Goal: Task Accomplishment & Management: Manage account settings

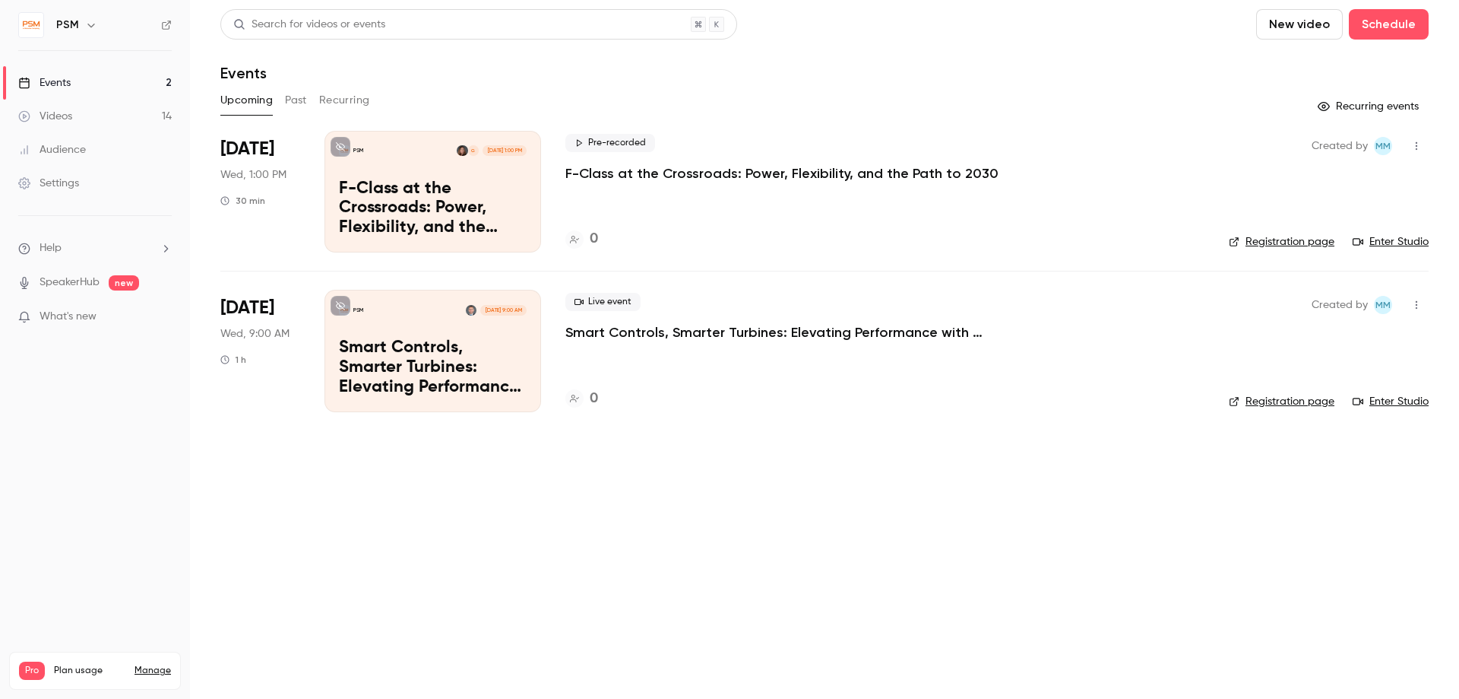
click at [385, 196] on p "F-Class at the Crossroads: Power, Flexibility, and the Path to 2030" at bounding box center [433, 208] width 188 height 59
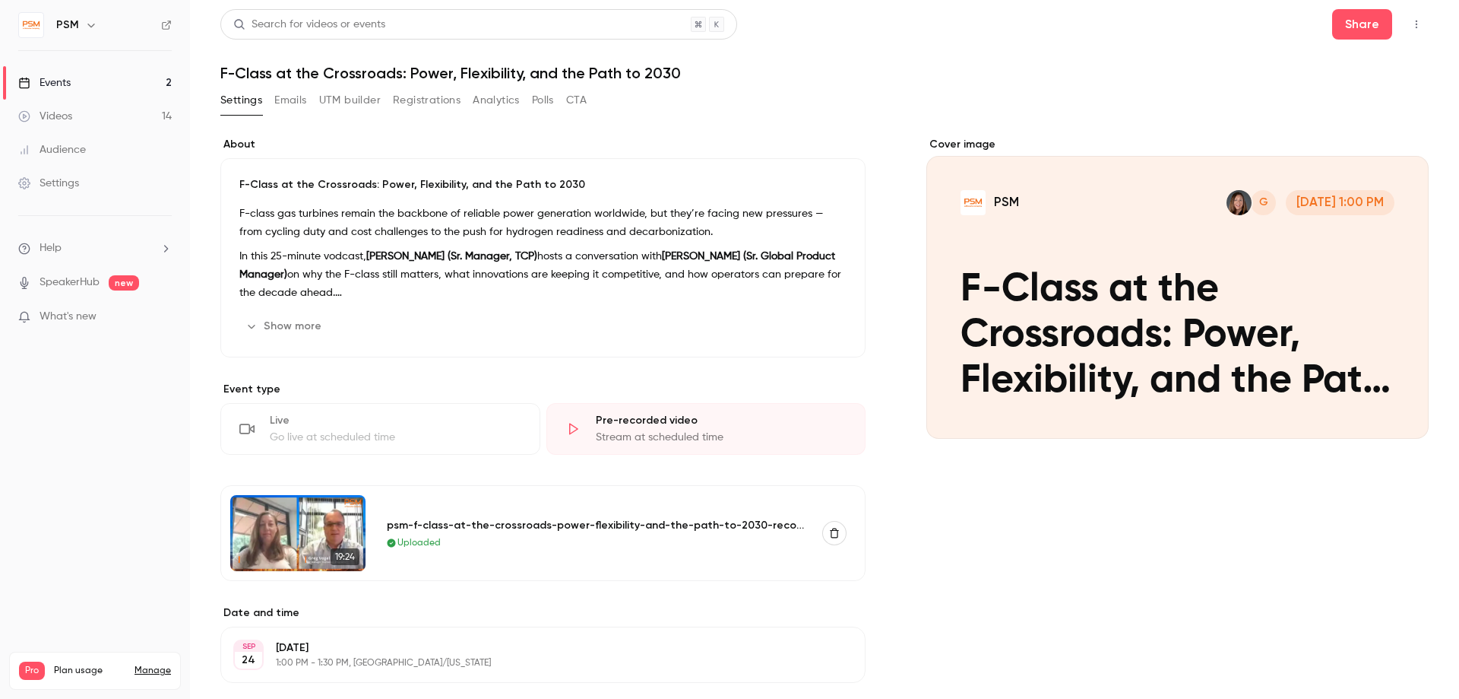
click at [51, 112] on div "Videos" at bounding box center [45, 116] width 54 height 15
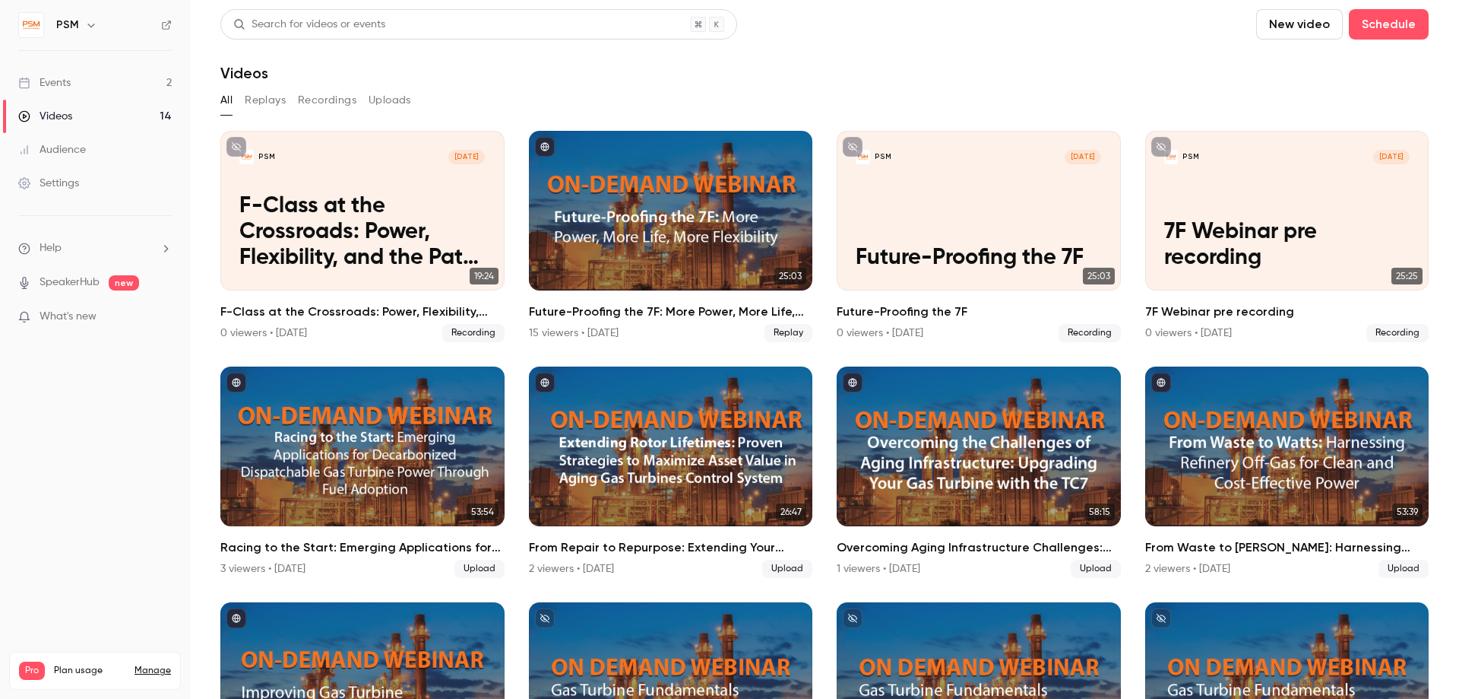
click at [55, 84] on div "Events" at bounding box center [44, 82] width 52 height 15
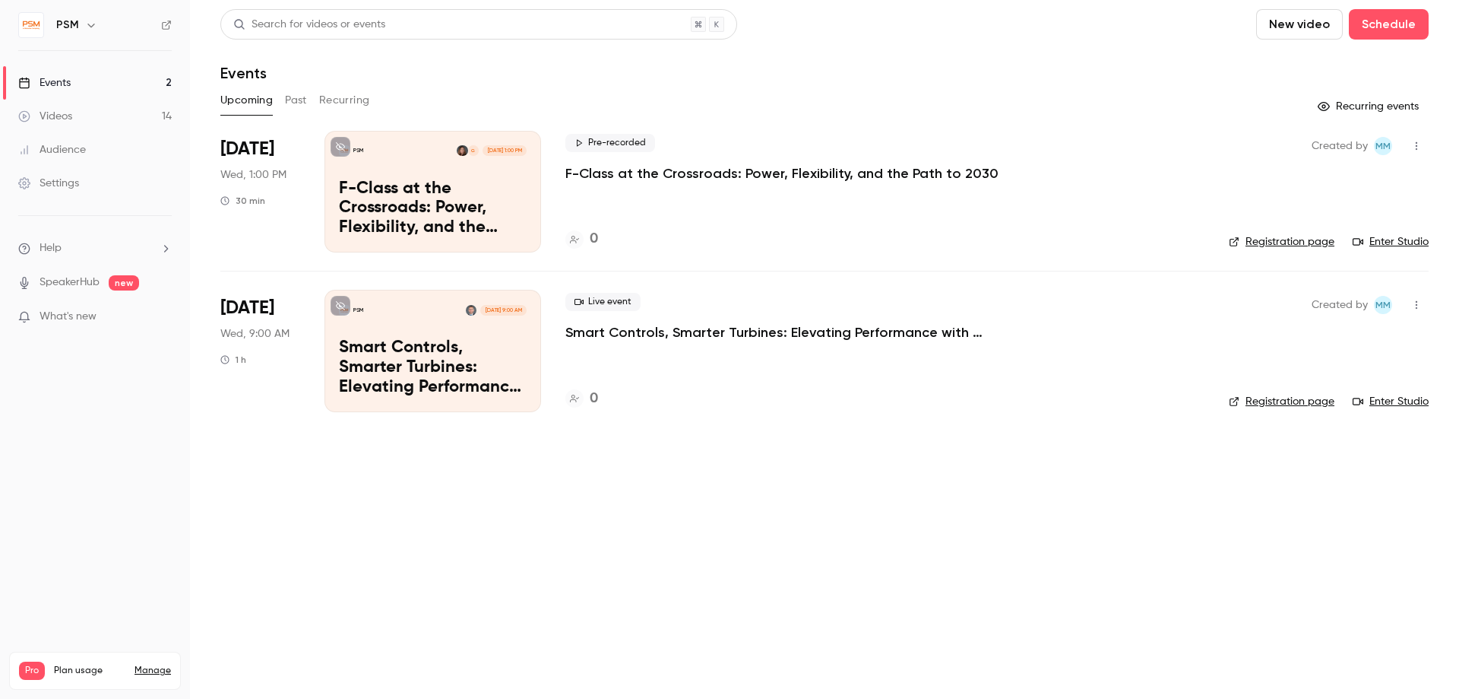
click at [583, 168] on p "F-Class at the Crossroads: Power, Flexibility, and the Path to 2030" at bounding box center [781, 173] width 433 height 18
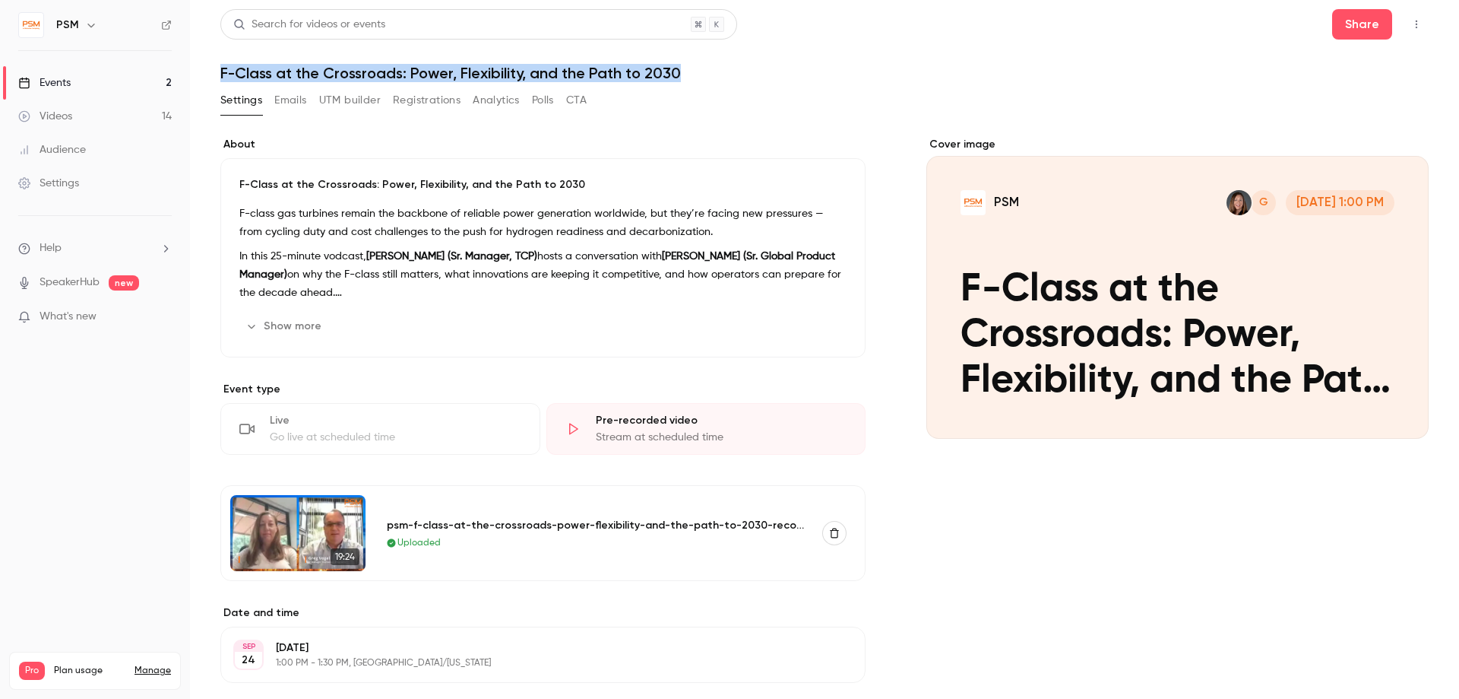
drag, startPoint x: 221, startPoint y: 71, endPoint x: 695, endPoint y: 78, distance: 473.6
click at [695, 78] on h1 "F-Class at the Crossroads: Power, Flexibility, and the Path to 2030" at bounding box center [824, 73] width 1209 height 18
copy h1 "F-Class at the Crossroads: Power, Flexibility, and the Path to 2030"
click at [53, 114] on div "Videos" at bounding box center [45, 116] width 54 height 15
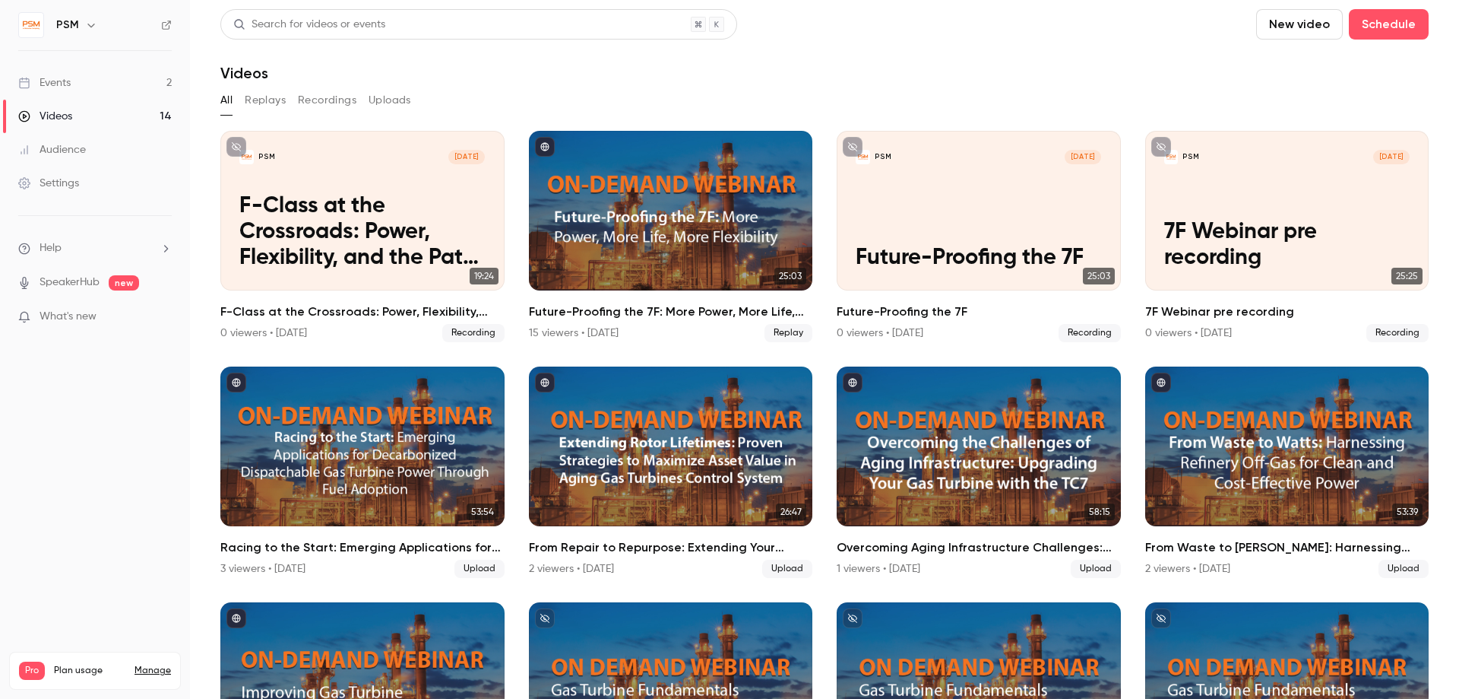
click at [87, 80] on link "Events 2" at bounding box center [95, 82] width 190 height 33
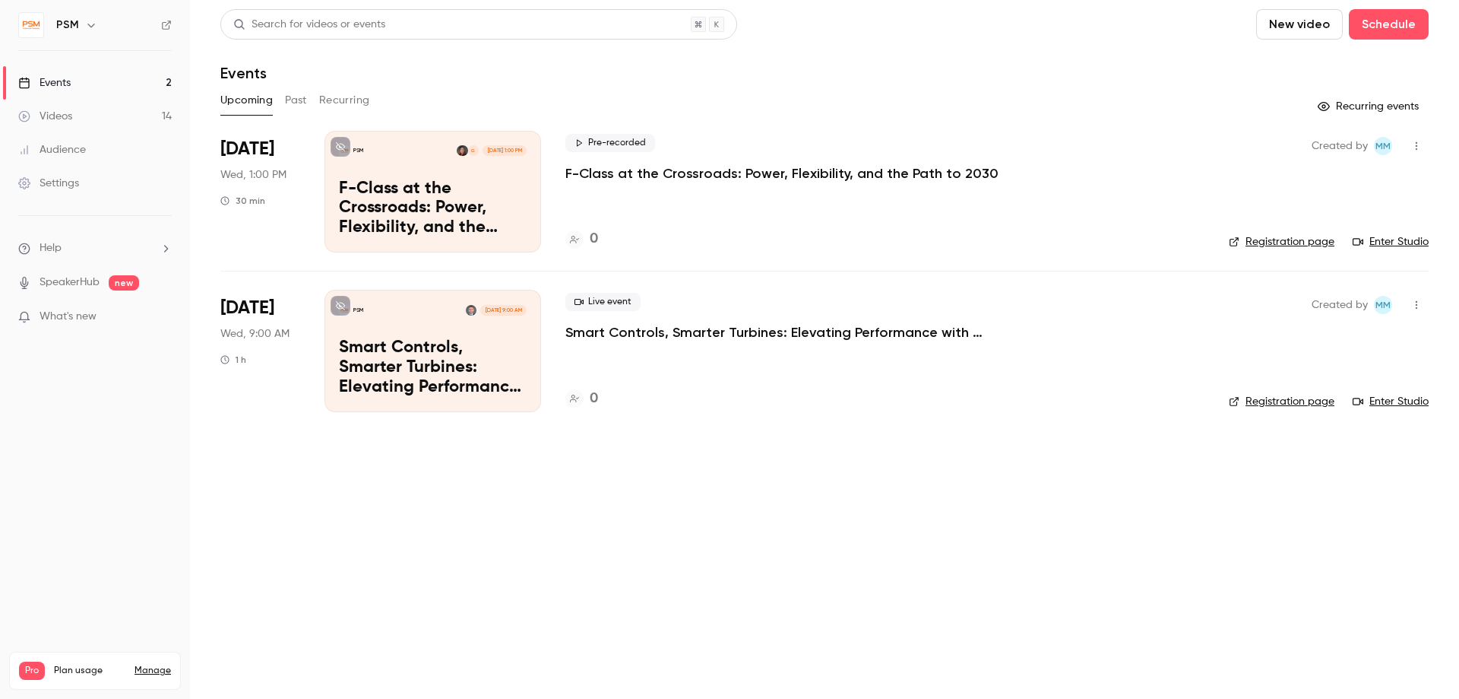
click at [400, 208] on p "F-Class at the Crossroads: Power, Flexibility, and the Path to 2030" at bounding box center [433, 208] width 188 height 59
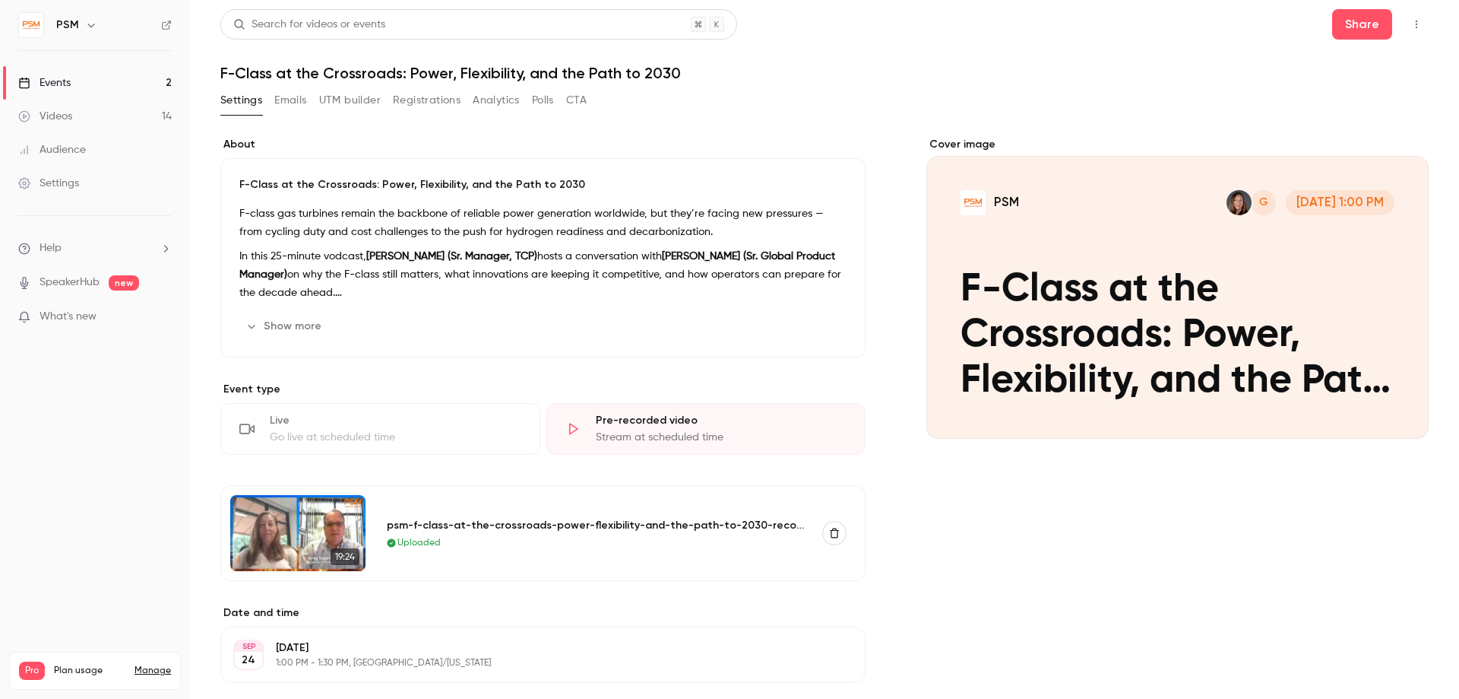
click at [1405, 420] on button "PSM G Sep 24, 1:00 PM F-Class at the Crossroads: Power, Flexibility, and the Pa…" at bounding box center [1401, 411] width 30 height 30
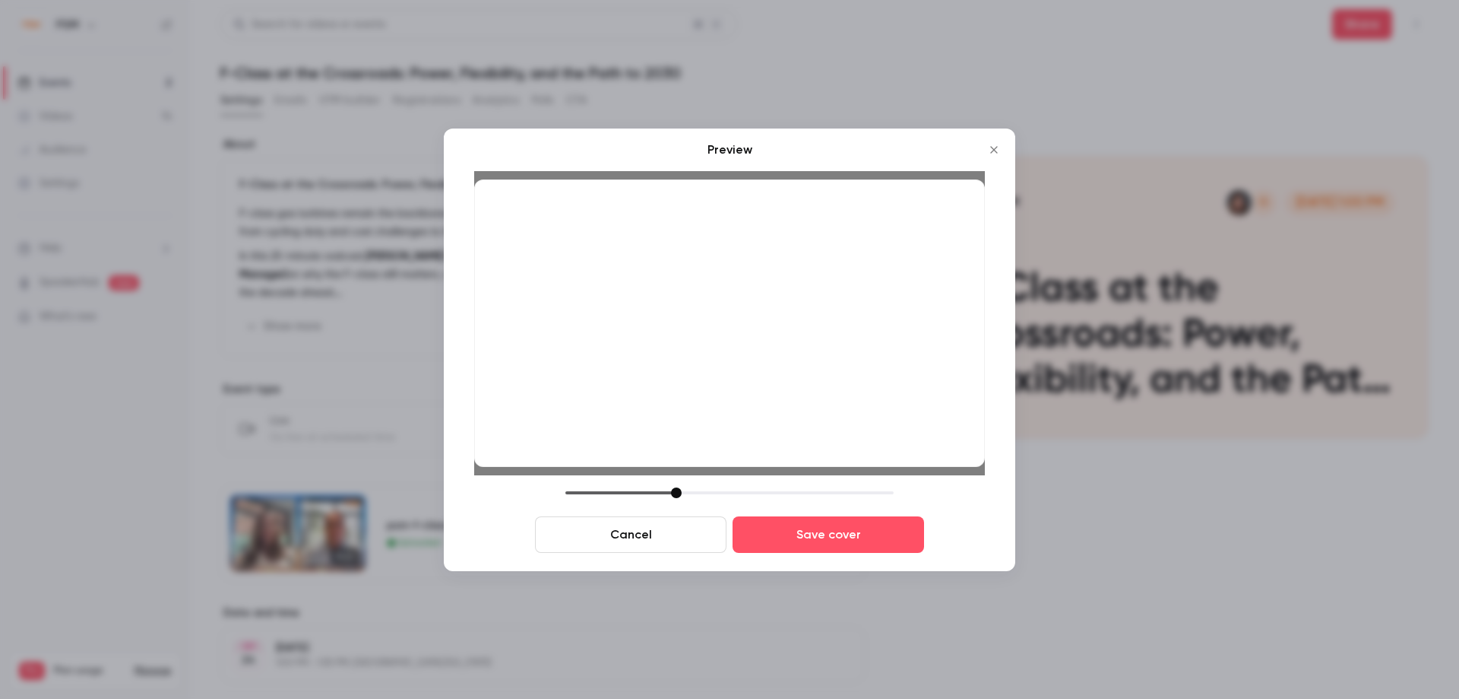
click at [679, 488] on div at bounding box center [676, 492] width 11 height 11
click at [804, 527] on button "Save cover" at bounding box center [829, 534] width 192 height 36
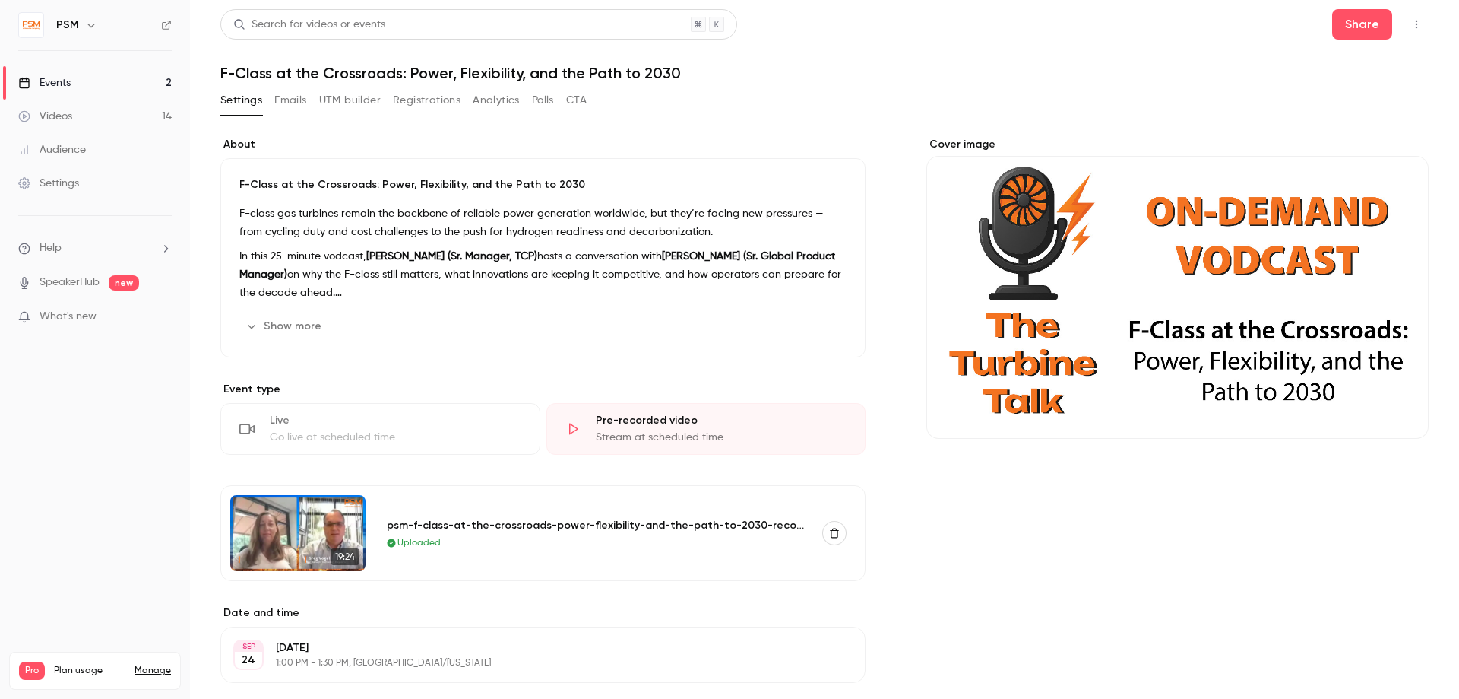
click at [293, 98] on button "Emails" at bounding box center [290, 100] width 32 height 24
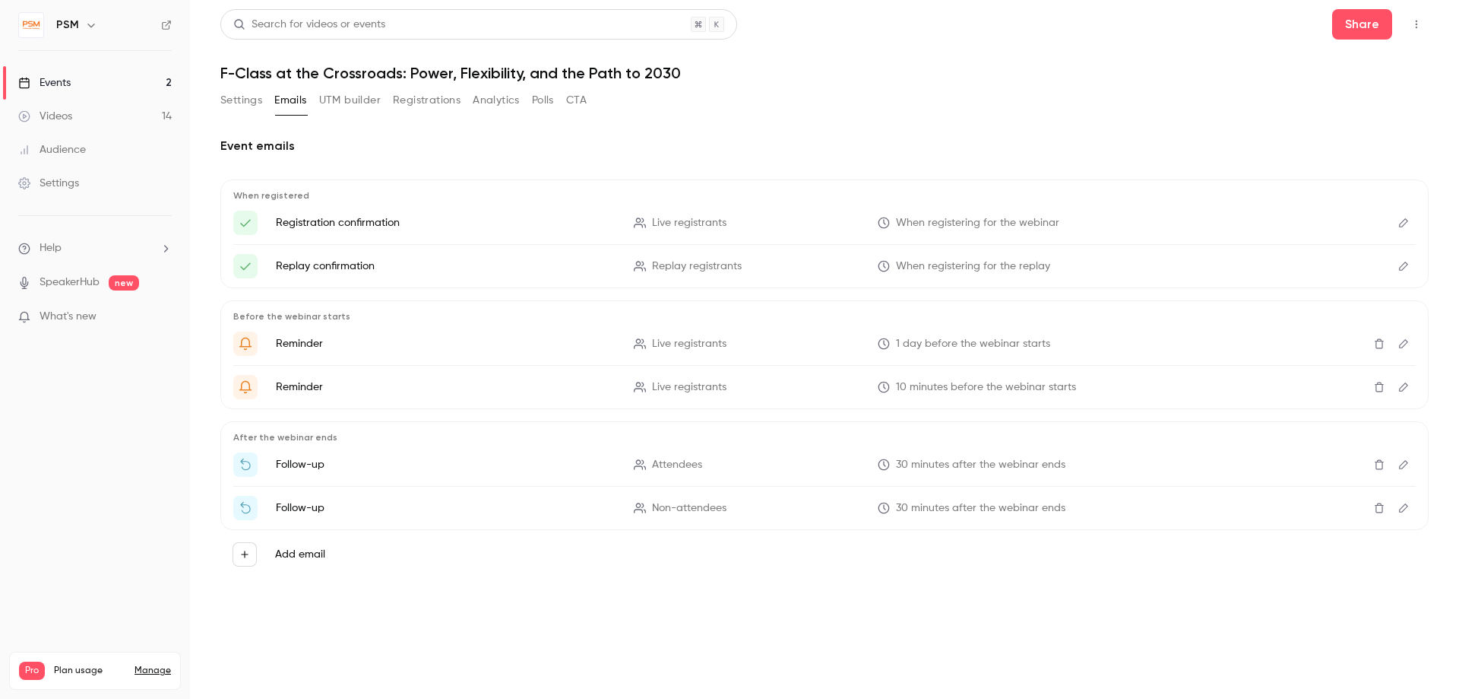
click at [240, 97] on button "Settings" at bounding box center [241, 100] width 42 height 24
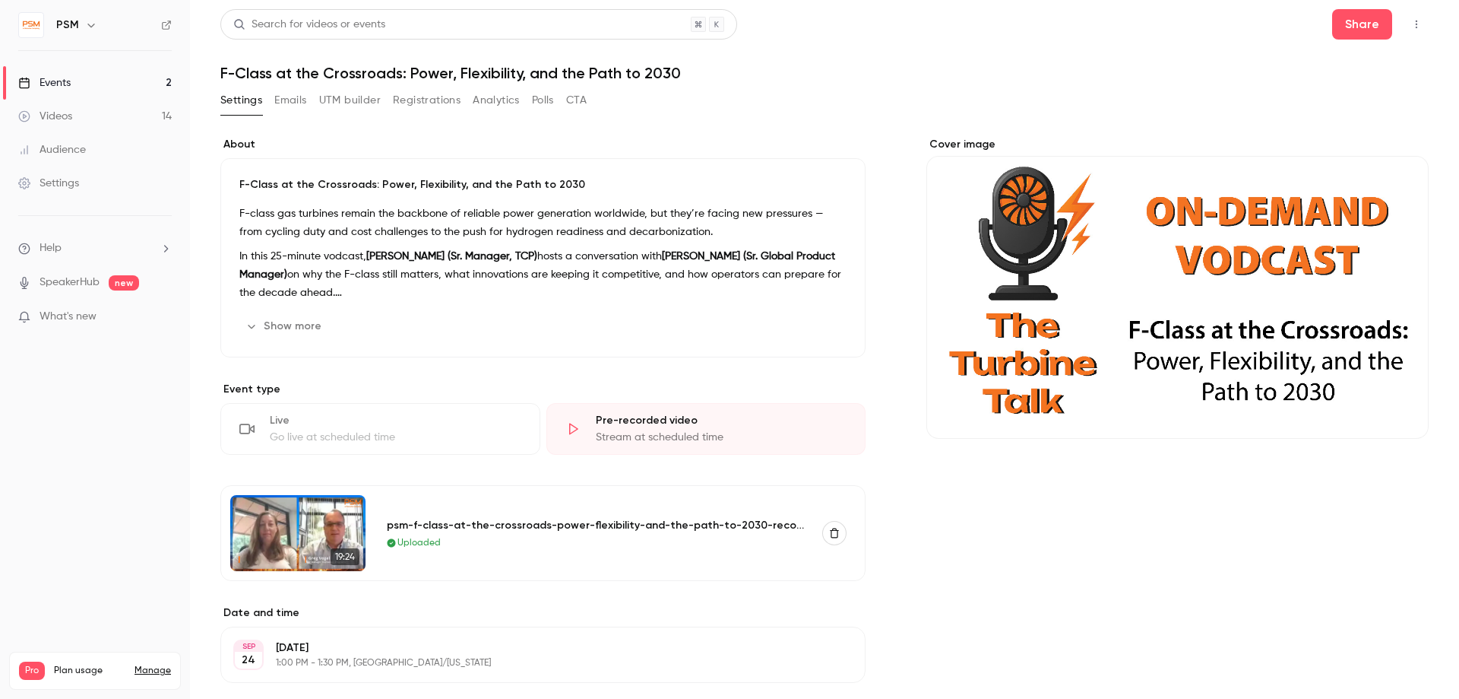
click at [350, 96] on button "UTM builder" at bounding box center [350, 100] width 62 height 24
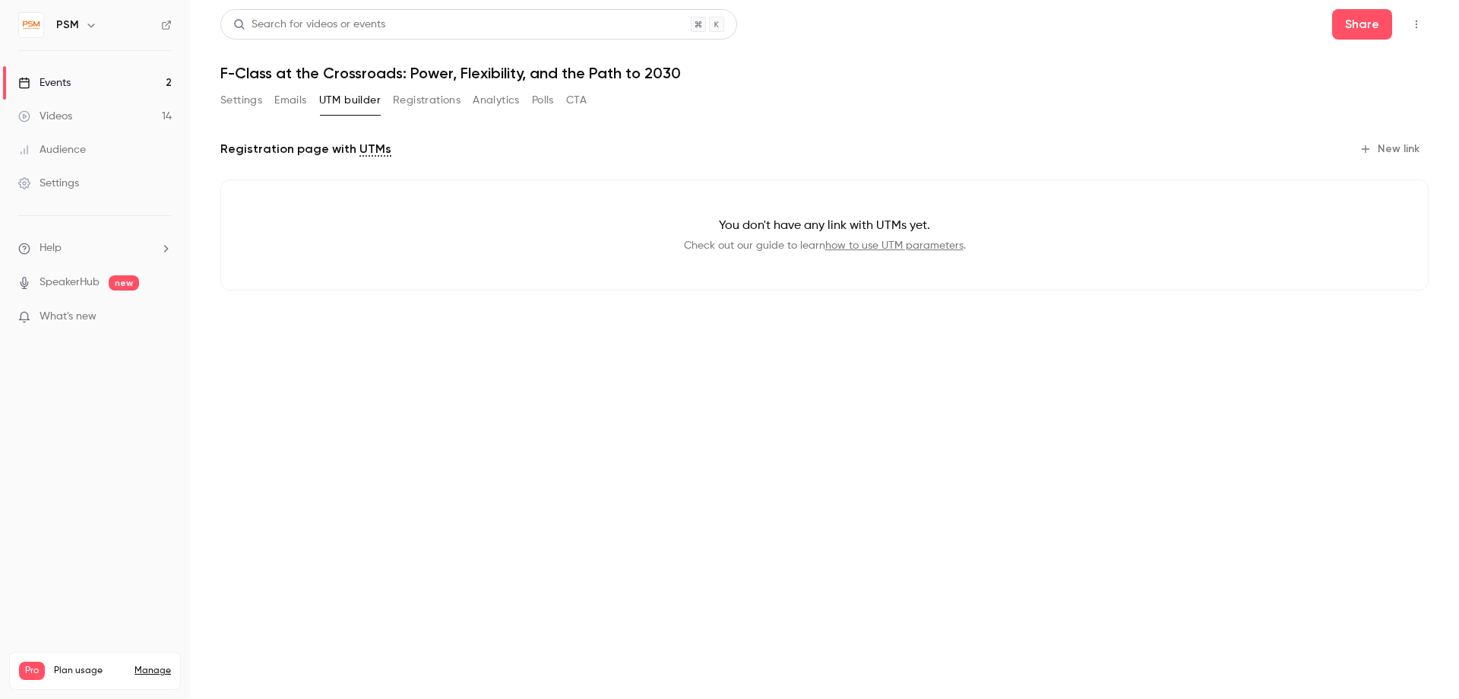
click at [861, 242] on link "how to use UTM parameters" at bounding box center [894, 245] width 138 height 11
click at [1406, 148] on button "New link" at bounding box center [1391, 149] width 75 height 24
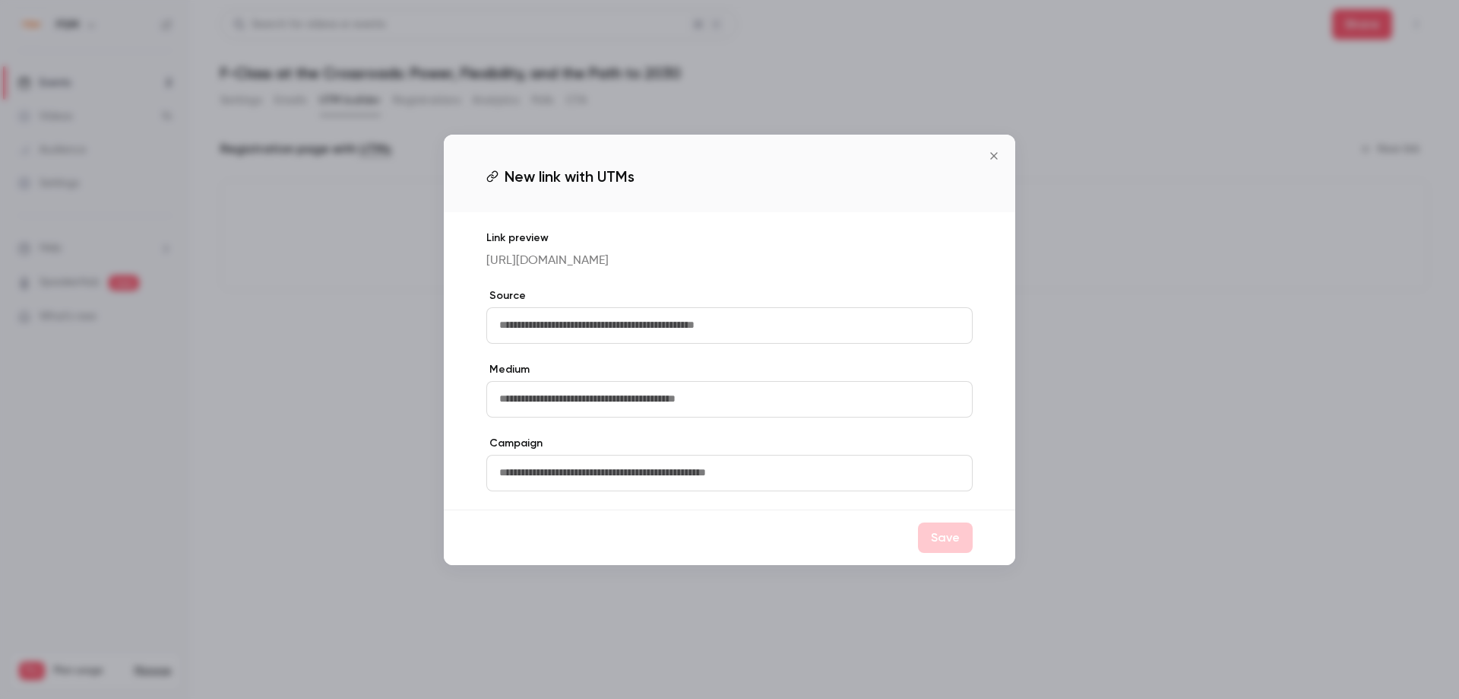
click at [545, 336] on input "text" at bounding box center [729, 325] width 486 height 36
type input "********"
click at [534, 407] on input "text" at bounding box center [729, 399] width 486 height 36
click at [498, 410] on input "******" at bounding box center [729, 399] width 486 height 36
type input "*******"
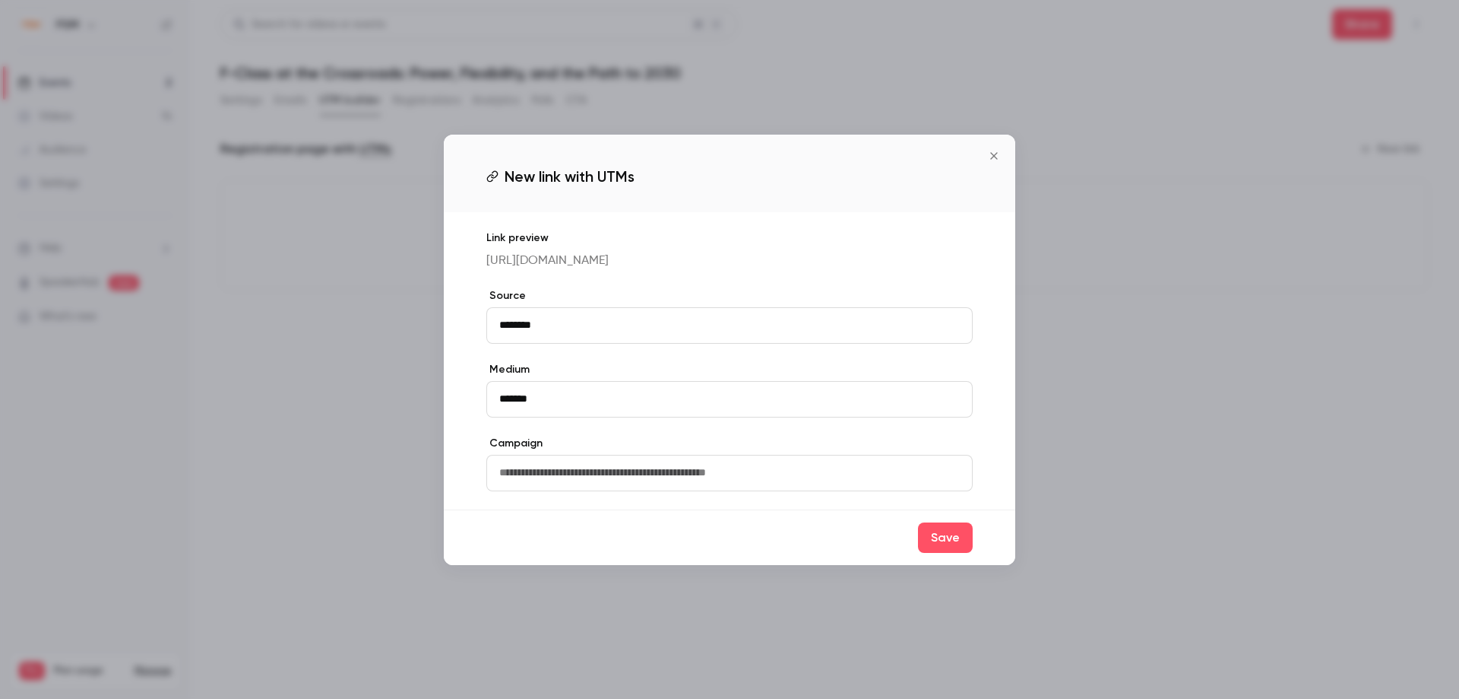
click at [498, 480] on input "text" at bounding box center [729, 473] width 486 height 36
type input "********"
click at [953, 553] on button "Save" at bounding box center [945, 537] width 55 height 30
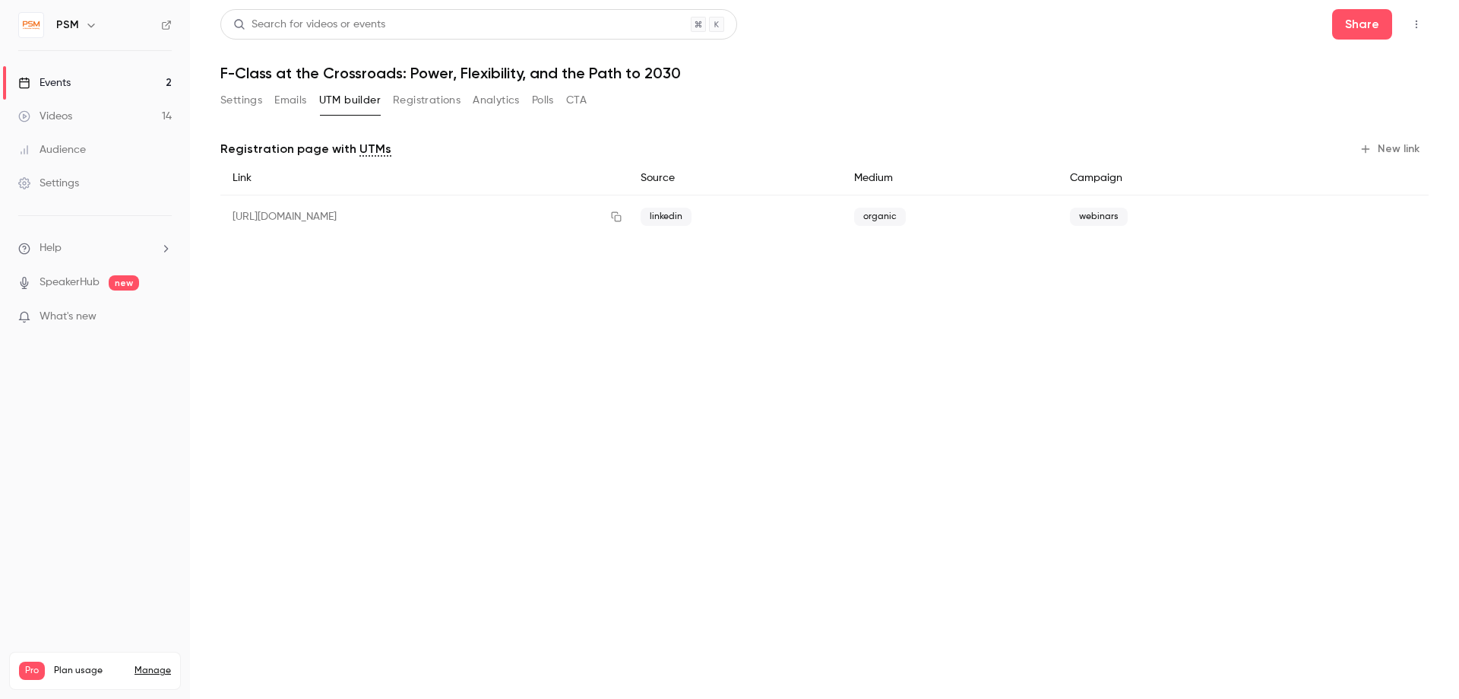
click at [234, 94] on button "Settings" at bounding box center [241, 100] width 42 height 24
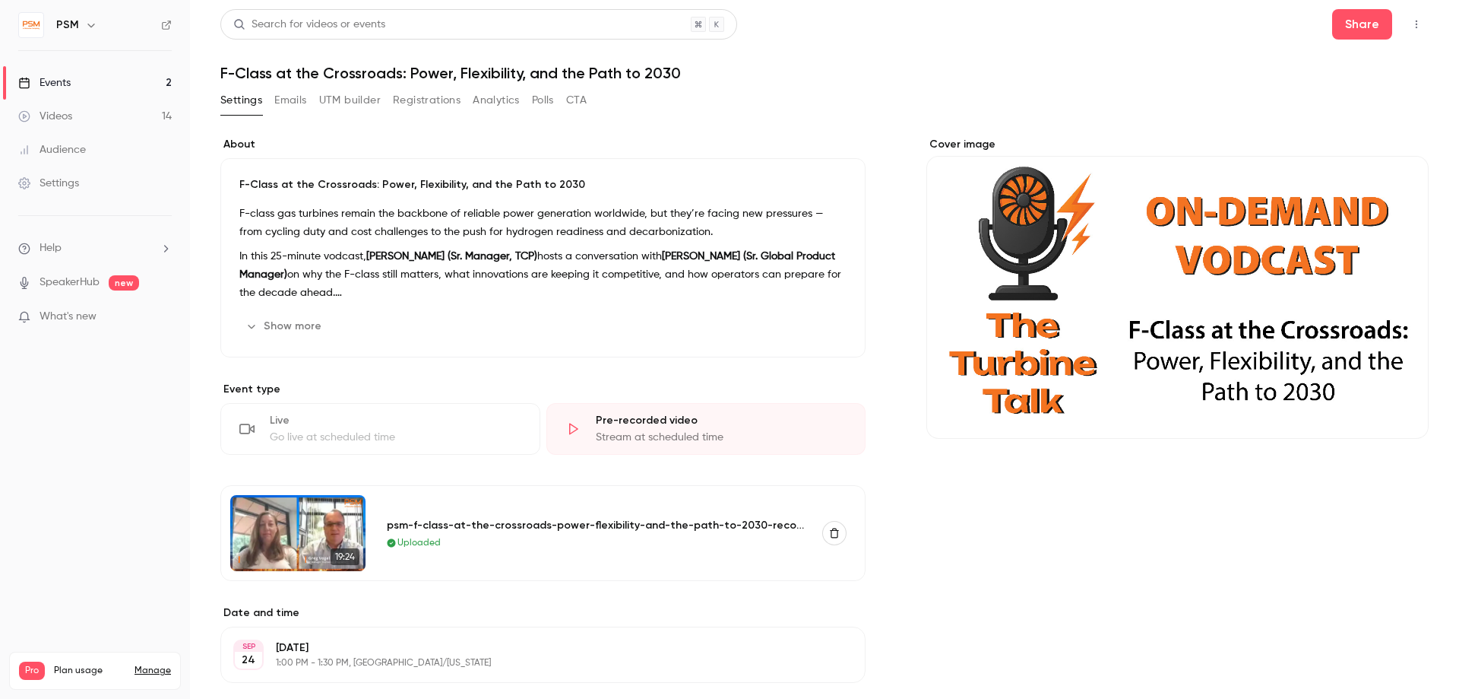
click at [302, 100] on button "Emails" at bounding box center [290, 100] width 32 height 24
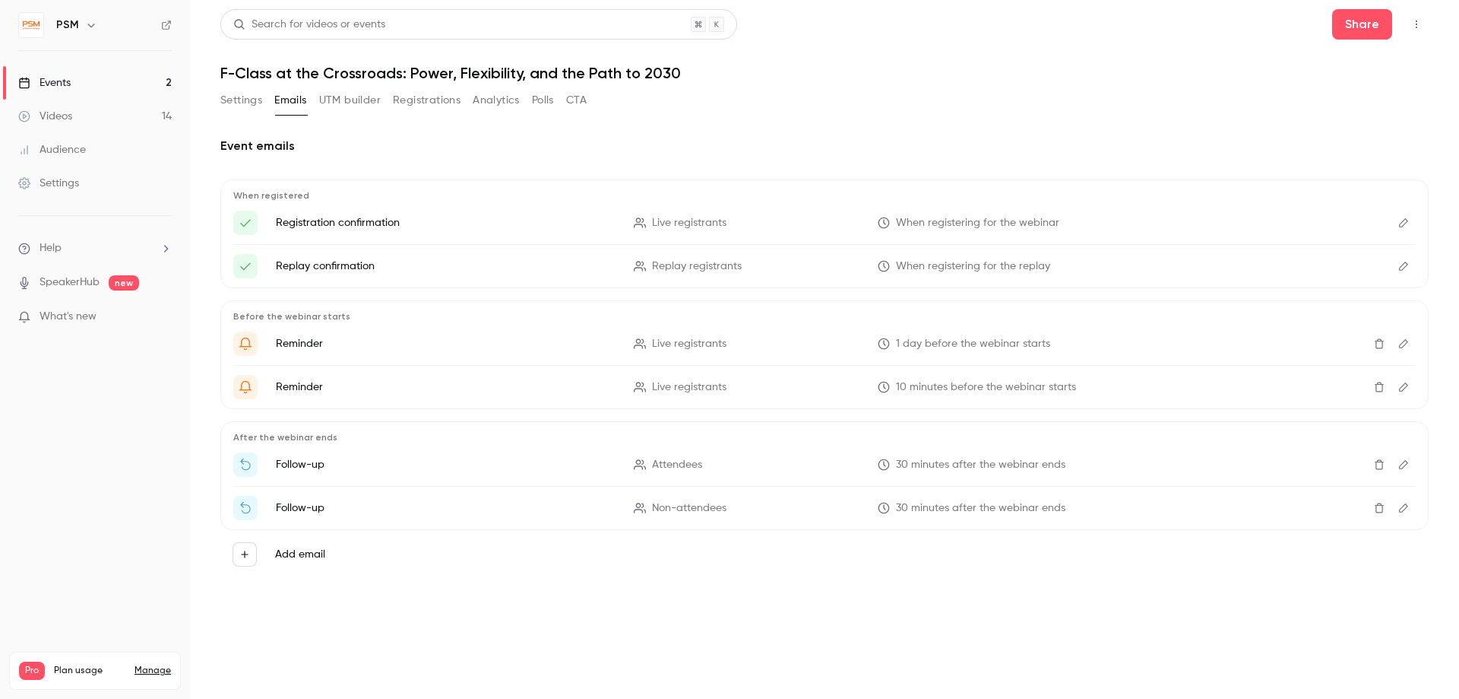
click at [1404, 223] on icon "Edit" at bounding box center [1404, 222] width 12 height 11
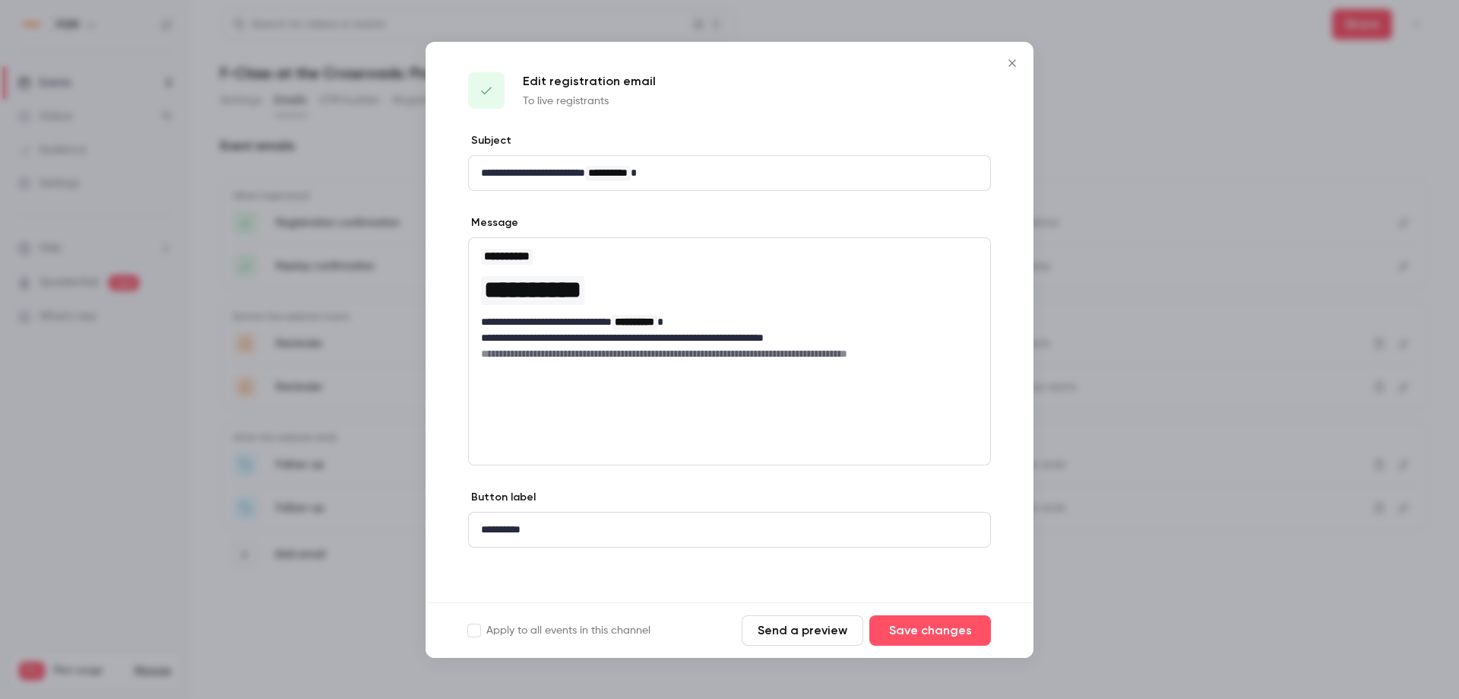
click at [799, 630] on button "Send a preview" at bounding box center [803, 630] width 122 height 30
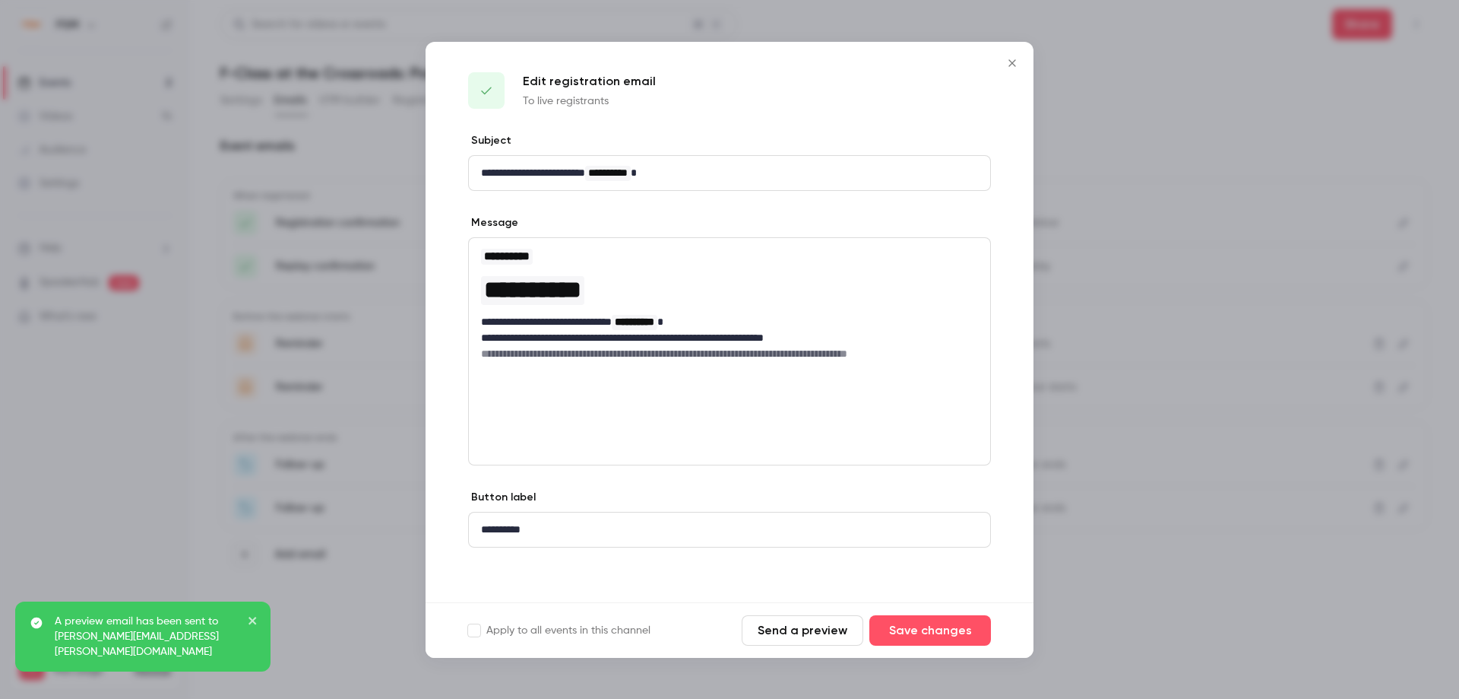
click at [1009, 55] on button "Close" at bounding box center [1012, 63] width 30 height 30
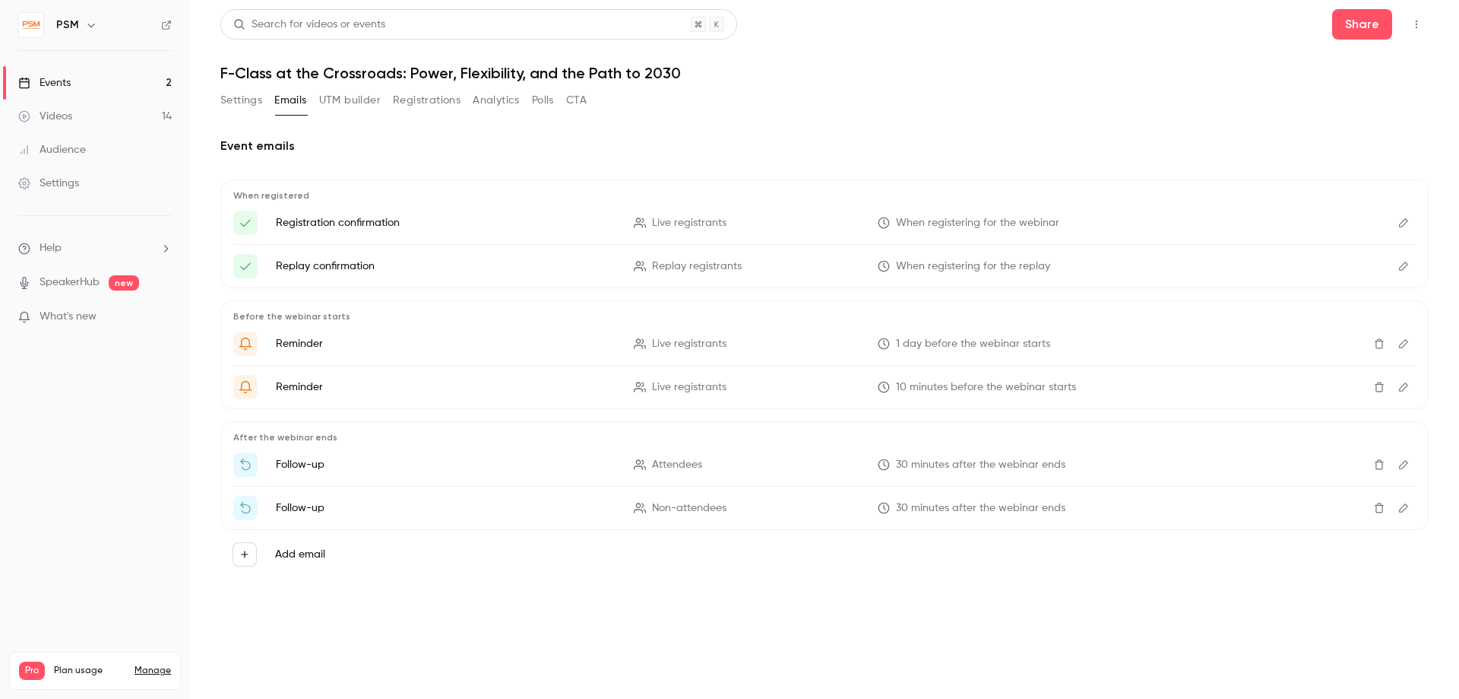
click at [1404, 268] on icon "Edit" at bounding box center [1403, 265] width 9 height 9
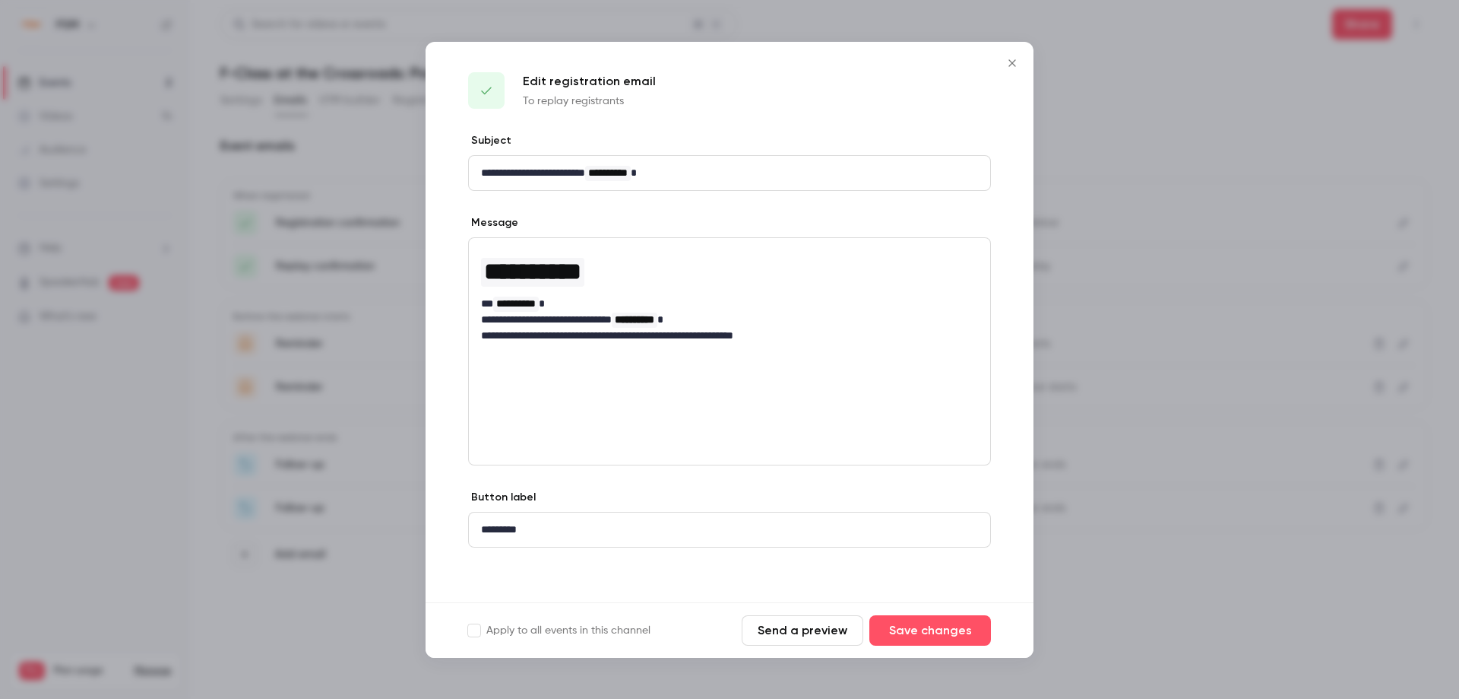
click at [1008, 61] on icon "Close" at bounding box center [1012, 63] width 18 height 12
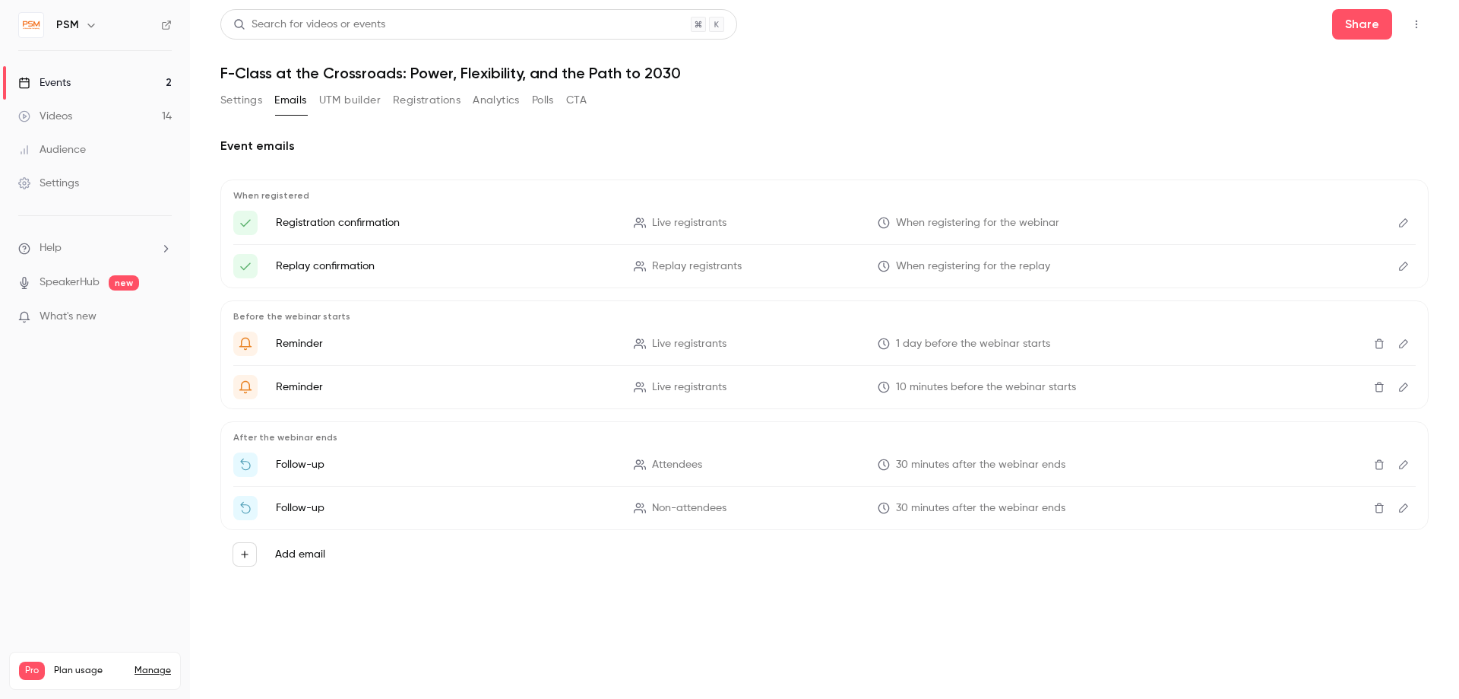
click at [498, 104] on button "Analytics" at bounding box center [496, 100] width 47 height 24
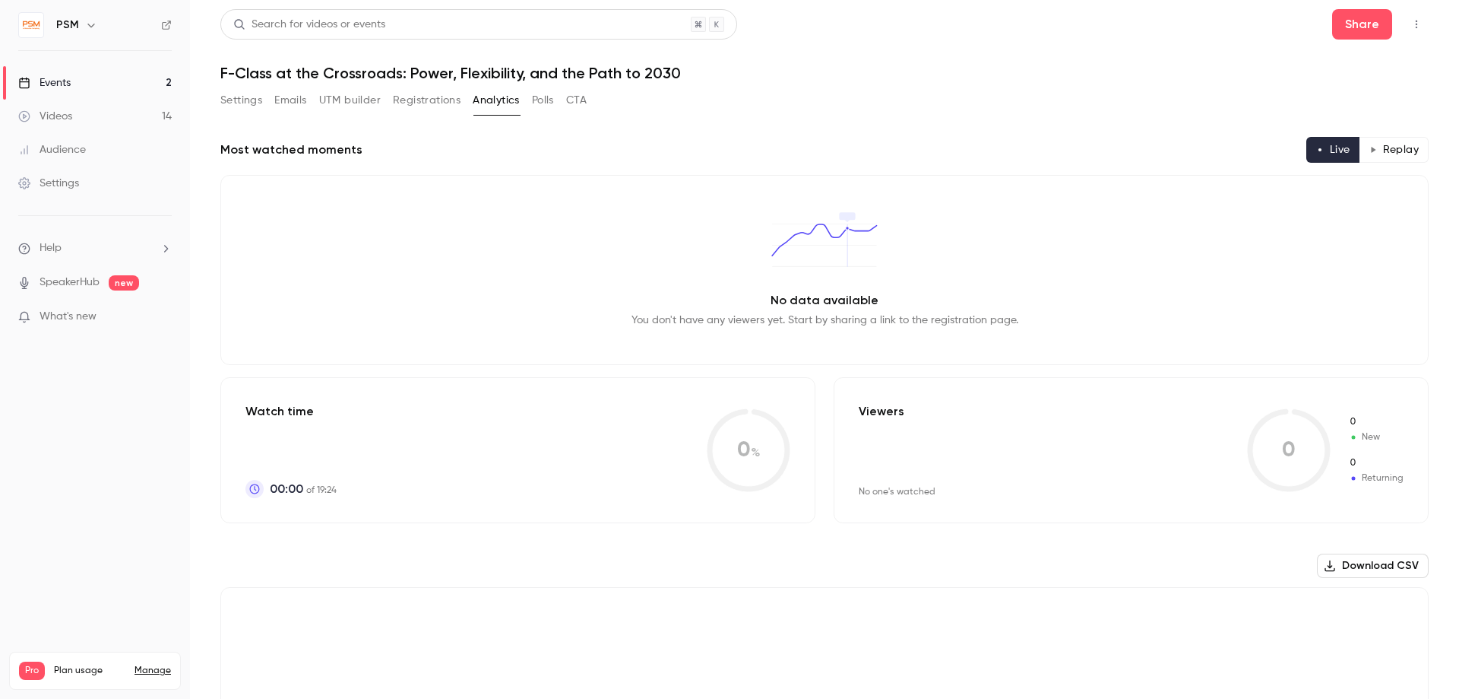
click at [538, 106] on button "Polls" at bounding box center [543, 100] width 22 height 24
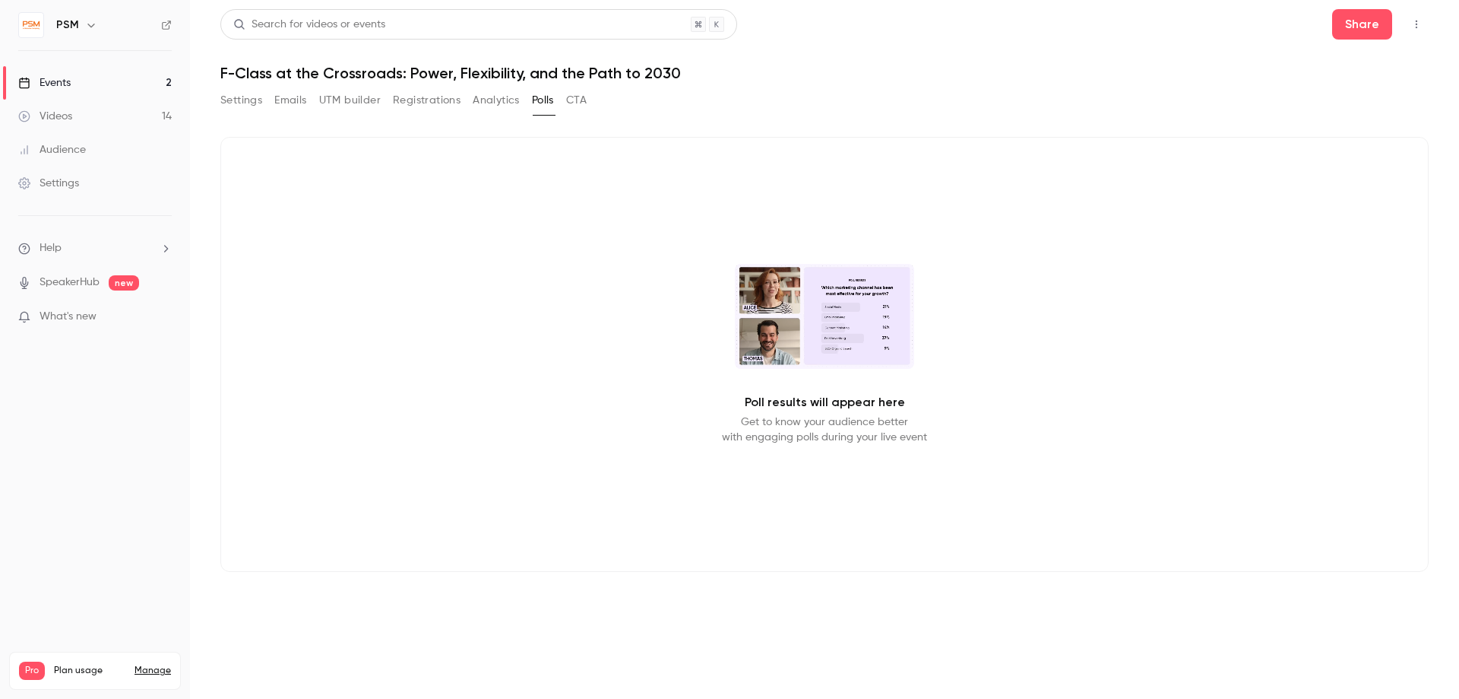
click at [584, 105] on button "CTA" at bounding box center [576, 100] width 21 height 24
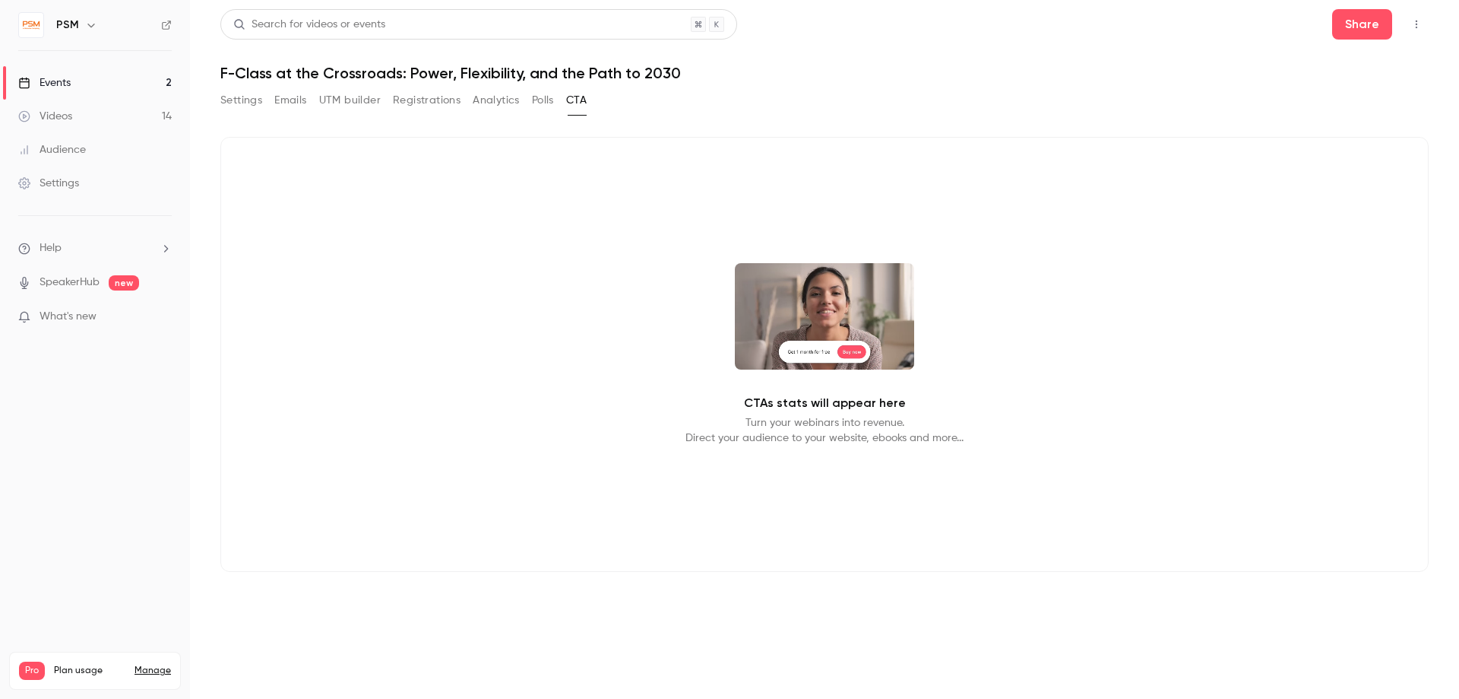
click at [809, 393] on div "CTAs stats will appear here Turn your webinars into revenue. Direct your audien…" at bounding box center [824, 354] width 1209 height 435
click at [71, 115] on div "Videos" at bounding box center [45, 116] width 54 height 15
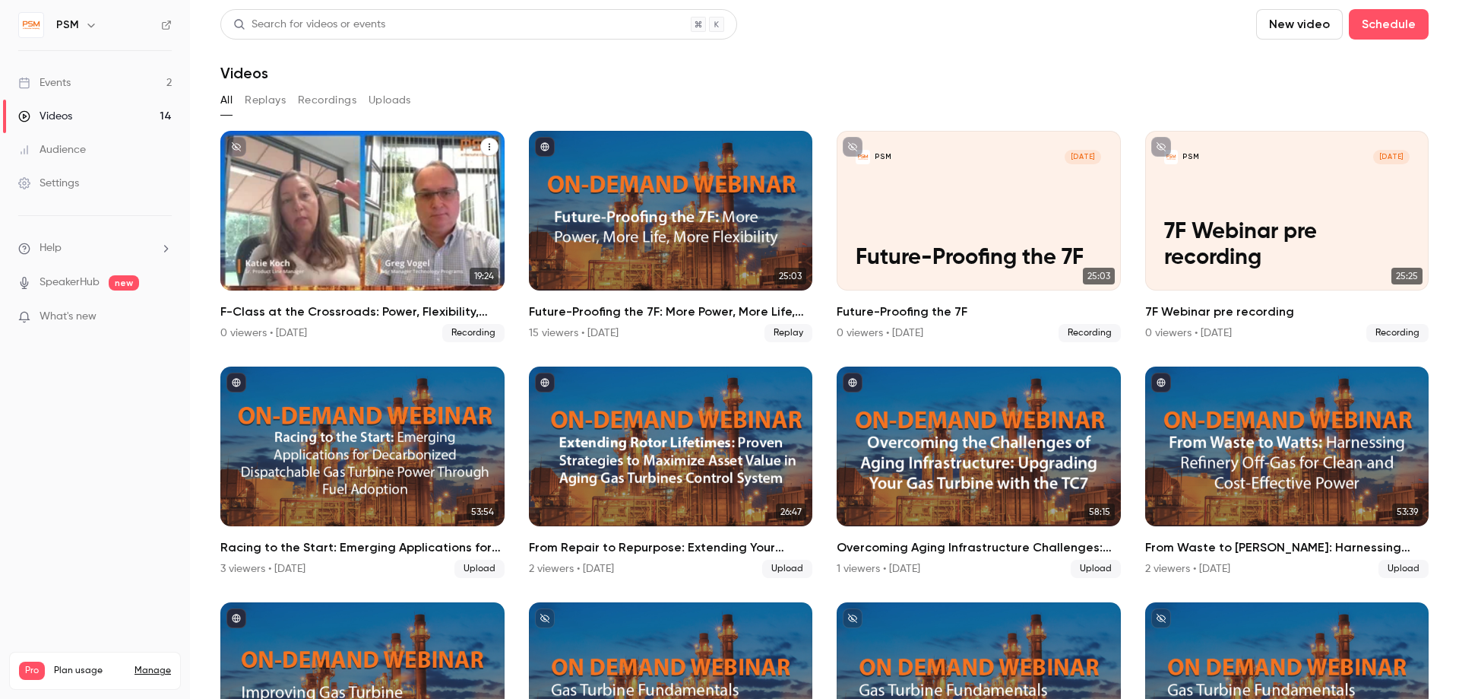
click at [341, 207] on p "F-Class at the Crossroads: Power, Flexibility, and the Path to 2030 recording" at bounding box center [362, 233] width 246 height 78
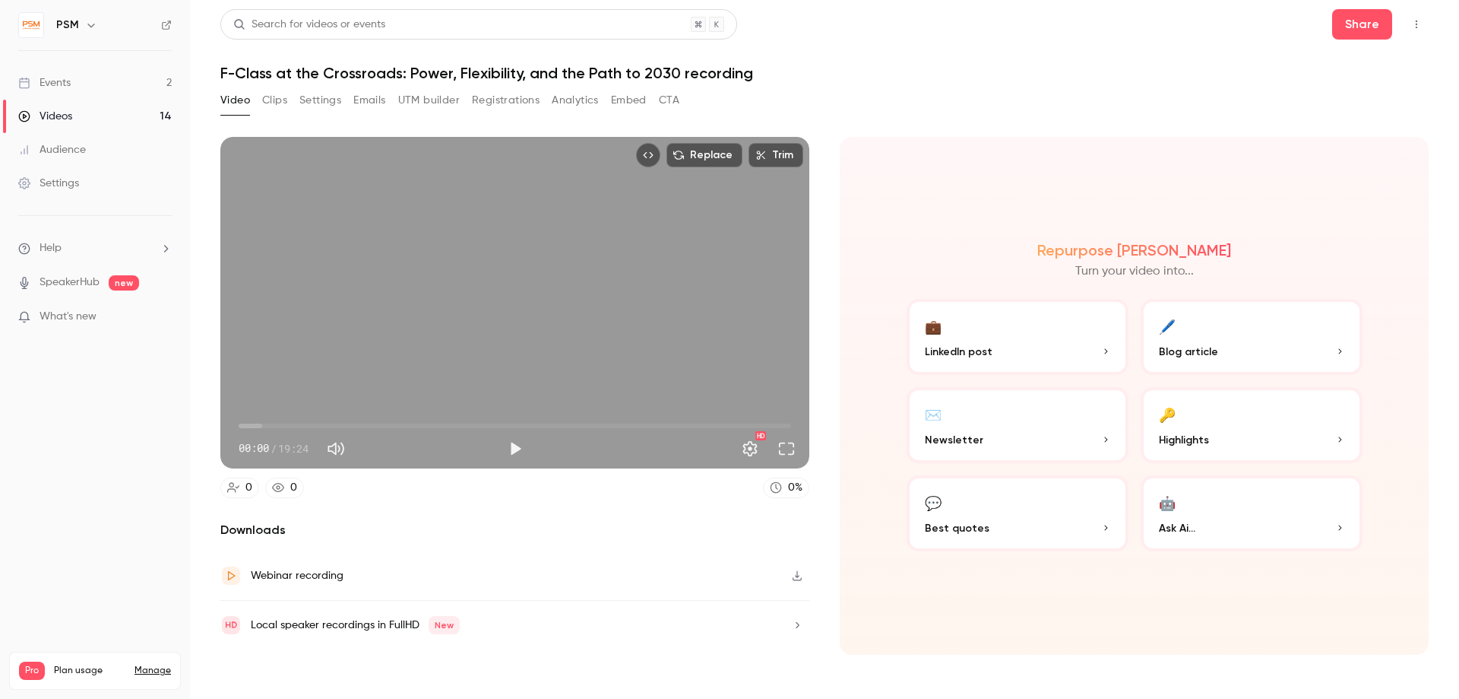
click at [1028, 344] on p "LinkedIn post" at bounding box center [1017, 352] width 185 height 16
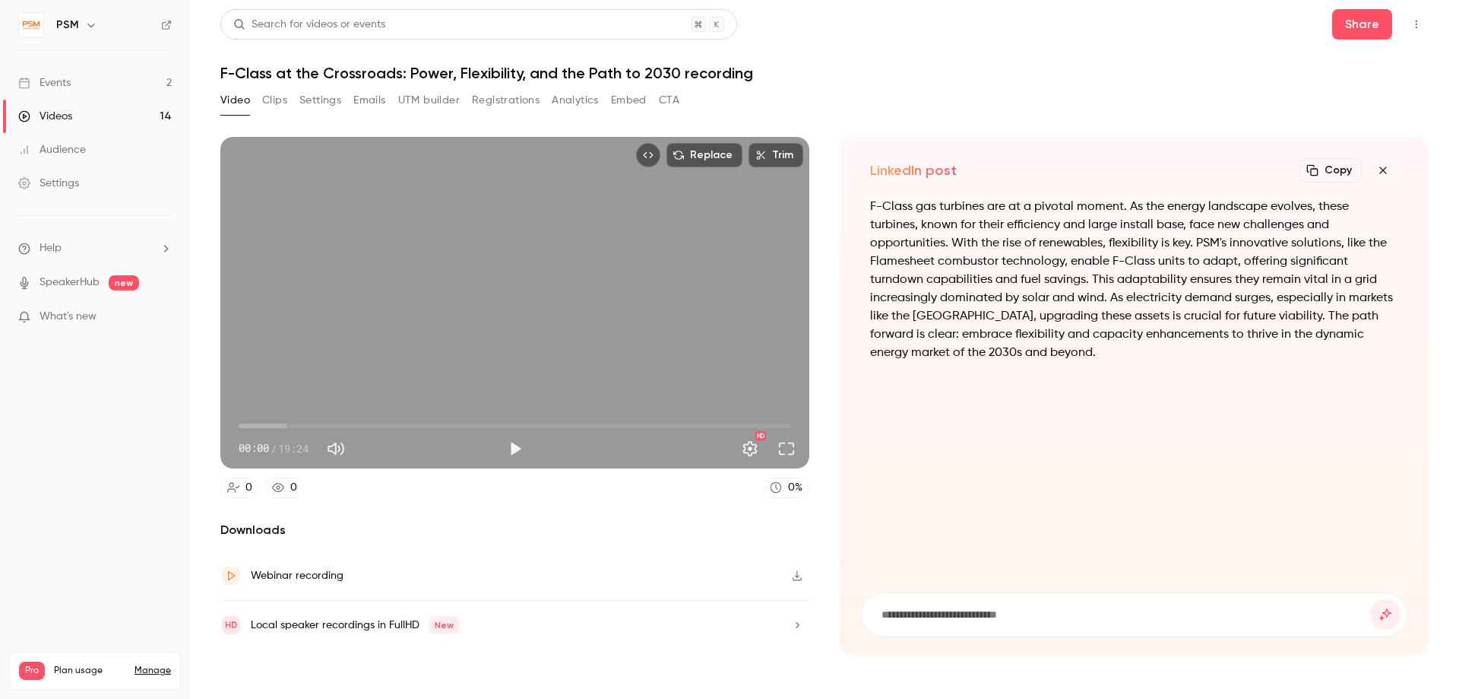
click at [46, 80] on div "Events" at bounding box center [44, 82] width 52 height 15
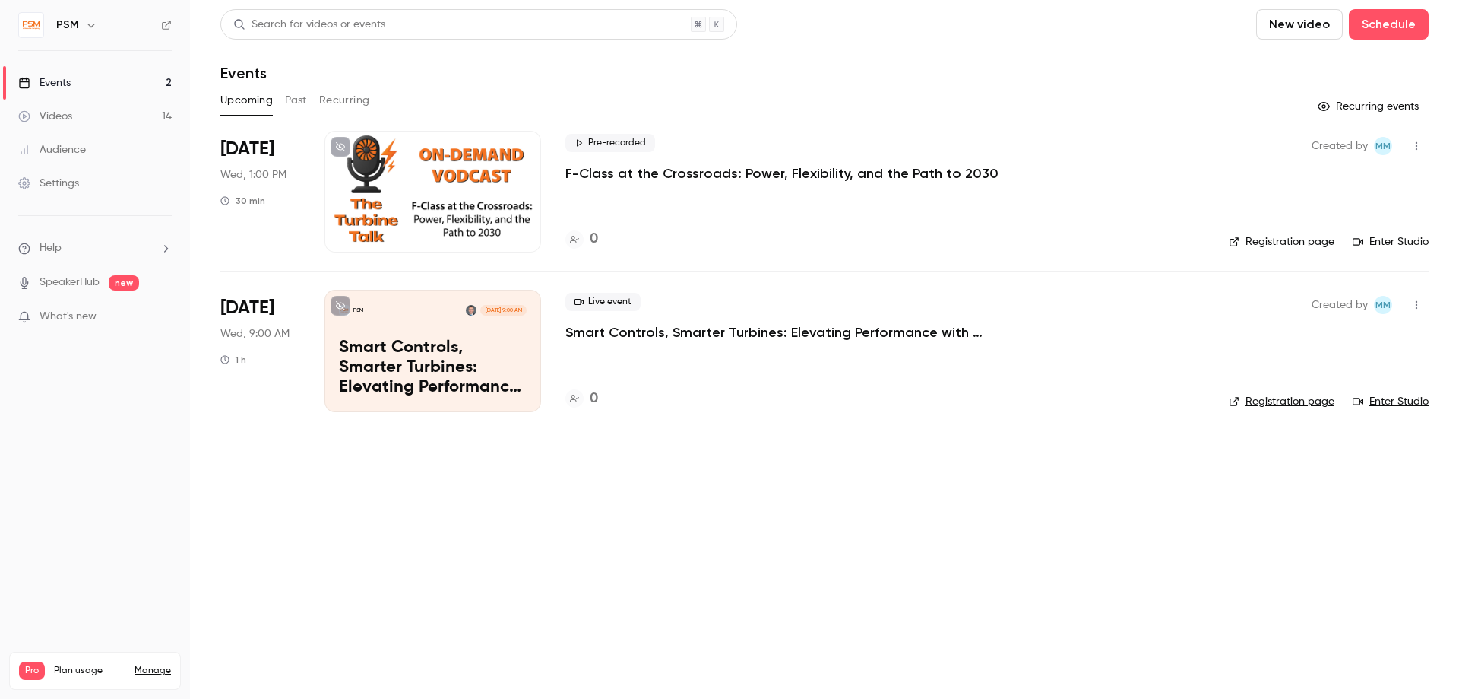
click at [1267, 239] on link "Registration page" at bounding box center [1282, 241] width 106 height 15
click at [584, 174] on p "F-Class at the Crossroads: Power, Flexibility, and the Path to 2030" at bounding box center [781, 173] width 433 height 18
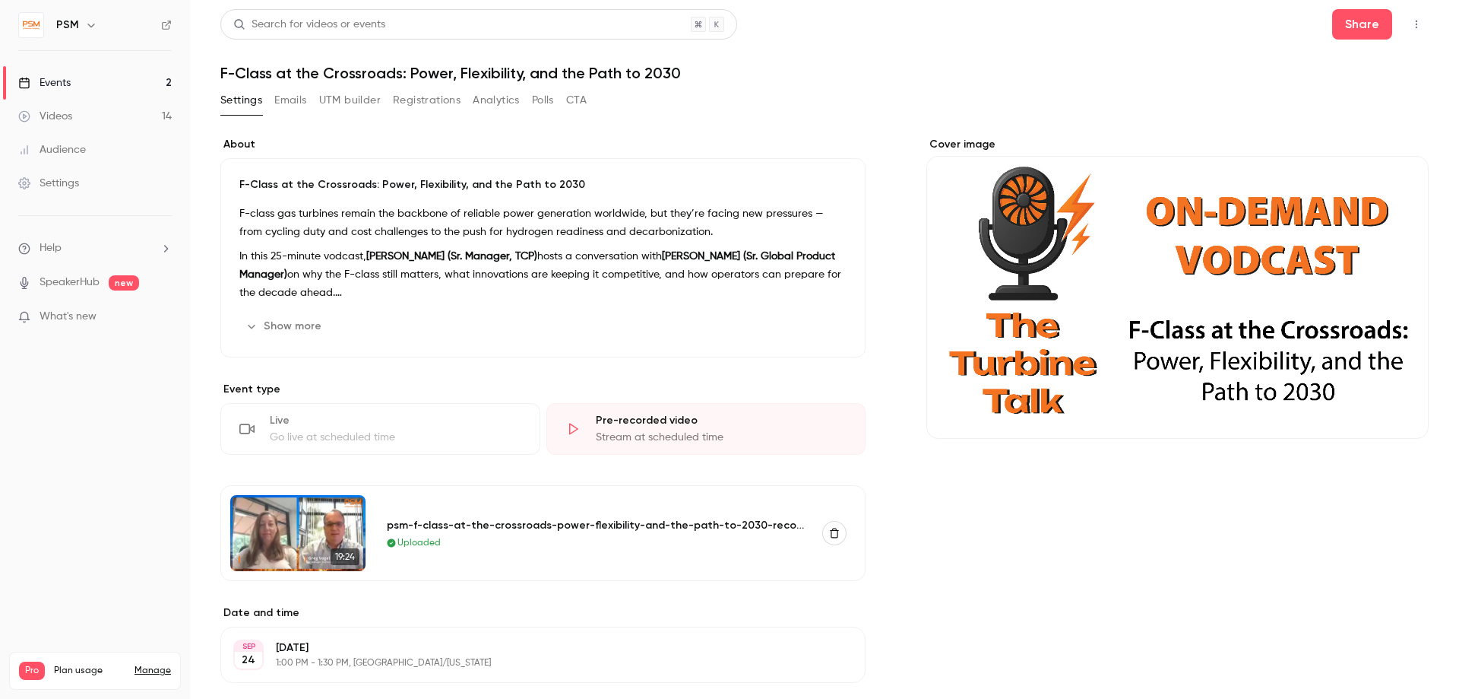
click at [274, 249] on p "In this 25-minute vodcast, Gregory Vogel (Sr. Manager, TCP) hosts a conversatio…" at bounding box center [542, 274] width 607 height 55
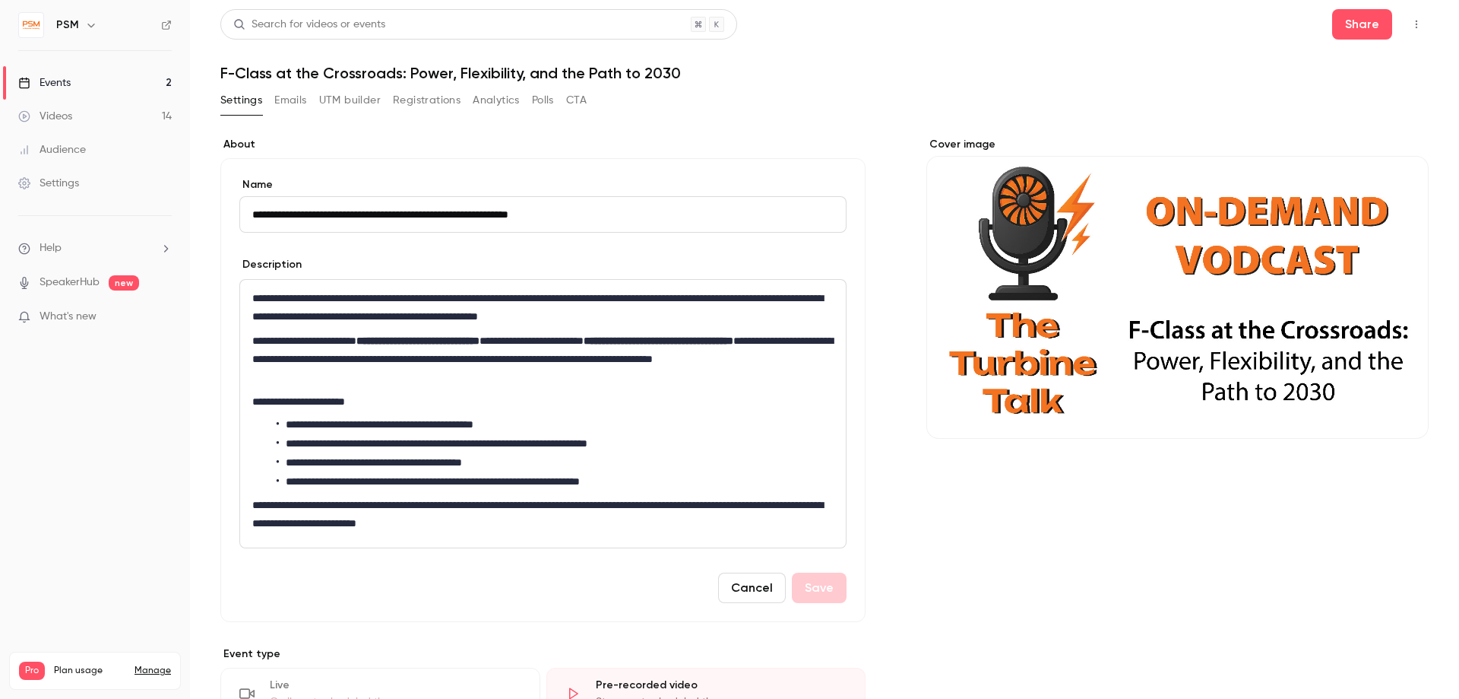
click at [295, 336] on p "**********" at bounding box center [542, 358] width 581 height 55
click at [820, 591] on button "Save" at bounding box center [819, 587] width 55 height 30
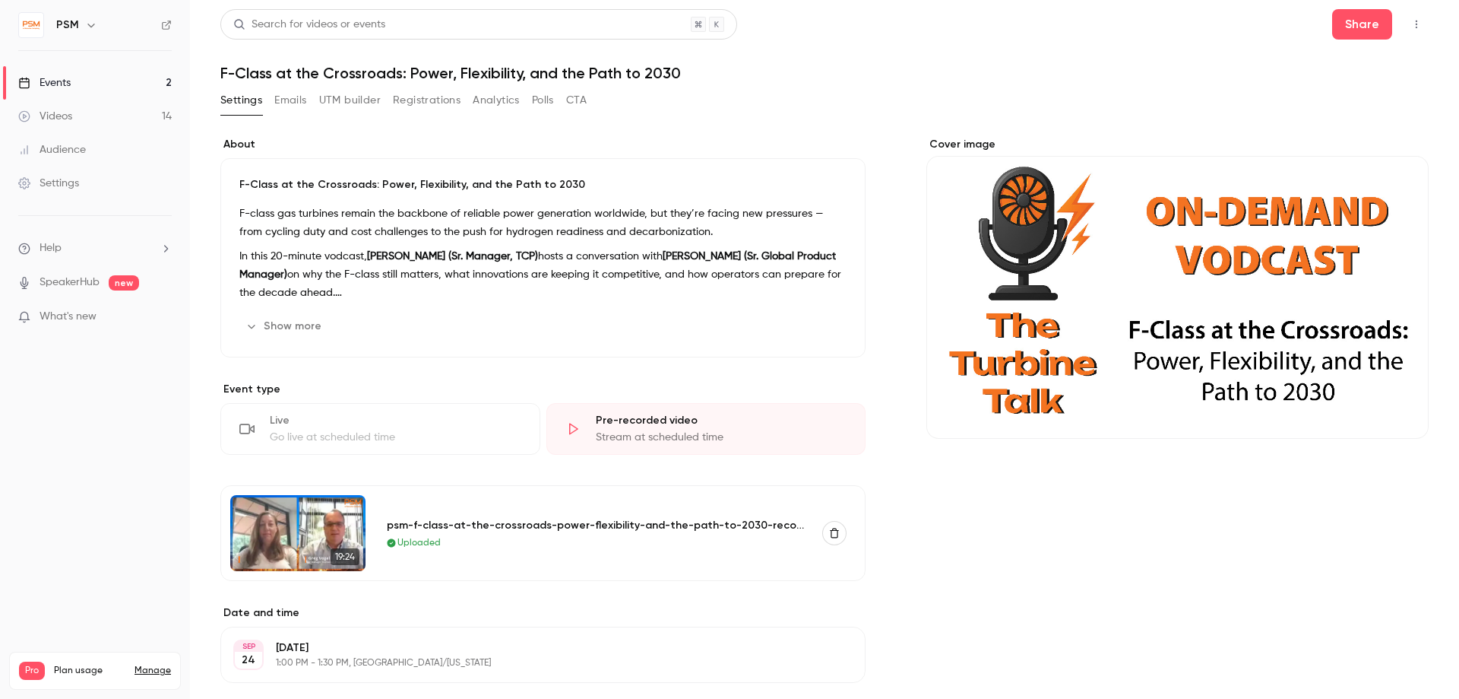
click at [573, 430] on icon at bounding box center [572, 428] width 15 height 15
click at [488, 667] on p "1:00 PM - 1:30 PM, America/New York" at bounding box center [530, 663] width 509 height 12
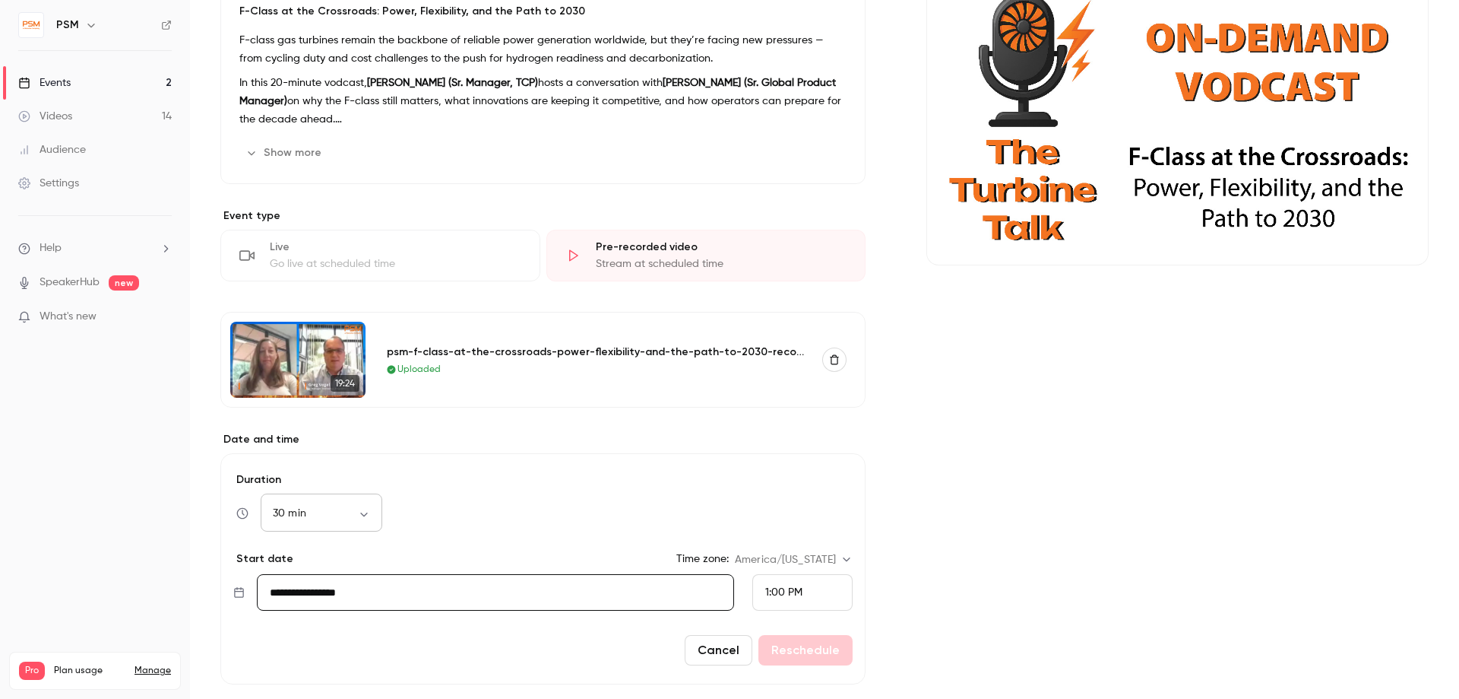
click at [362, 513] on body "PSM Events 2 Videos 14 Audience Settings Help SpeakerHub new What's new Pro Pla…" at bounding box center [729, 349] width 1459 height 699
click at [305, 559] on li "15 min" at bounding box center [322, 563] width 122 height 40
type input "**"
click at [530, 597] on input "**********" at bounding box center [495, 592] width 477 height 36
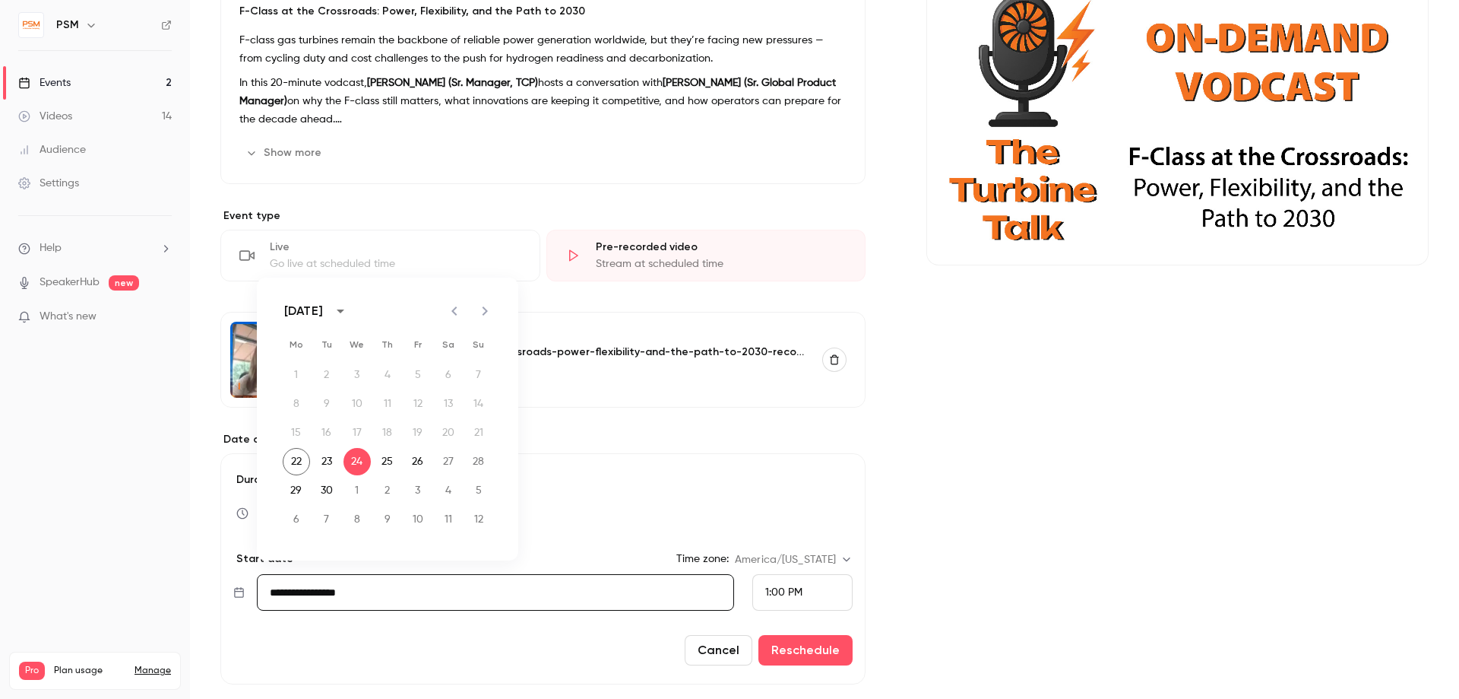
click at [797, 584] on div "1:00 PM" at bounding box center [802, 592] width 100 height 36
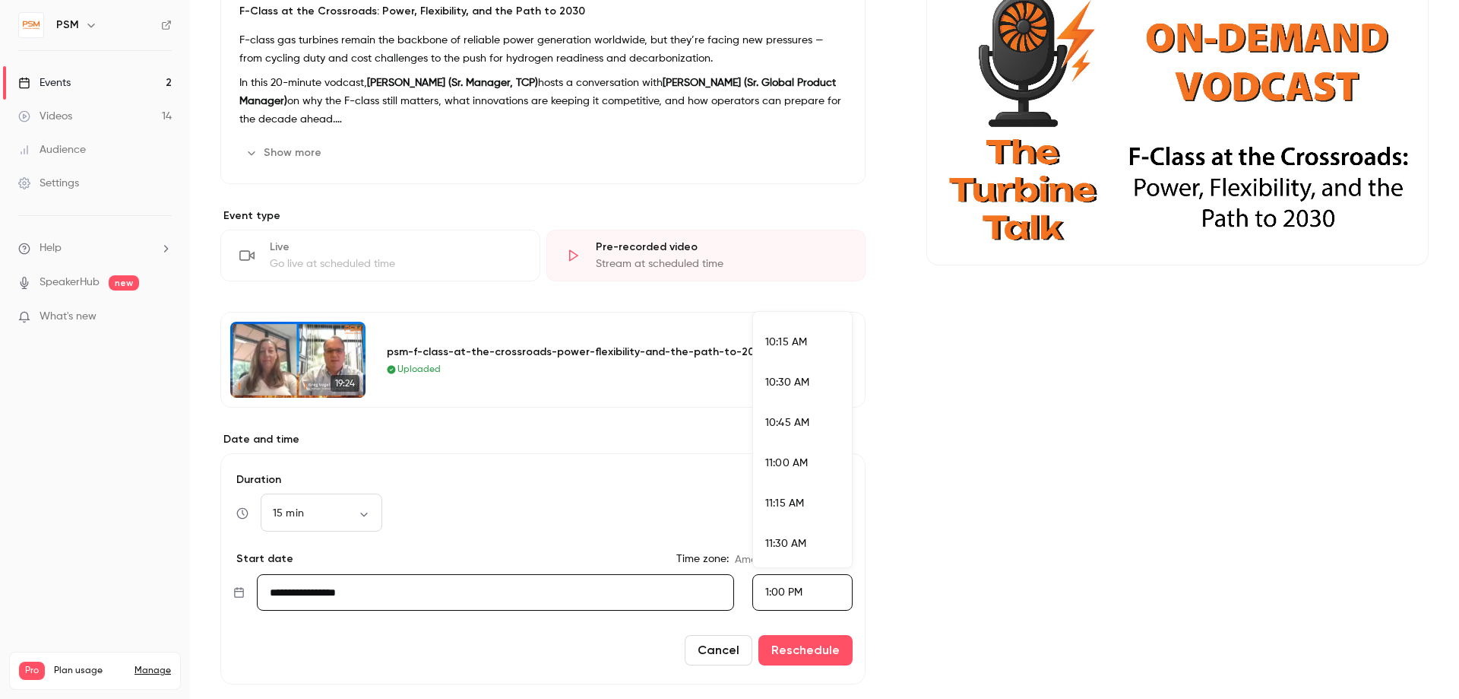
scroll to position [1554, 0]
click at [796, 385] on span "10:00 AM" at bounding box center [788, 388] width 46 height 11
click at [801, 653] on button "Reschedule" at bounding box center [806, 650] width 94 height 30
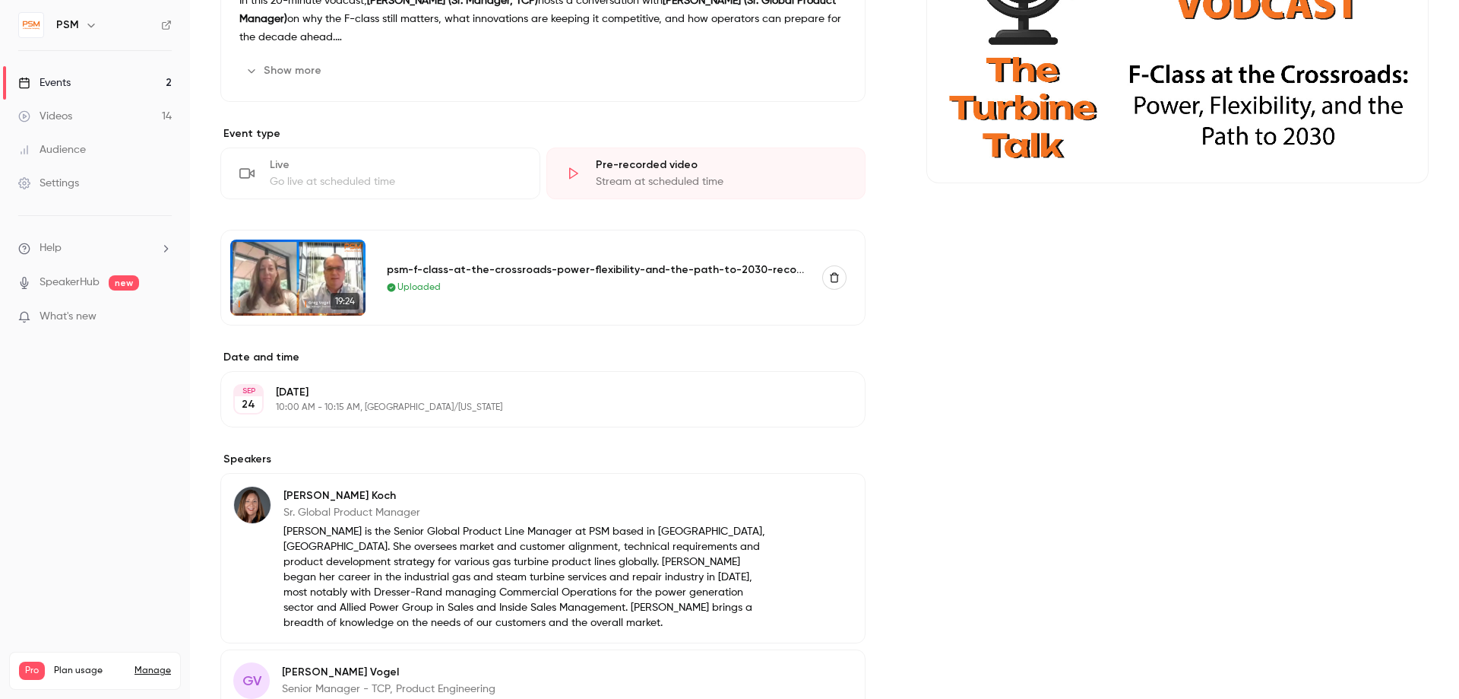
scroll to position [432, 0]
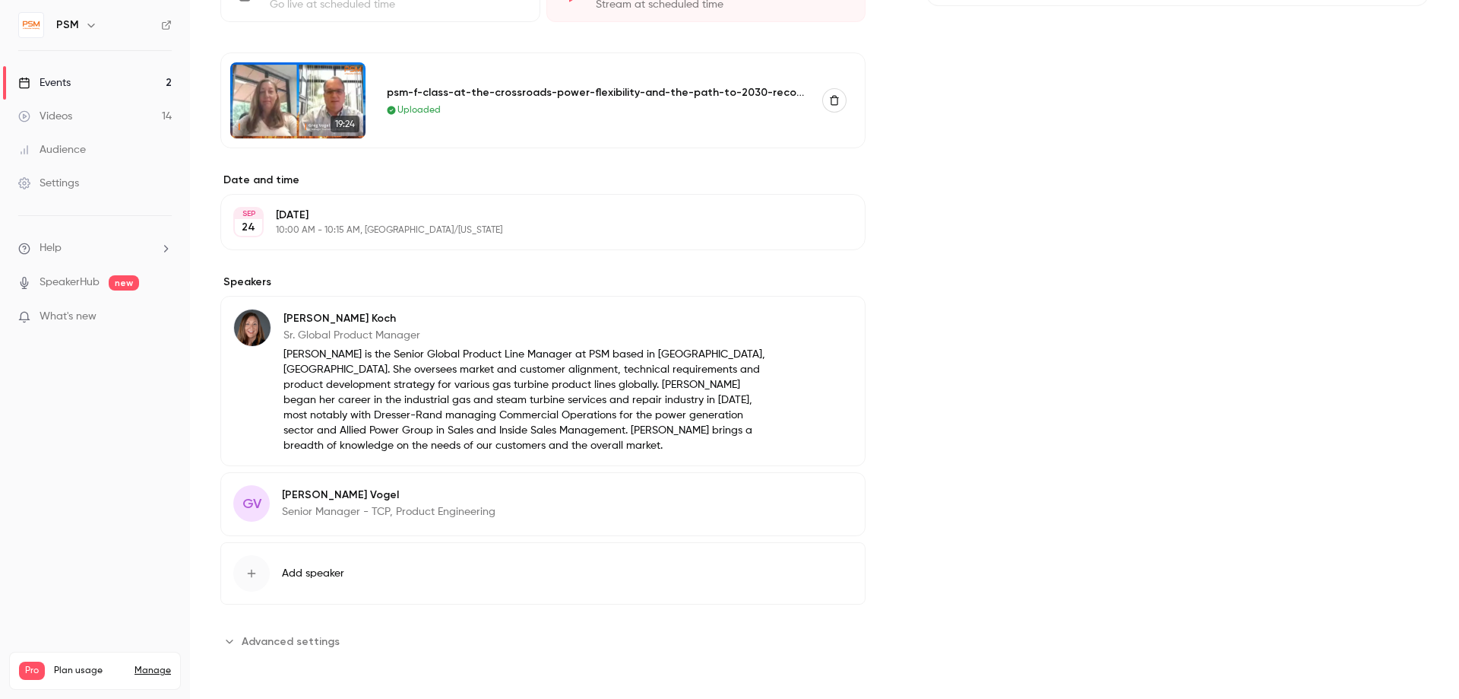
click at [230, 641] on icon "Advanced settings" at bounding box center [229, 641] width 12 height 12
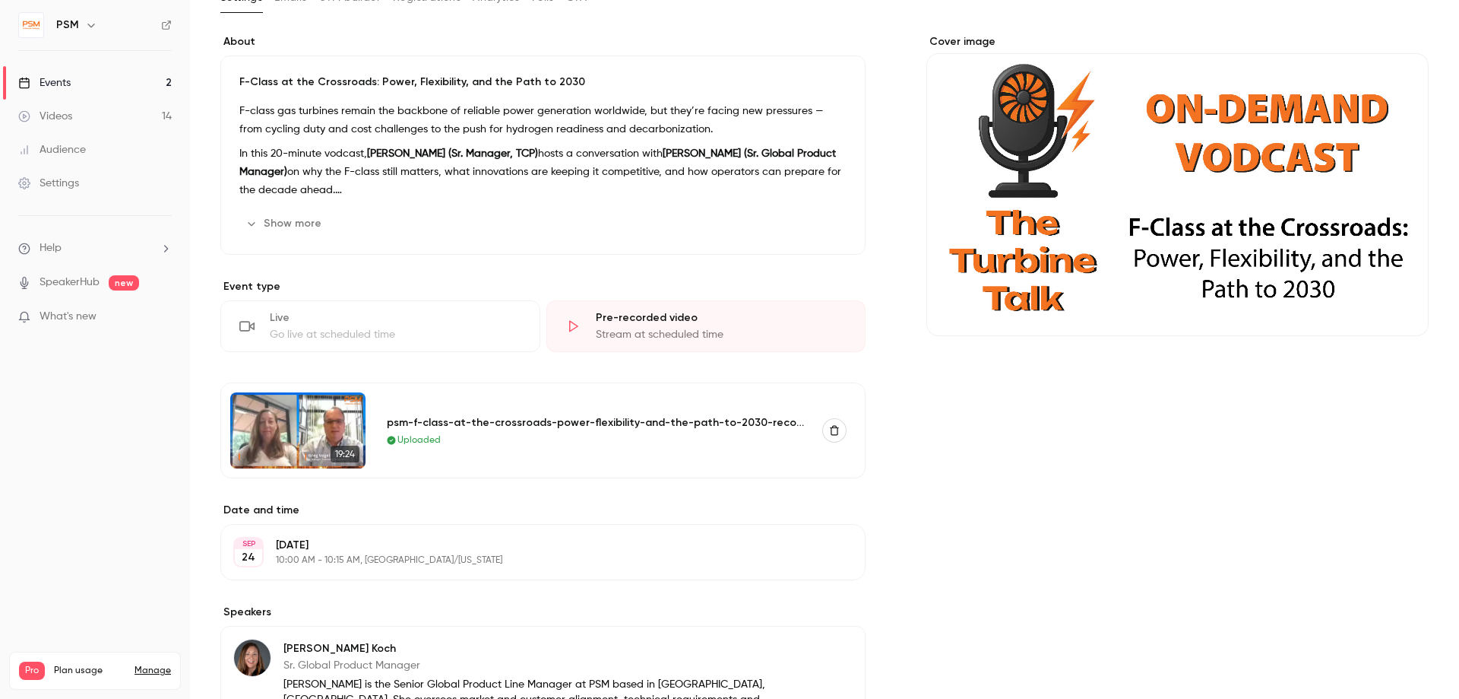
scroll to position [83, 0]
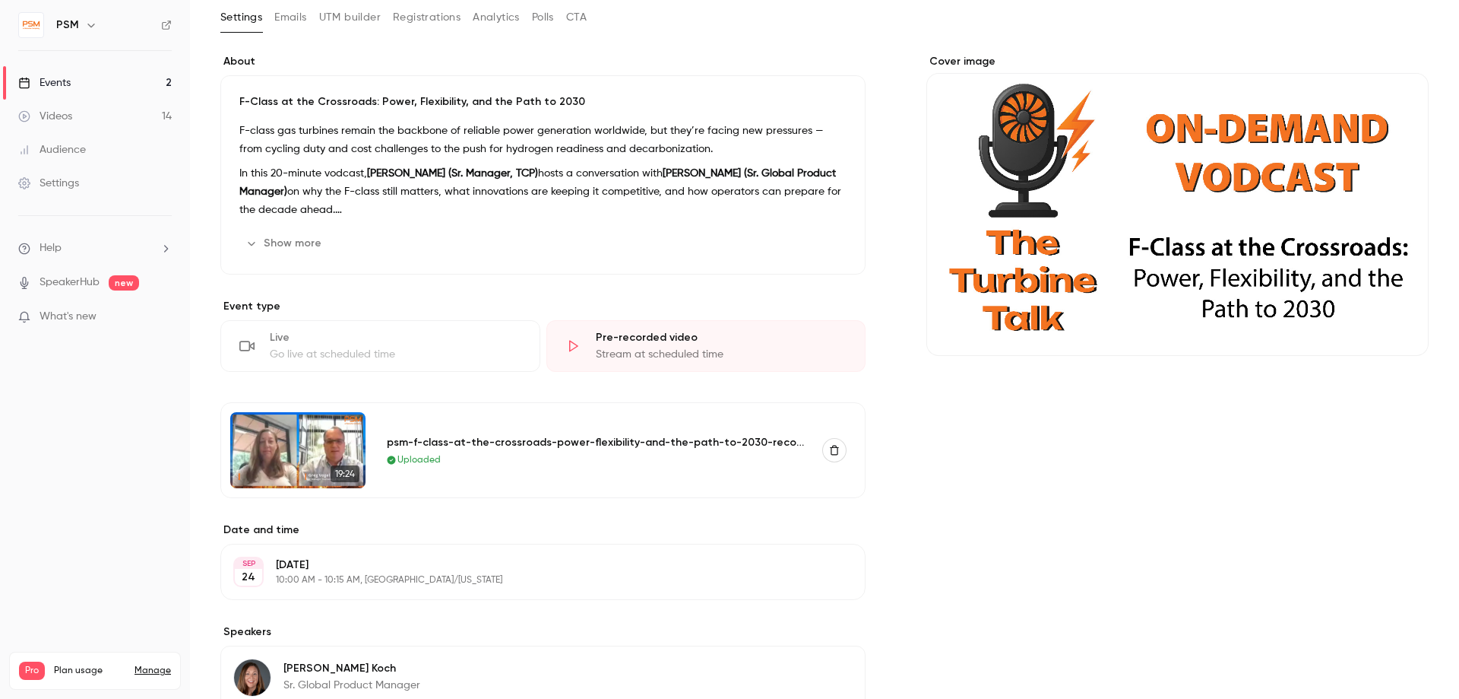
click at [67, 110] on div "Videos" at bounding box center [45, 116] width 54 height 15
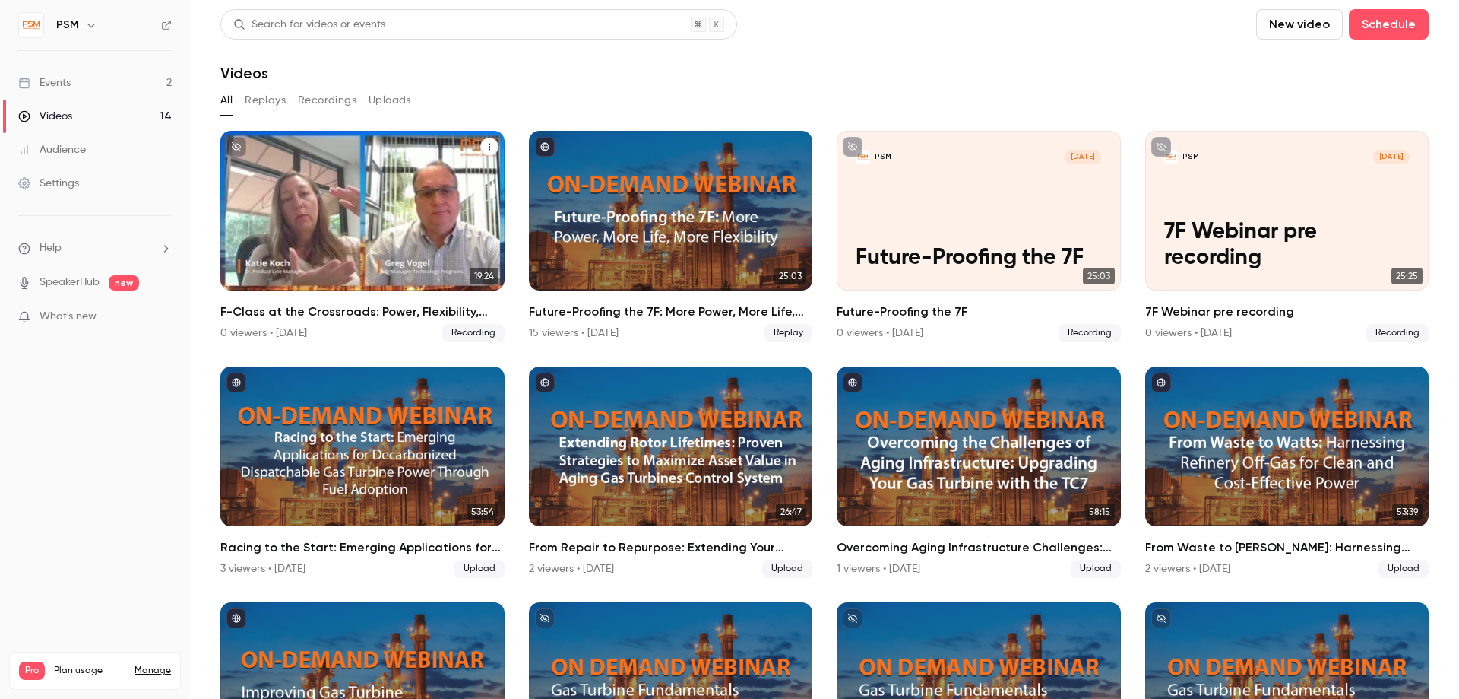
click at [389, 231] on p "F-Class at the Crossroads: Power, Flexibility, and the Path to 2030 recording" at bounding box center [362, 233] width 246 height 78
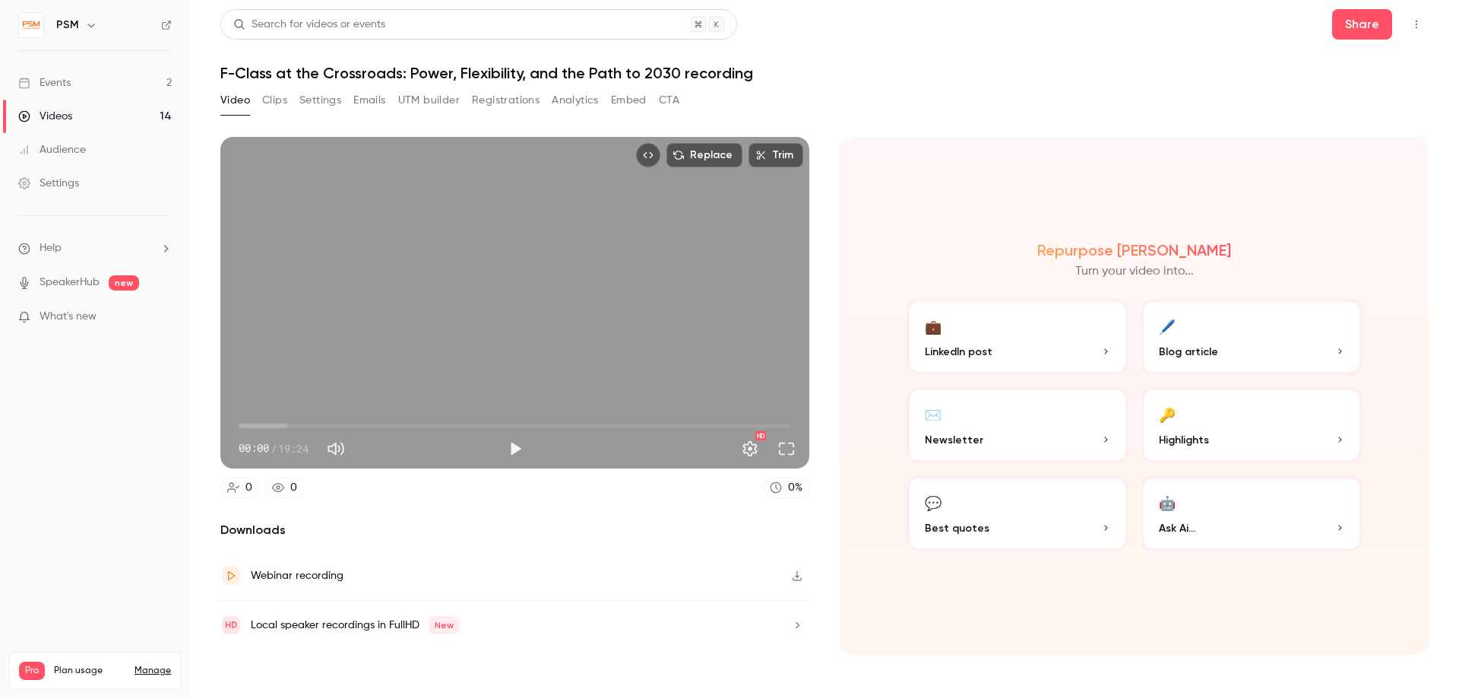
click at [271, 98] on button "Clips" at bounding box center [274, 100] width 25 height 24
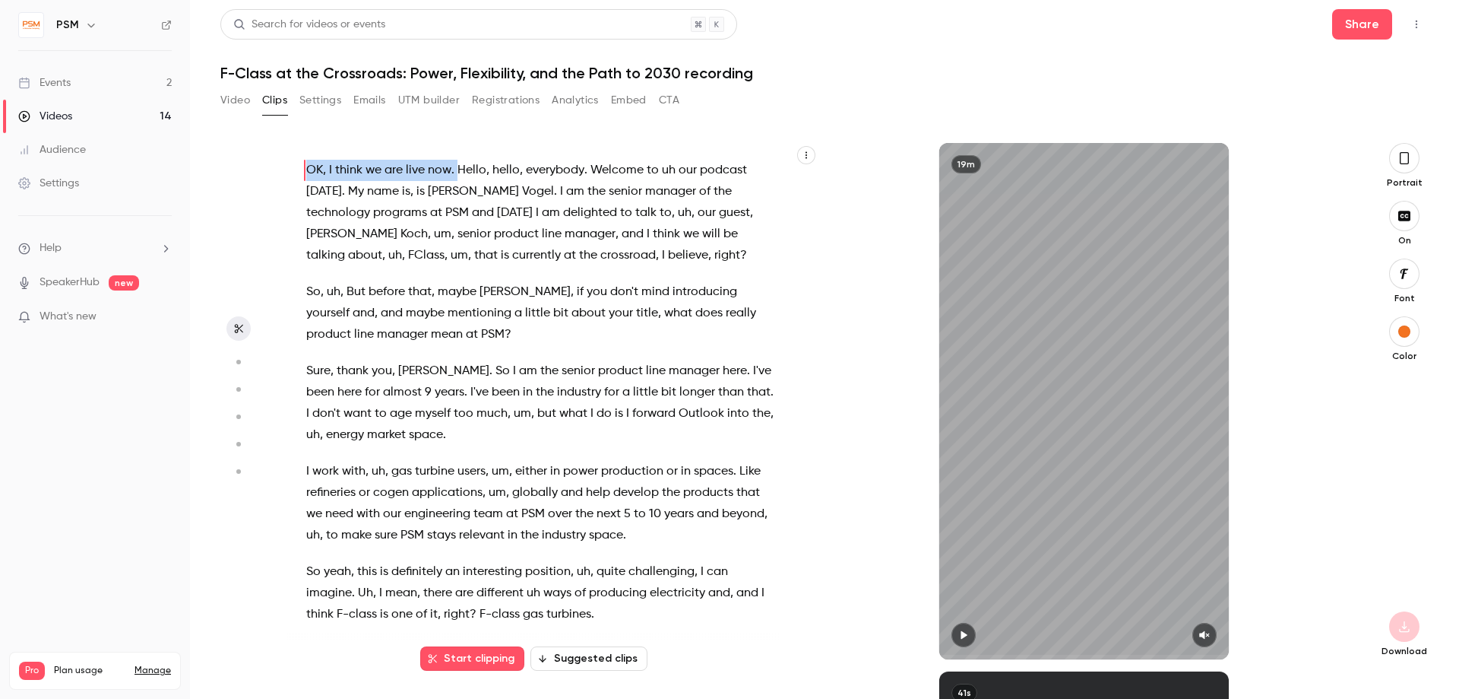
drag, startPoint x: 456, startPoint y: 168, endPoint x: 260, endPoint y: 169, distance: 196.1
click at [287, 169] on div "OK , I think we are live now . Hello , hello , everybody . Welcome to uh our po…" at bounding box center [549, 408] width 524 height 501
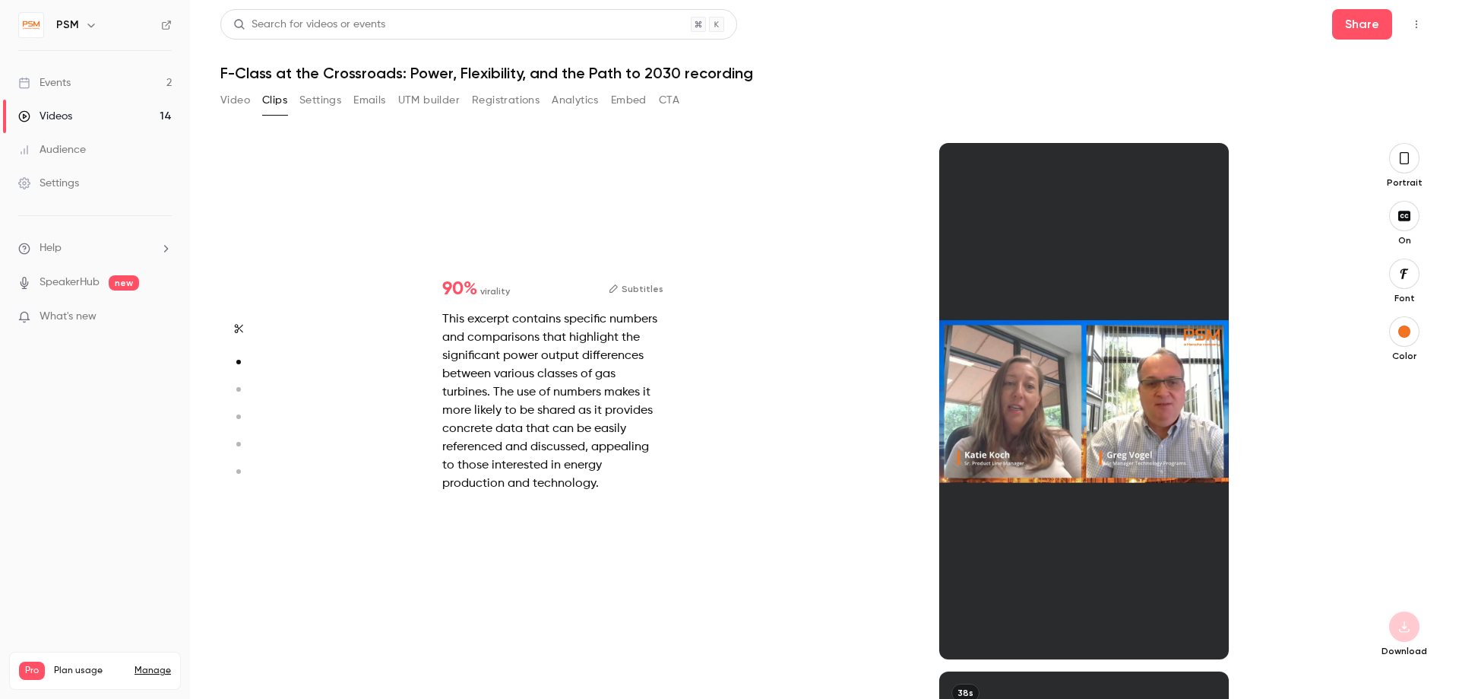
scroll to position [528, 0]
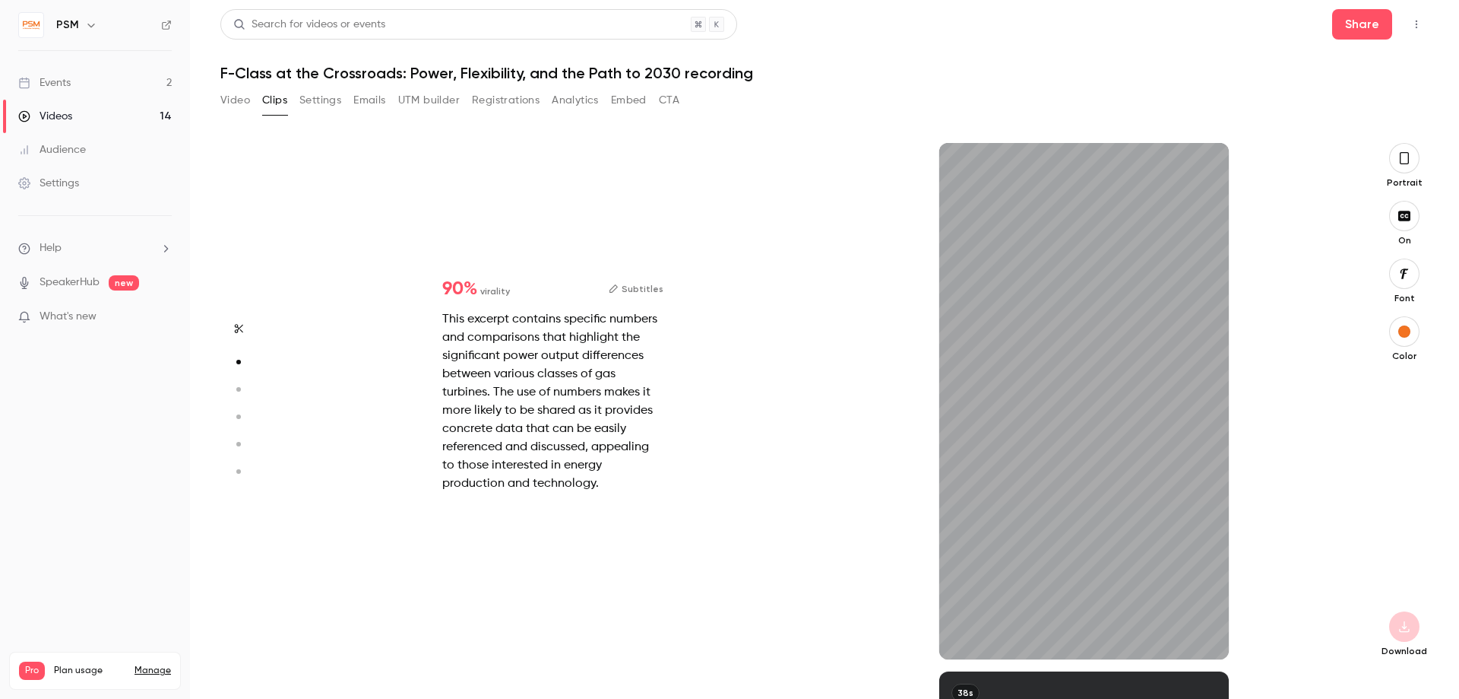
type input "***"
click at [310, 102] on button "Settings" at bounding box center [320, 100] width 42 height 24
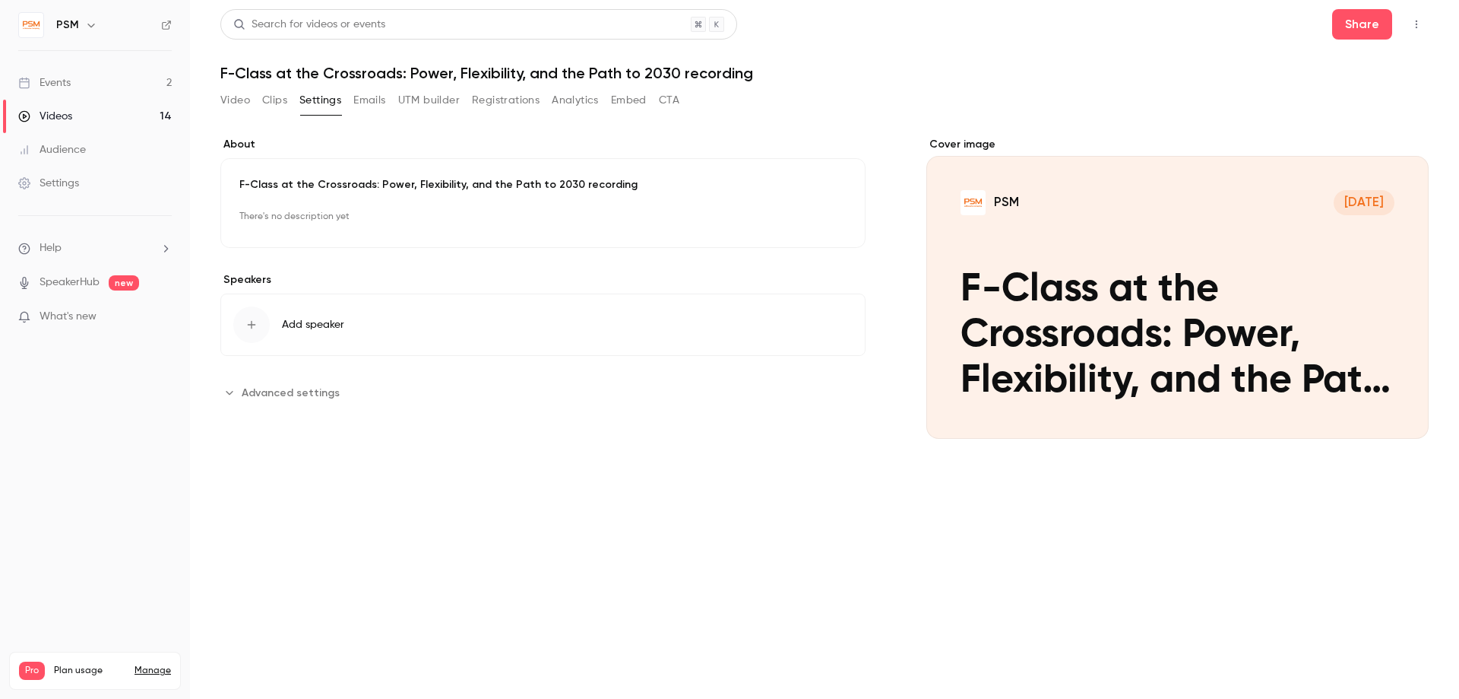
click at [744, 77] on h1 "F-Class at the Crossroads: Power, Flexibility, and the Path to 2030 recording" at bounding box center [824, 73] width 1209 height 18
click at [657, 71] on h1 "F-Class at the Crossroads: Power, Flexibility, and the Path to 2030 recording" at bounding box center [824, 73] width 1209 height 18
click at [51, 116] on div "Videos" at bounding box center [45, 116] width 54 height 15
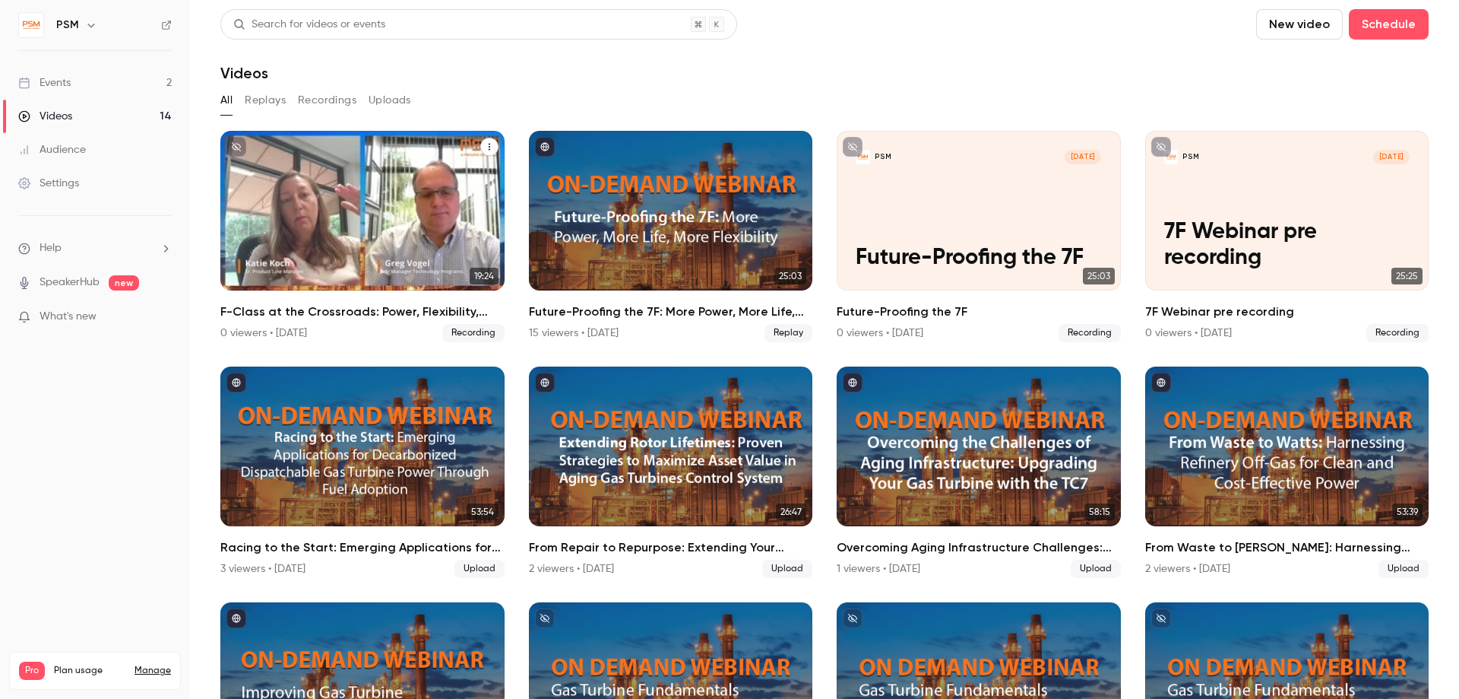
click at [486, 142] on button "F-Class at the Crossroads: Power, Flexibility, and the Path to 2030 recording" at bounding box center [489, 147] width 18 height 18
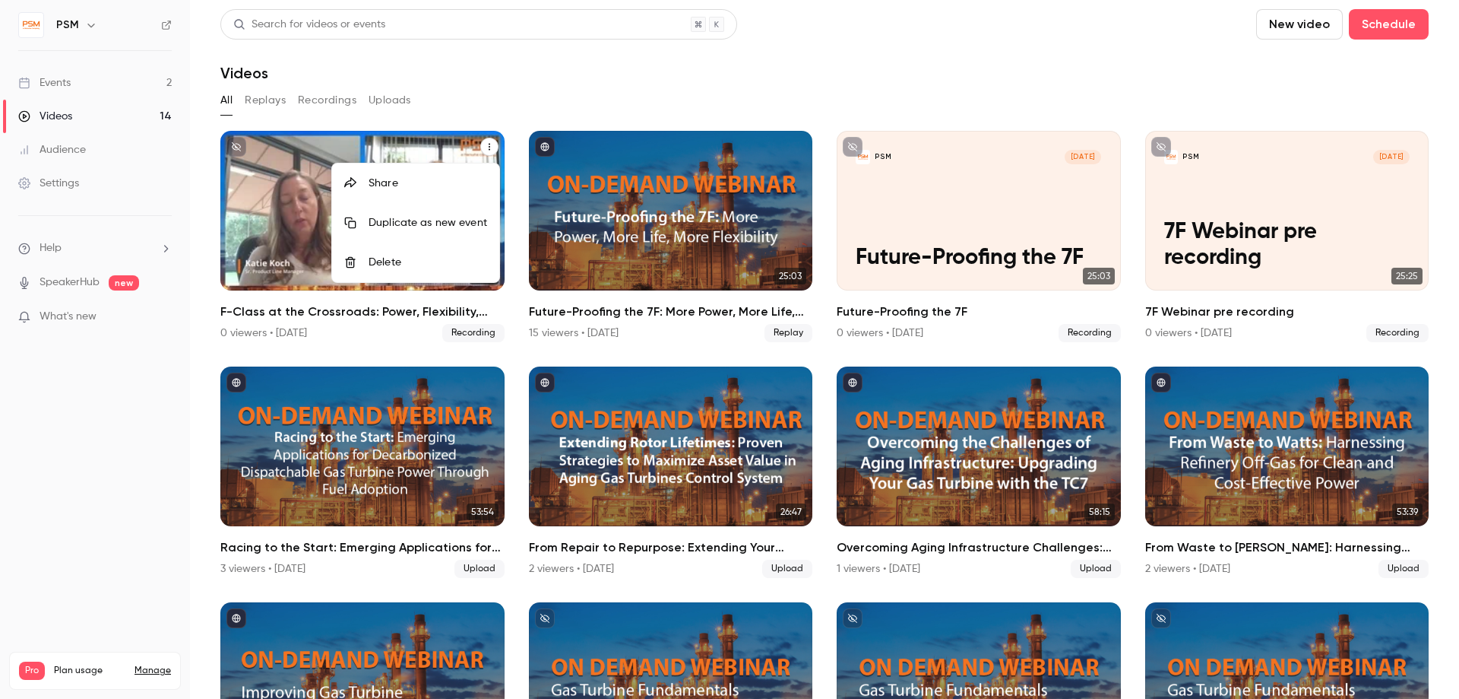
click at [322, 320] on div at bounding box center [729, 349] width 1459 height 699
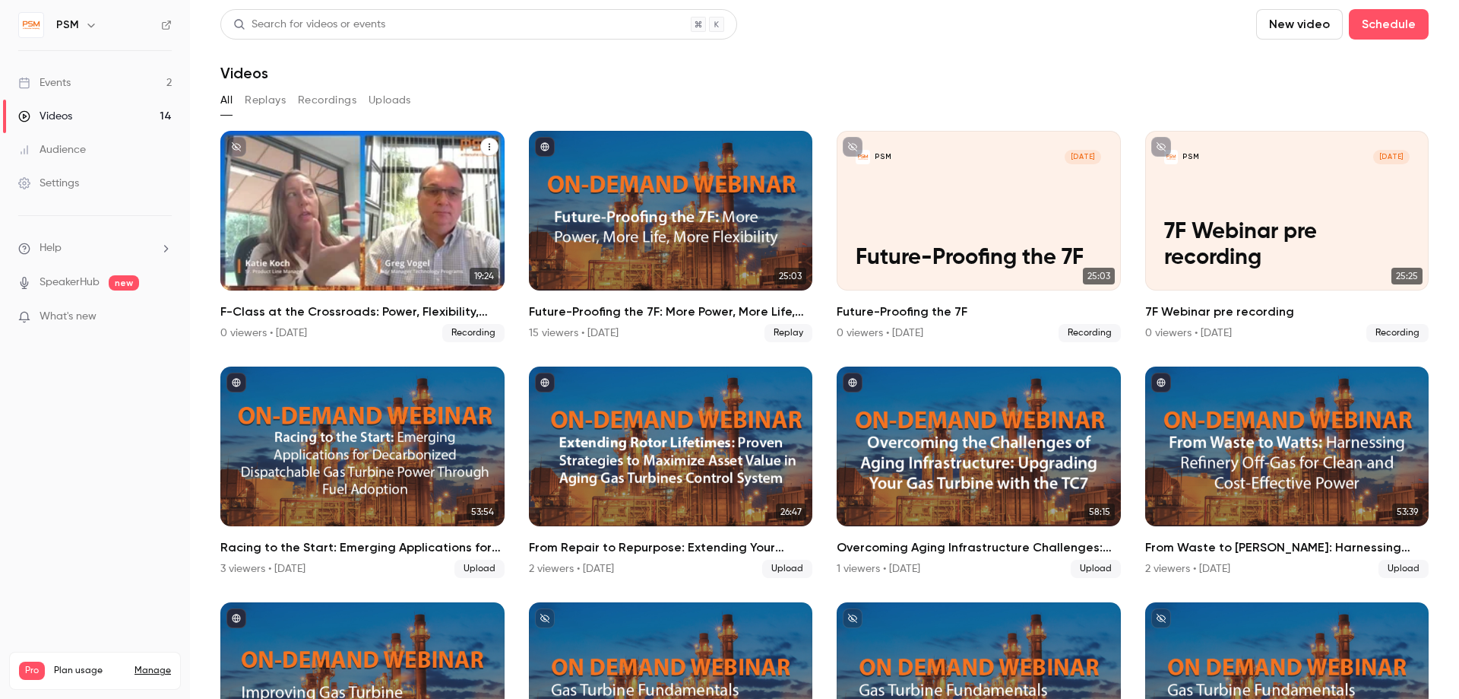
click at [389, 316] on h2 "F-Class at the Crossroads: Power, Flexibility, and the Path to 2030 recording" at bounding box center [362, 312] width 284 height 18
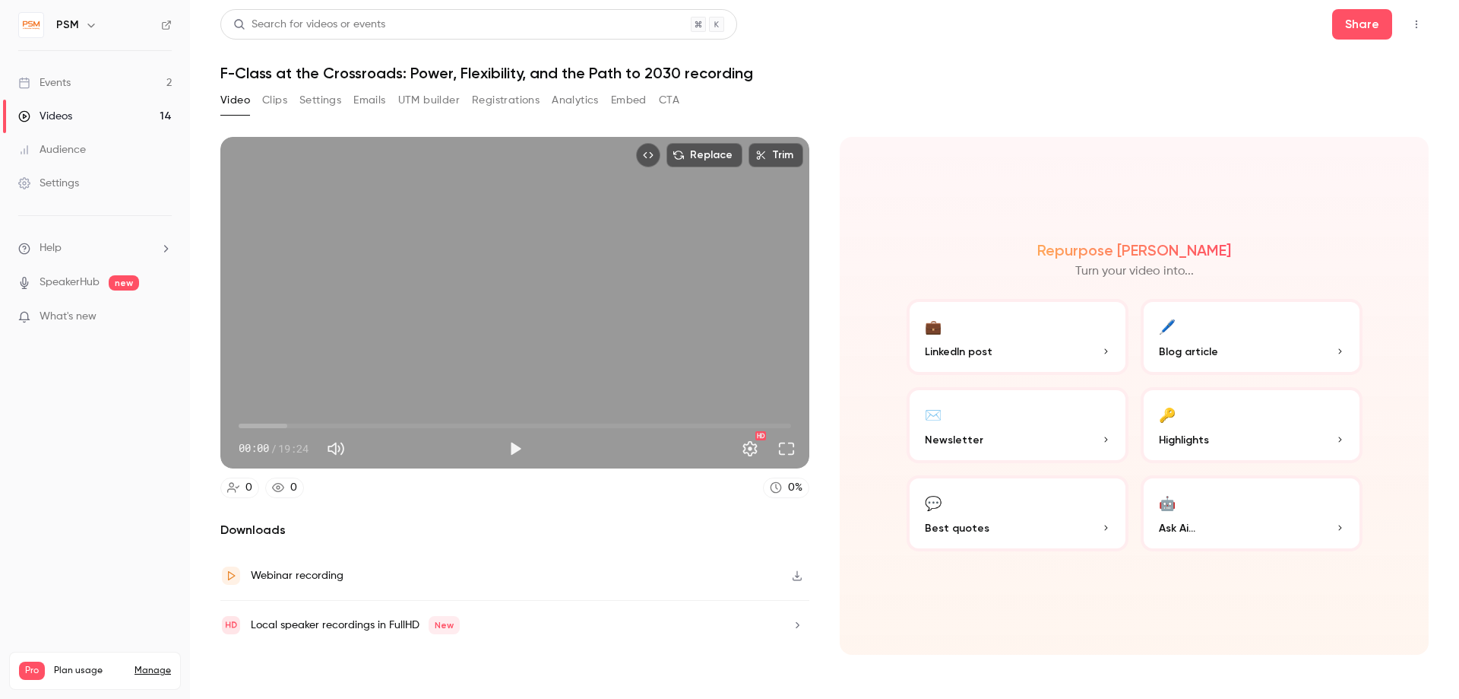
click at [610, 68] on h1 "F-Class at the Crossroads: Power, Flexibility, and the Path to 2030 recording" at bounding box center [824, 73] width 1209 height 18
click at [753, 64] on h1 "F-Class at the Crossroads: Power, Flexibility, and the Path to 2030 recording" at bounding box center [824, 73] width 1209 height 18
click at [765, 72] on h1 "F-Class at the Crossroads: Power, Flexibility, and the Path to 2030 recording" at bounding box center [824, 73] width 1209 height 18
click at [54, 80] on div "Events" at bounding box center [44, 82] width 52 height 15
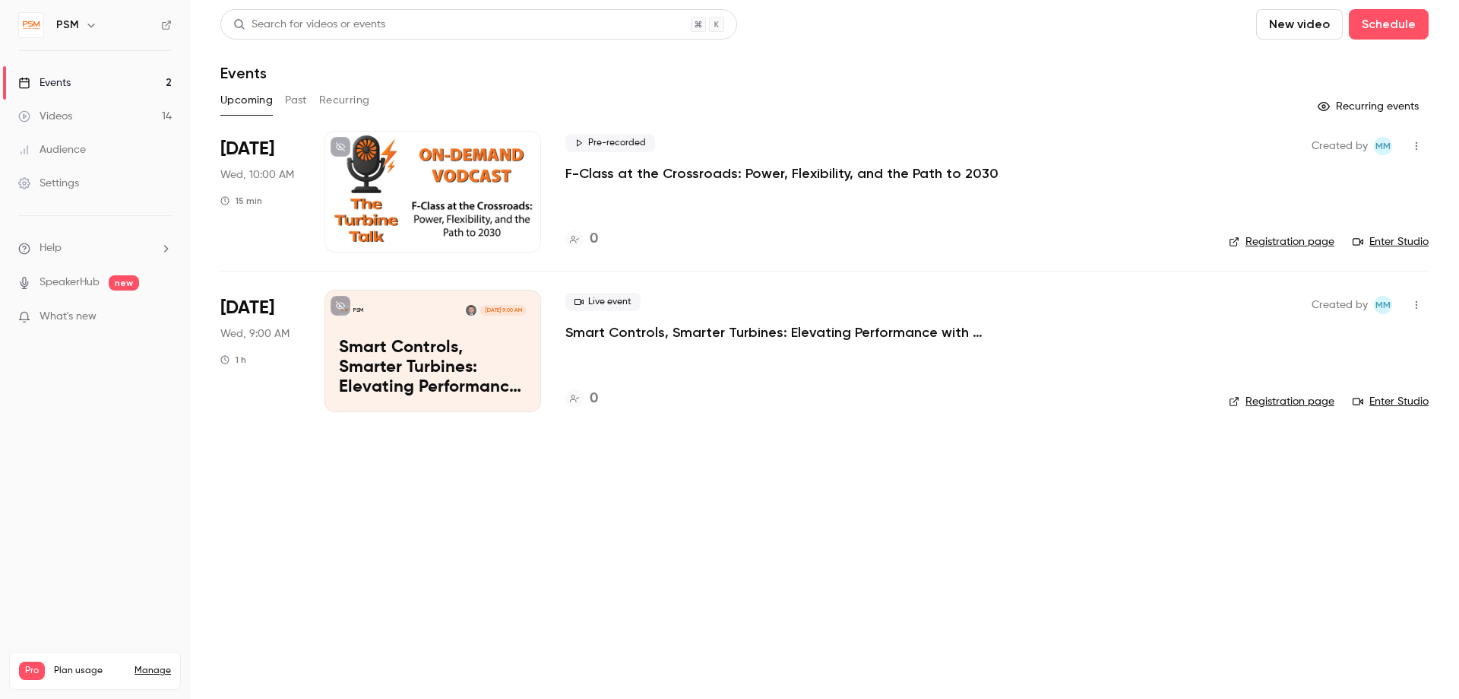
click at [633, 169] on p "F-Class at the Crossroads: Power, Flexibility, and the Path to 2030" at bounding box center [781, 173] width 433 height 18
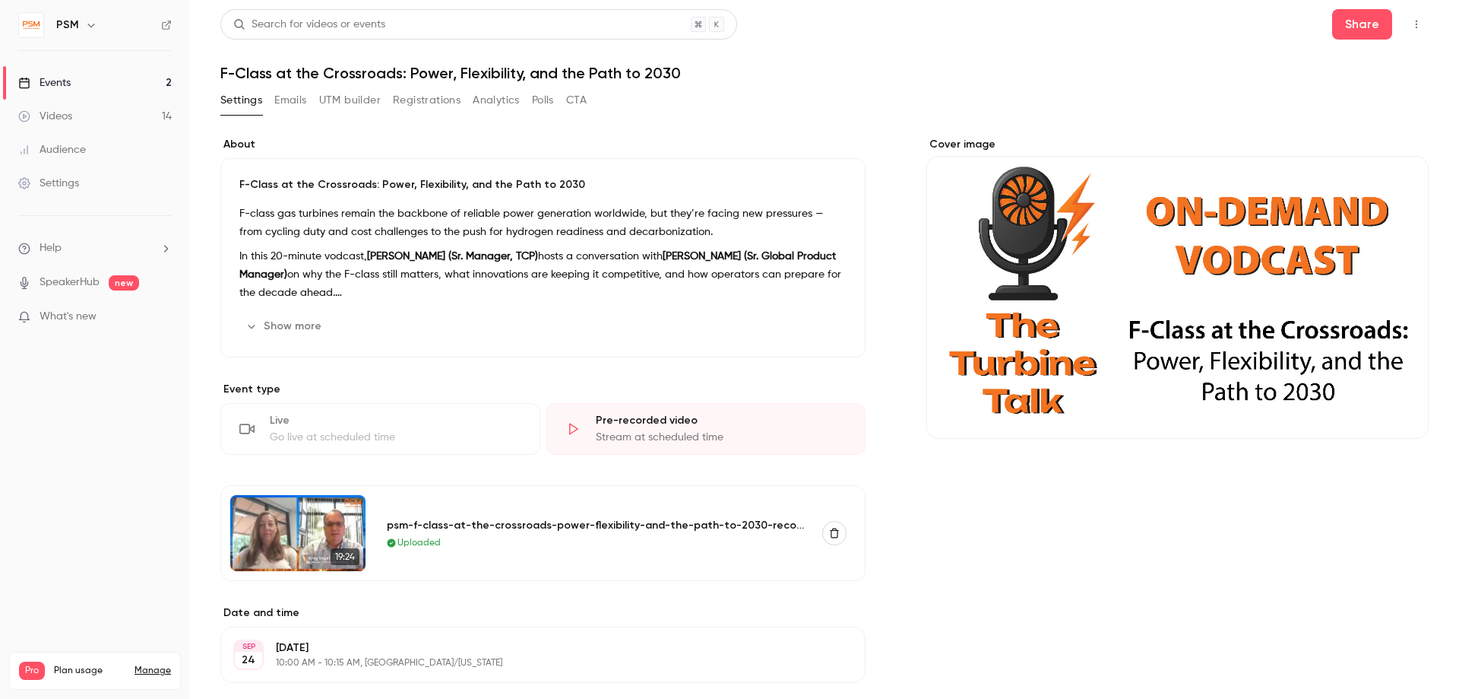
click at [339, 97] on button "UTM builder" at bounding box center [350, 100] width 62 height 24
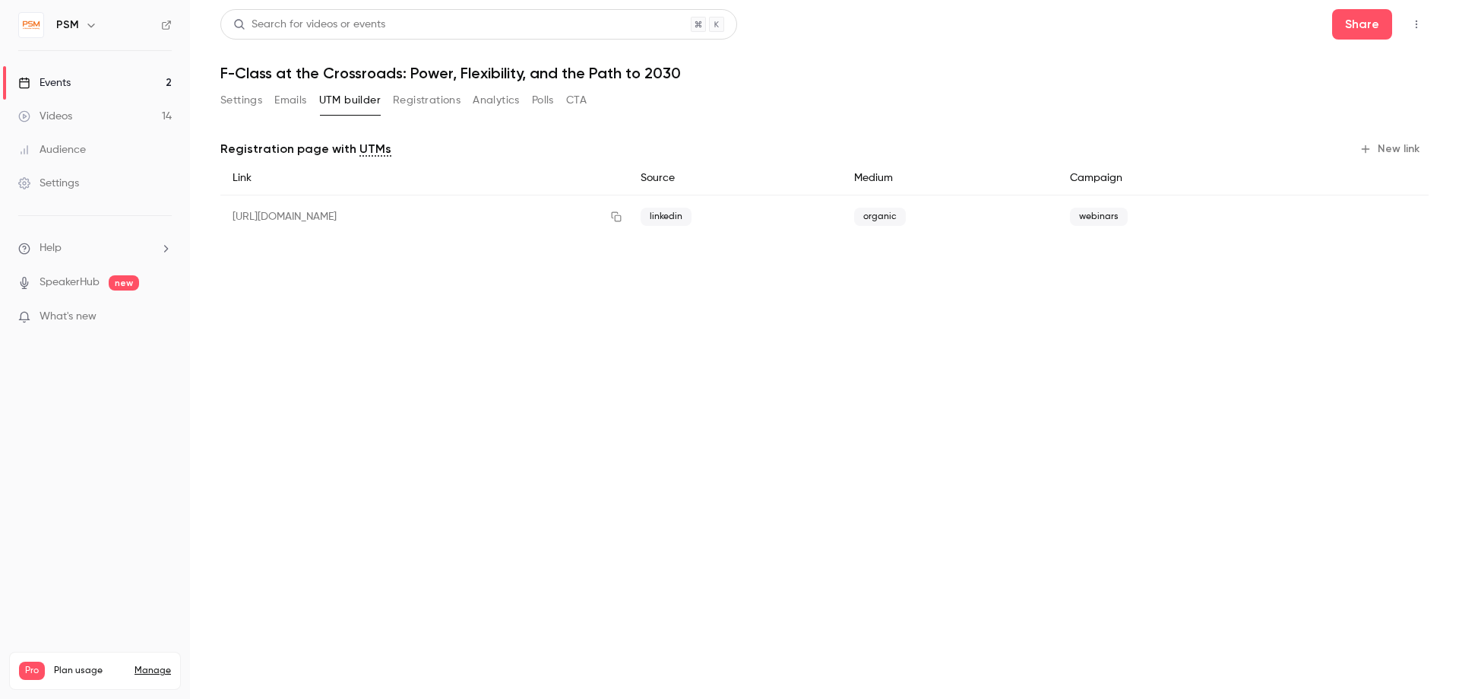
click at [233, 96] on button "Settings" at bounding box center [241, 100] width 42 height 24
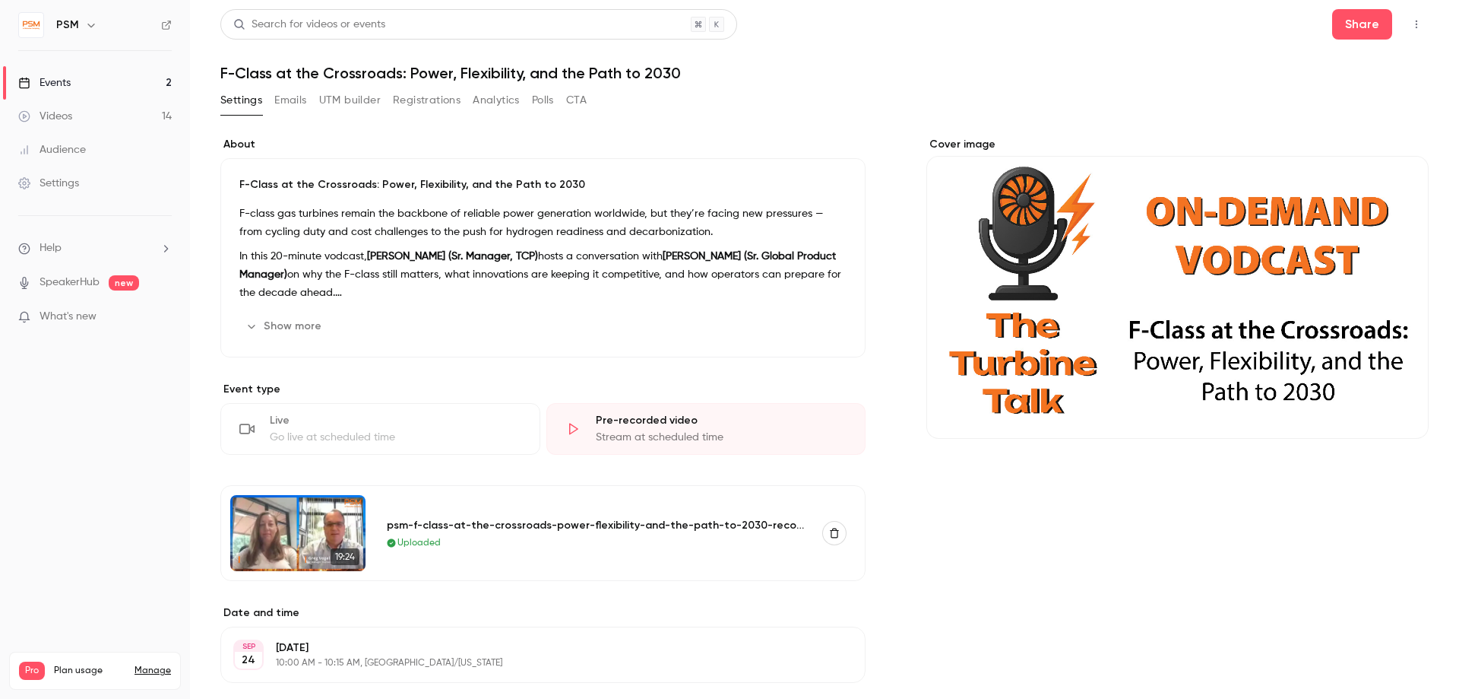
click at [242, 180] on p "F-Class at the Crossroads: Power, Flexibility, and the Path to 2030" at bounding box center [542, 184] width 607 height 15
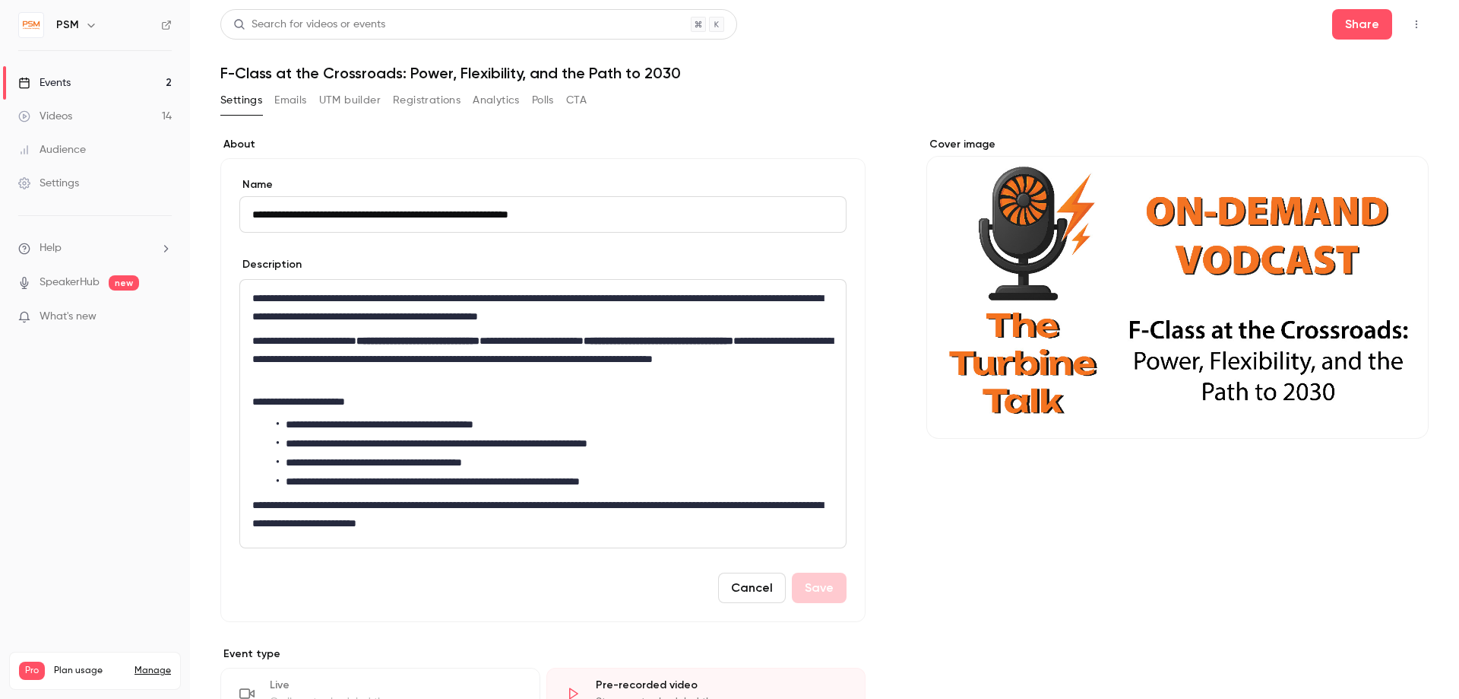
drag, startPoint x: 375, startPoint y: 385, endPoint x: 933, endPoint y: 105, distance: 623.7
click at [626, 545] on div "**********" at bounding box center [543, 414] width 606 height 268
click at [503, 410] on div "**********" at bounding box center [543, 414] width 606 height 268
click at [592, 511] on div "**********" at bounding box center [543, 414] width 606 height 268
click at [522, 523] on p "**********" at bounding box center [542, 514] width 581 height 36
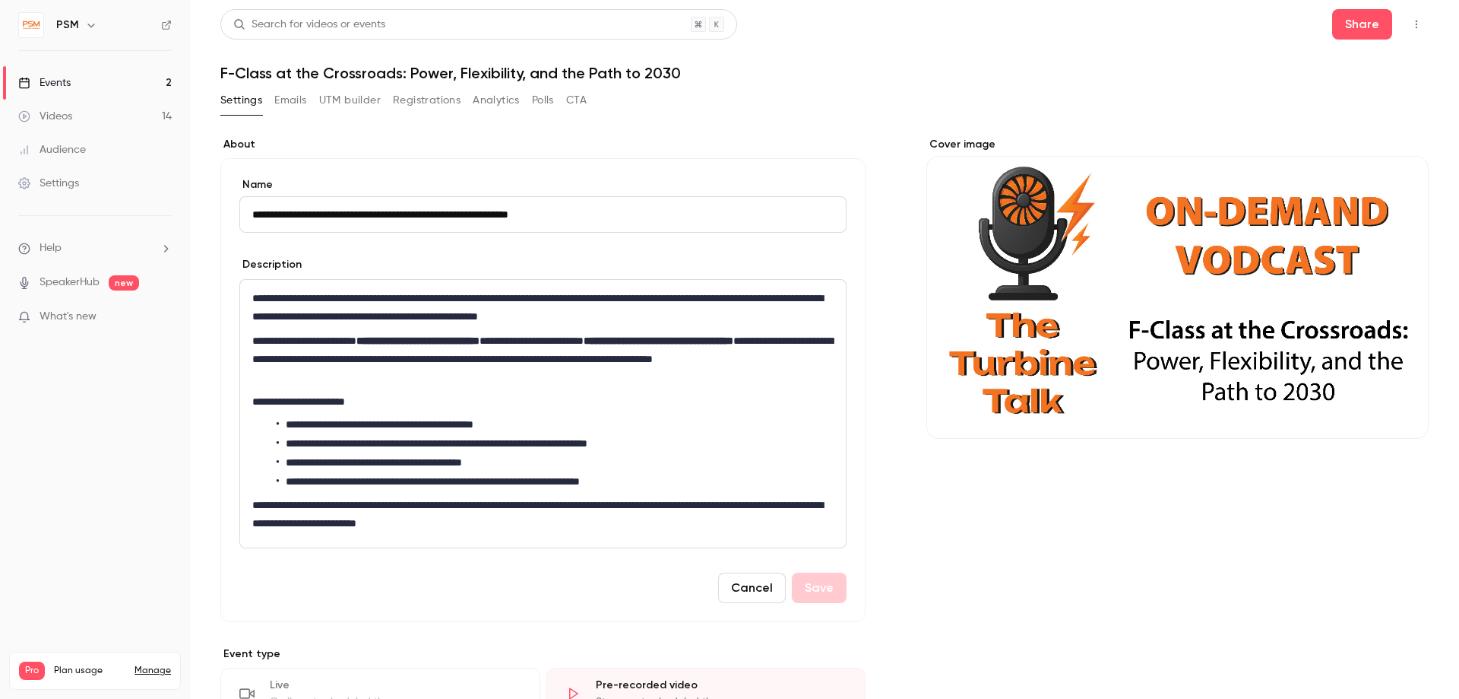
click at [266, 331] on div "**********" at bounding box center [543, 414] width 606 height 268
click at [276, 315] on p "**********" at bounding box center [542, 307] width 581 height 36
click at [828, 420] on li "**********" at bounding box center [555, 425] width 557 height 16
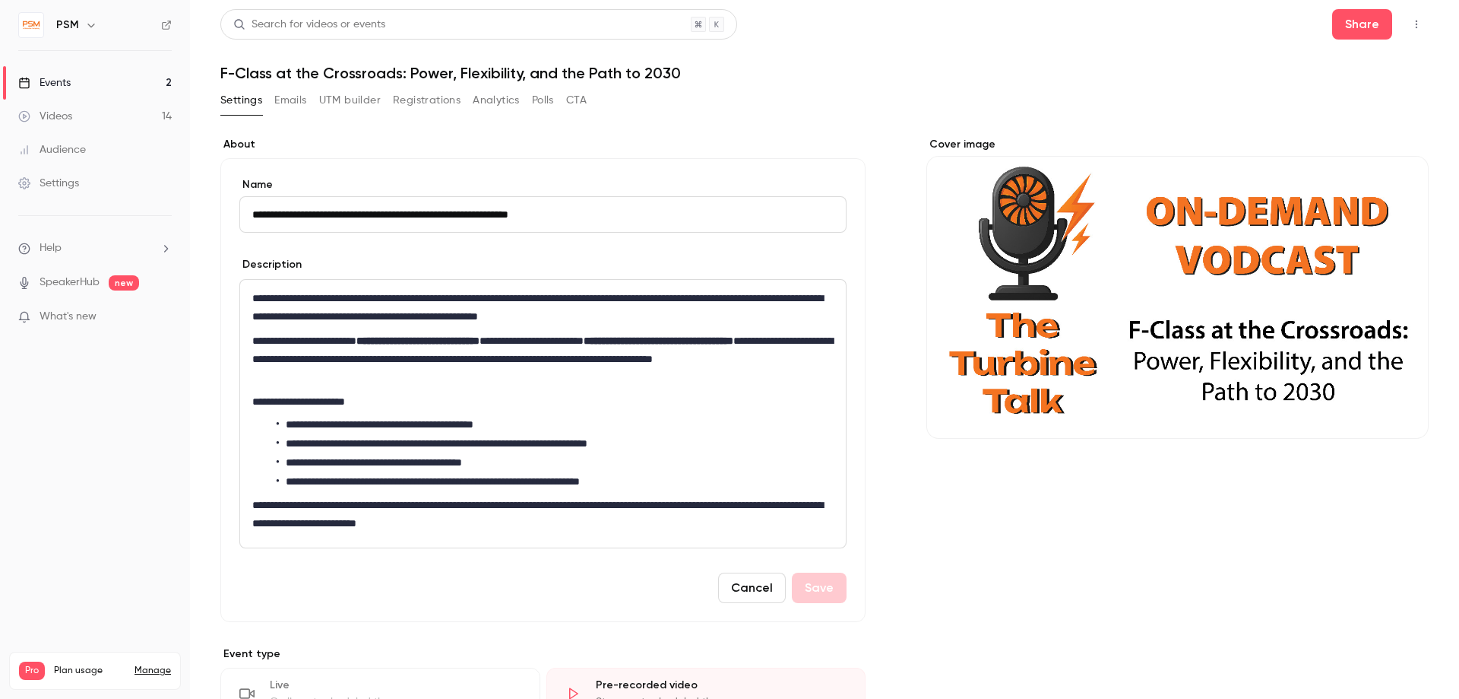
click at [594, 219] on input "**********" at bounding box center [542, 214] width 607 height 36
click at [556, 360] on p "**********" at bounding box center [542, 358] width 581 height 55
click at [933, 105] on div "Settings Emails UTM builder Registrations Analytics Polls CTA" at bounding box center [824, 103] width 1209 height 30
click at [1357, 27] on button "Share" at bounding box center [1362, 24] width 60 height 30
click at [776, 589] on button "Cancel" at bounding box center [752, 587] width 68 height 30
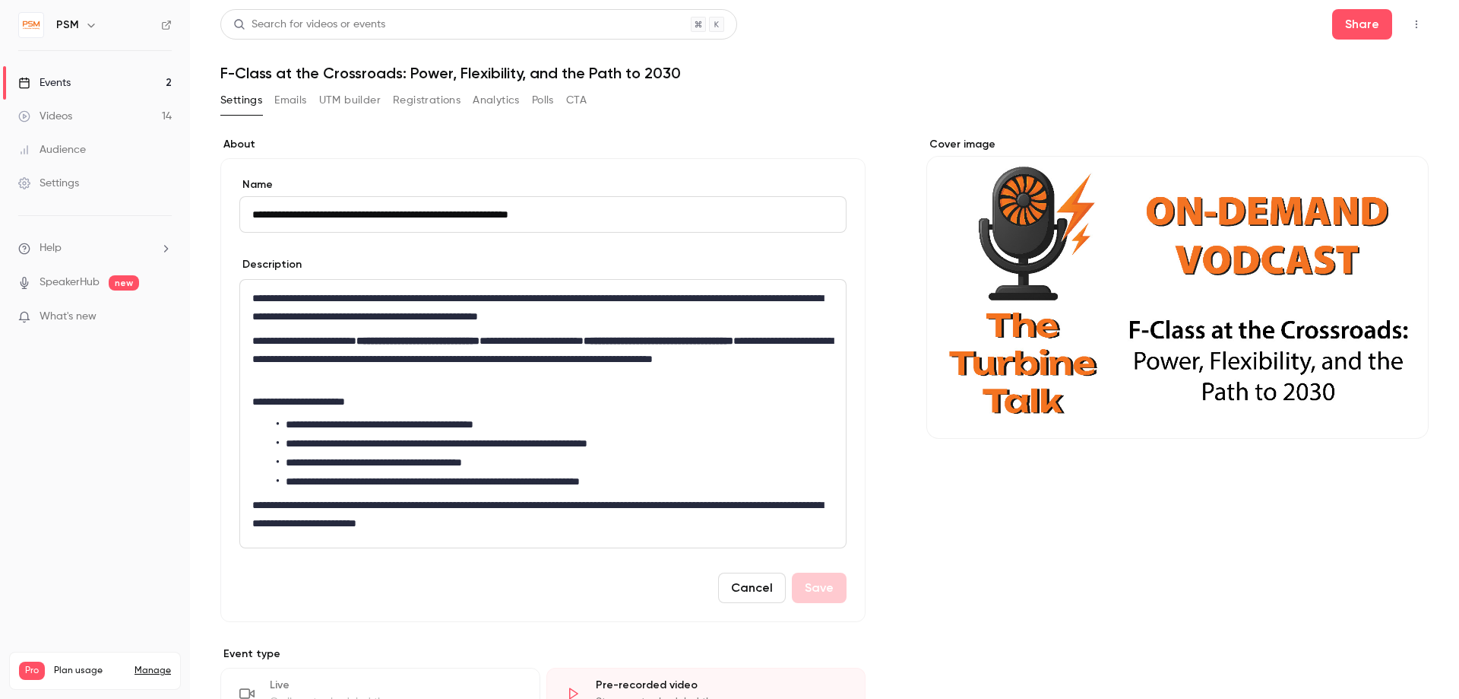
click at [249, 68] on h1 "F-Class at the Crossroads: Power, Flexibility, and the Path to 2030" at bounding box center [824, 73] width 1209 height 18
click at [54, 81] on div "Events" at bounding box center [44, 82] width 52 height 15
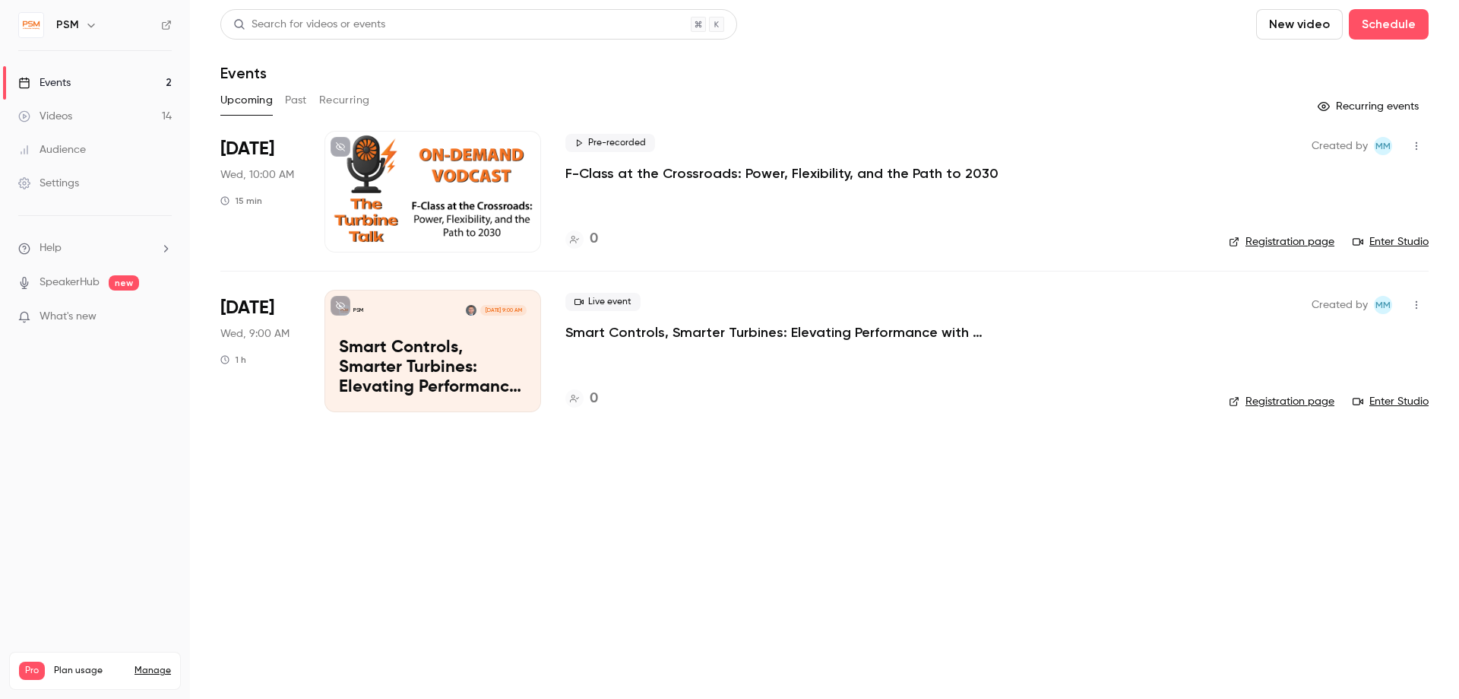
click at [626, 173] on p "F-Class at the Crossroads: Power, Flexibility, and the Path to 2030" at bounding box center [781, 173] width 433 height 18
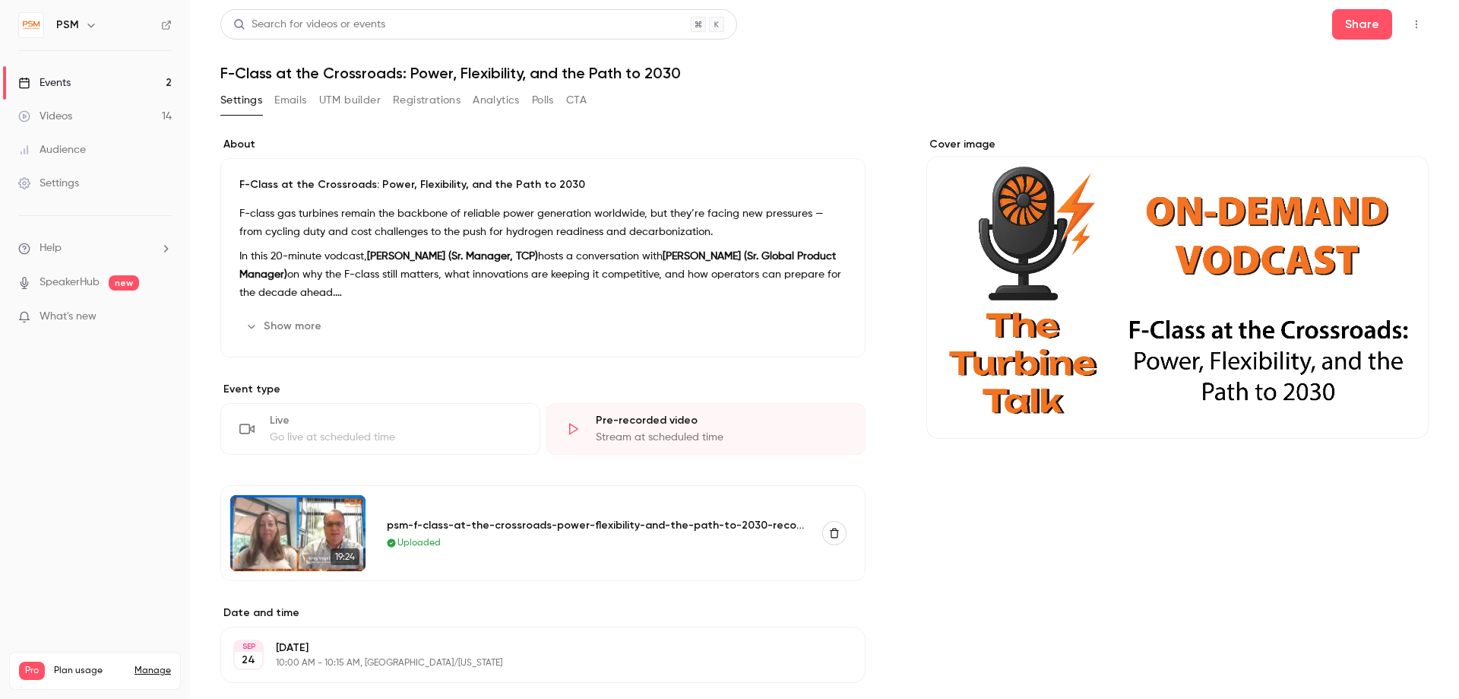
click at [281, 324] on button "Show more" at bounding box center [284, 326] width 91 height 24
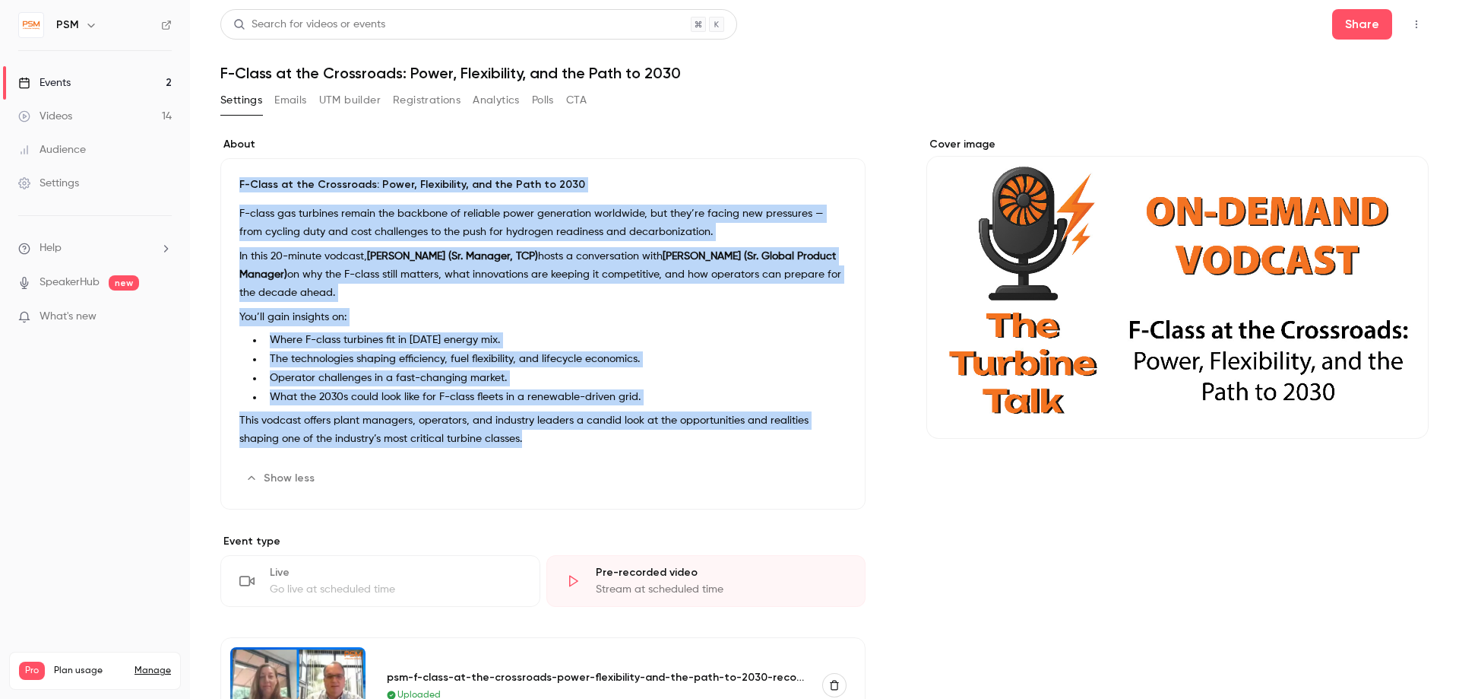
drag, startPoint x: 234, startPoint y: 179, endPoint x: 551, endPoint y: 484, distance: 440.2
click at [551, 484] on div "F-Class at the Crossroads: Power, Flexibility, and the Path to 2030 F-class gas…" at bounding box center [542, 333] width 645 height 351
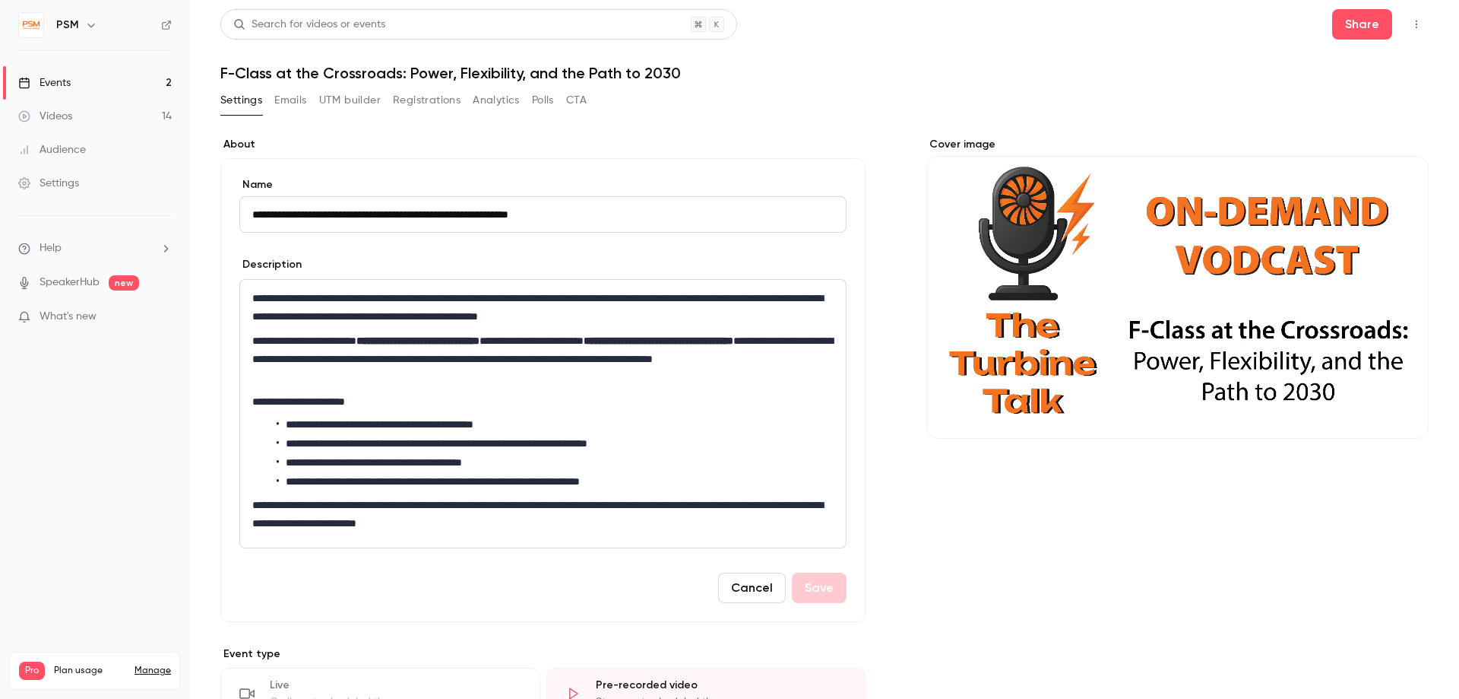
click at [391, 355] on p "**********" at bounding box center [542, 358] width 581 height 55
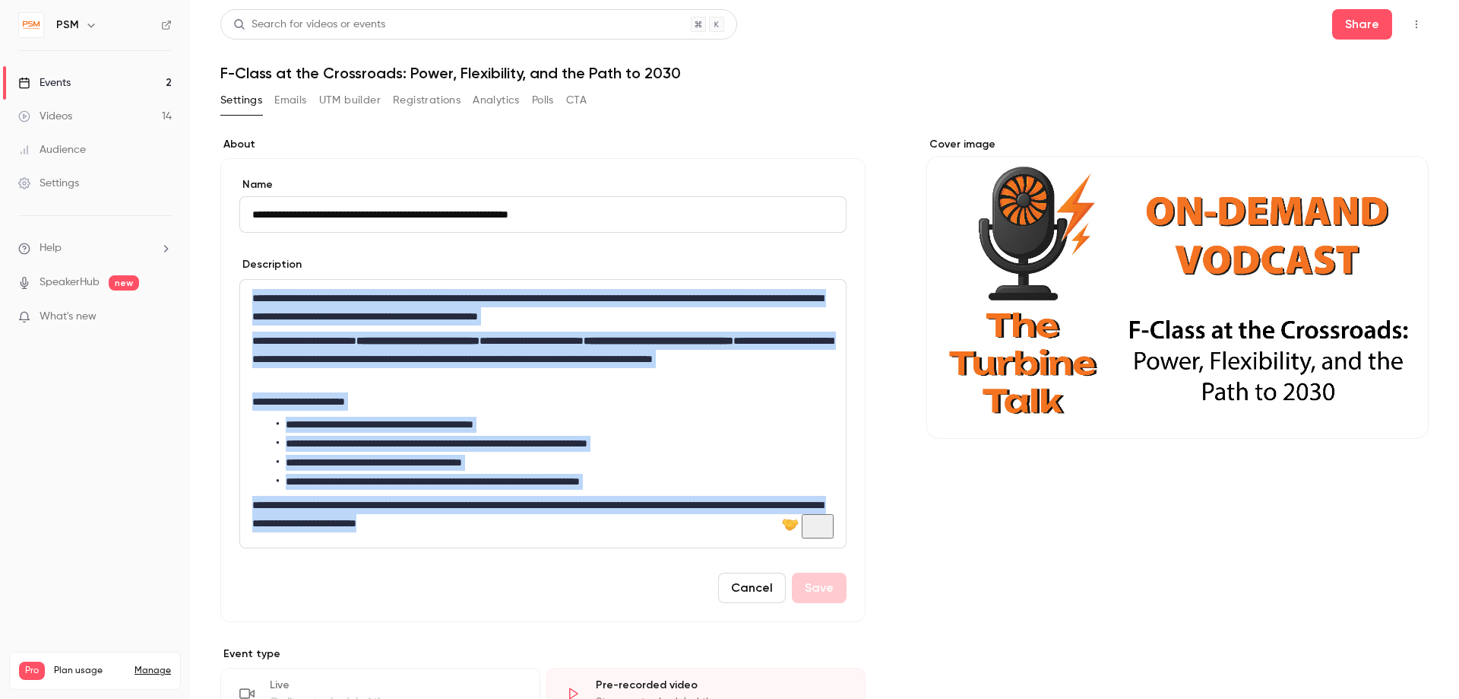
drag, startPoint x: 250, startPoint y: 295, endPoint x: 534, endPoint y: 515, distance: 359.7
click at [534, 515] on div "**********" at bounding box center [543, 414] width 606 height 268
copy div "**********"
click at [738, 588] on button "Cancel" at bounding box center [752, 587] width 68 height 30
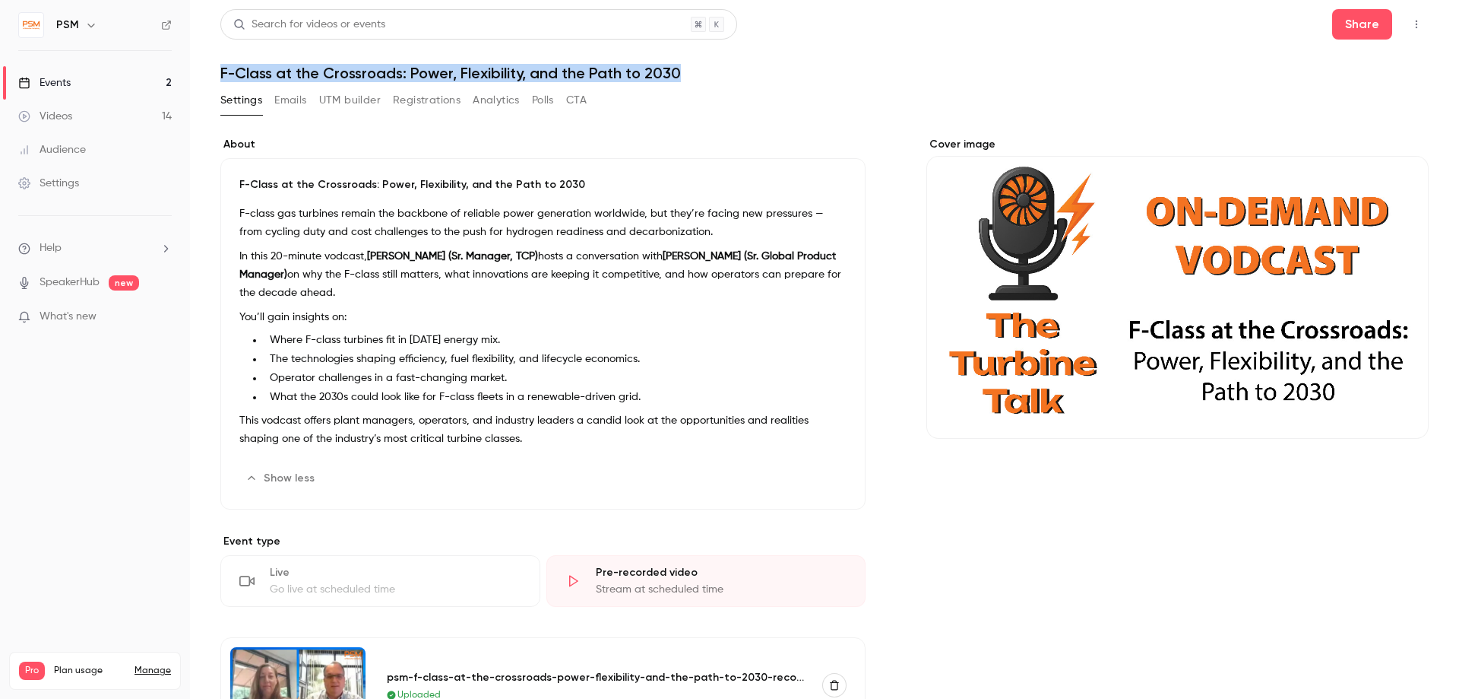
drag, startPoint x: 222, startPoint y: 71, endPoint x: 715, endPoint y: 78, distance: 493.3
click at [715, 78] on h1 "F-Class at the Crossroads: Power, Flexibility, and the Path to 2030" at bounding box center [824, 73] width 1209 height 18
copy h1 "F-Class at the Crossroads: Power, Flexibility, and the Path to 2030"
click at [832, 484] on button "Edit" at bounding box center [818, 478] width 55 height 24
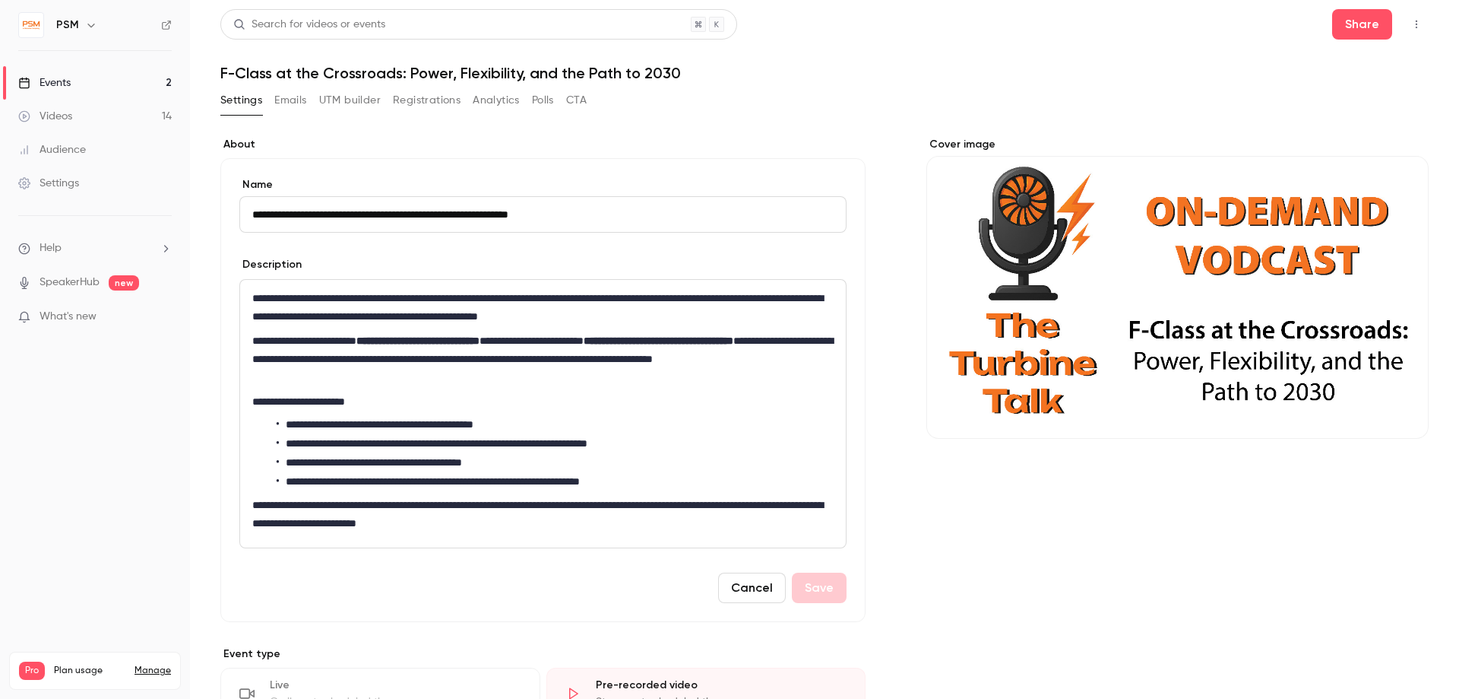
click at [486, 306] on p "**********" at bounding box center [542, 307] width 581 height 36
click at [827, 299] on p "**********" at bounding box center [542, 307] width 581 height 36
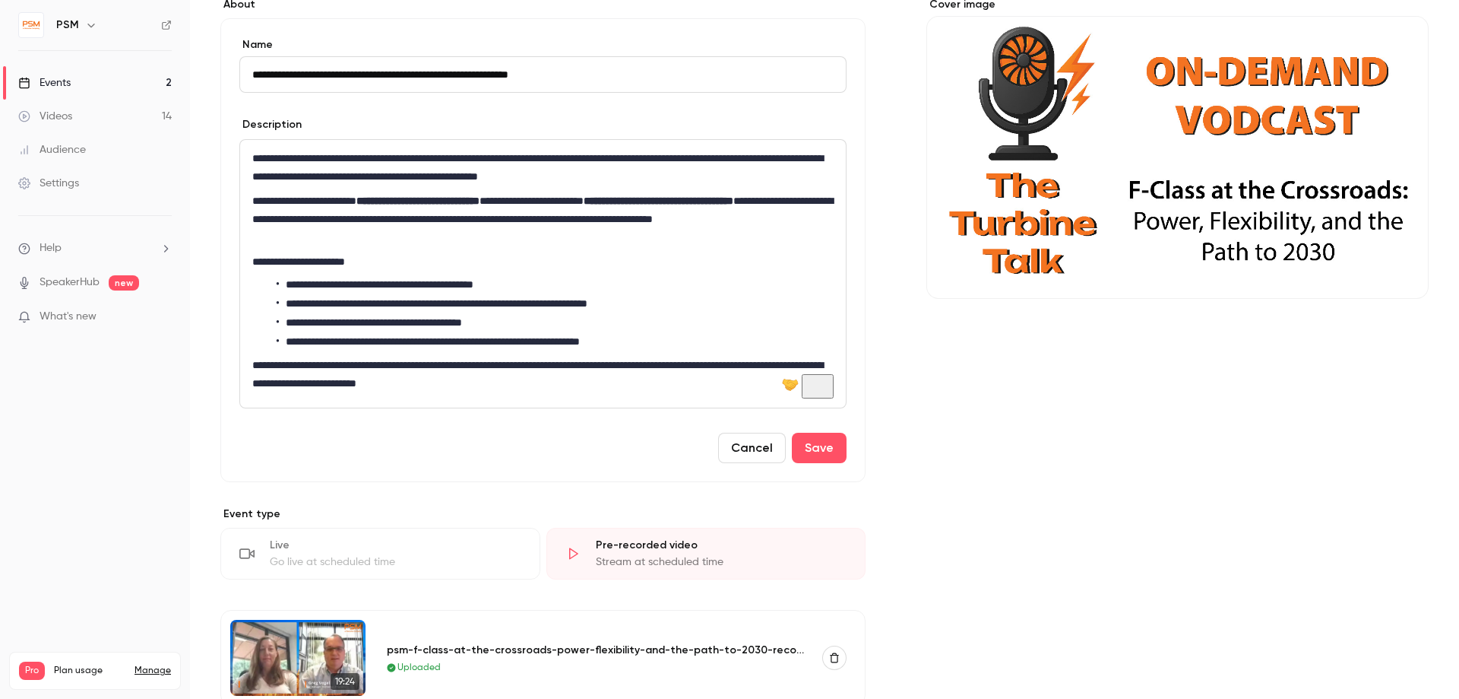
scroll to position [173, 0]
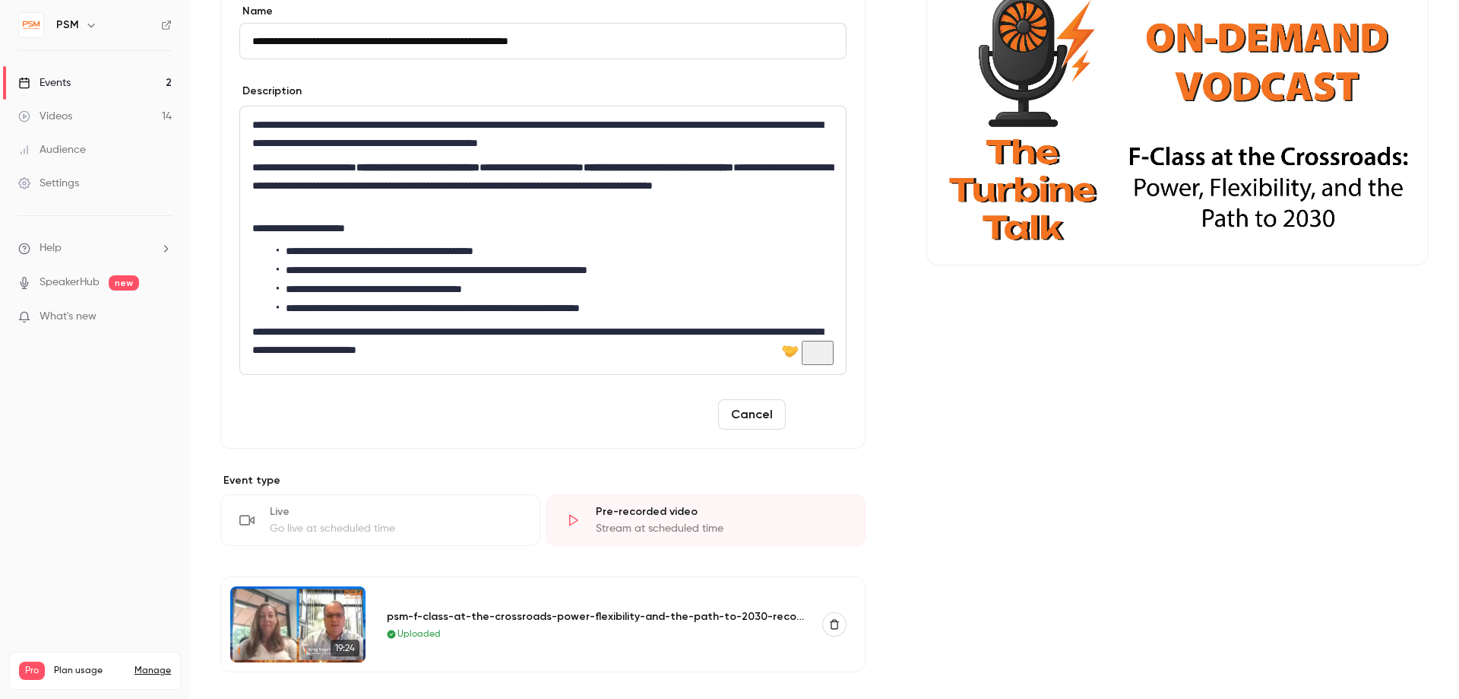
click at [817, 417] on button "Save" at bounding box center [819, 414] width 55 height 30
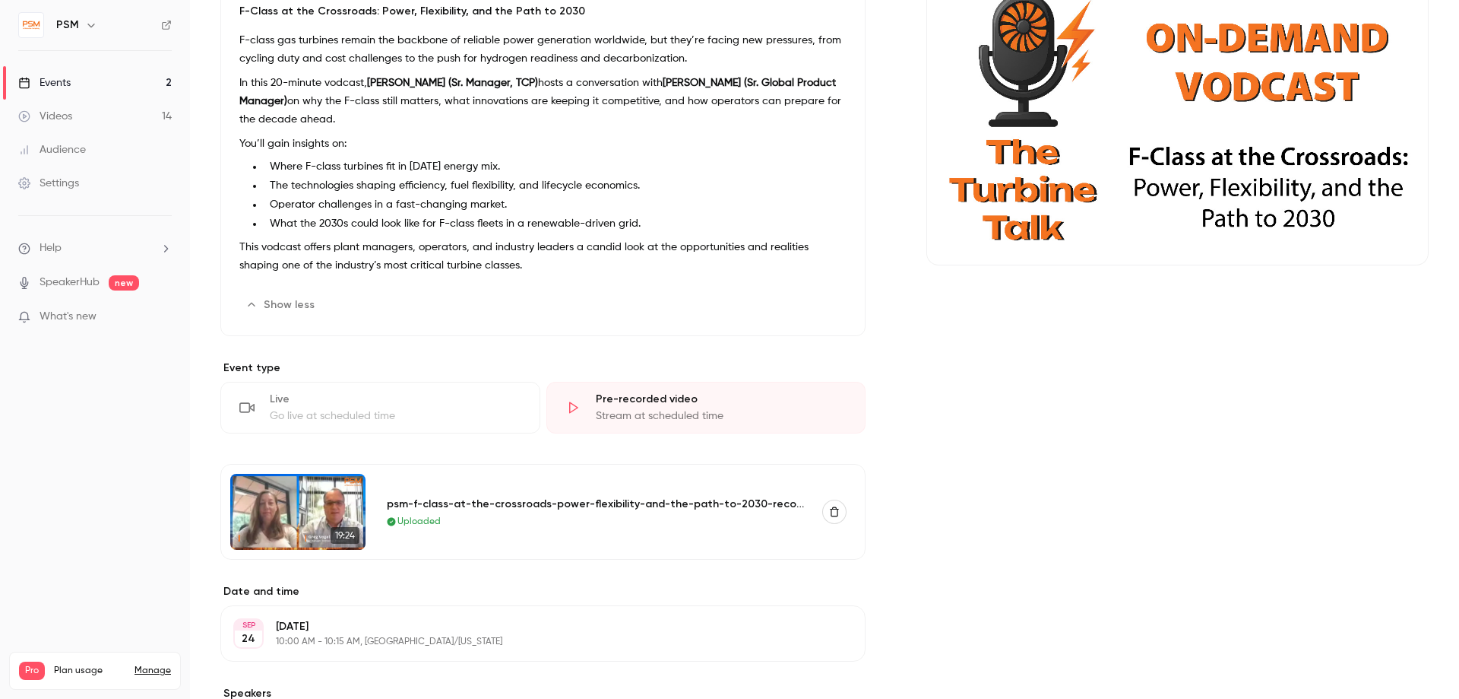
scroll to position [0, 0]
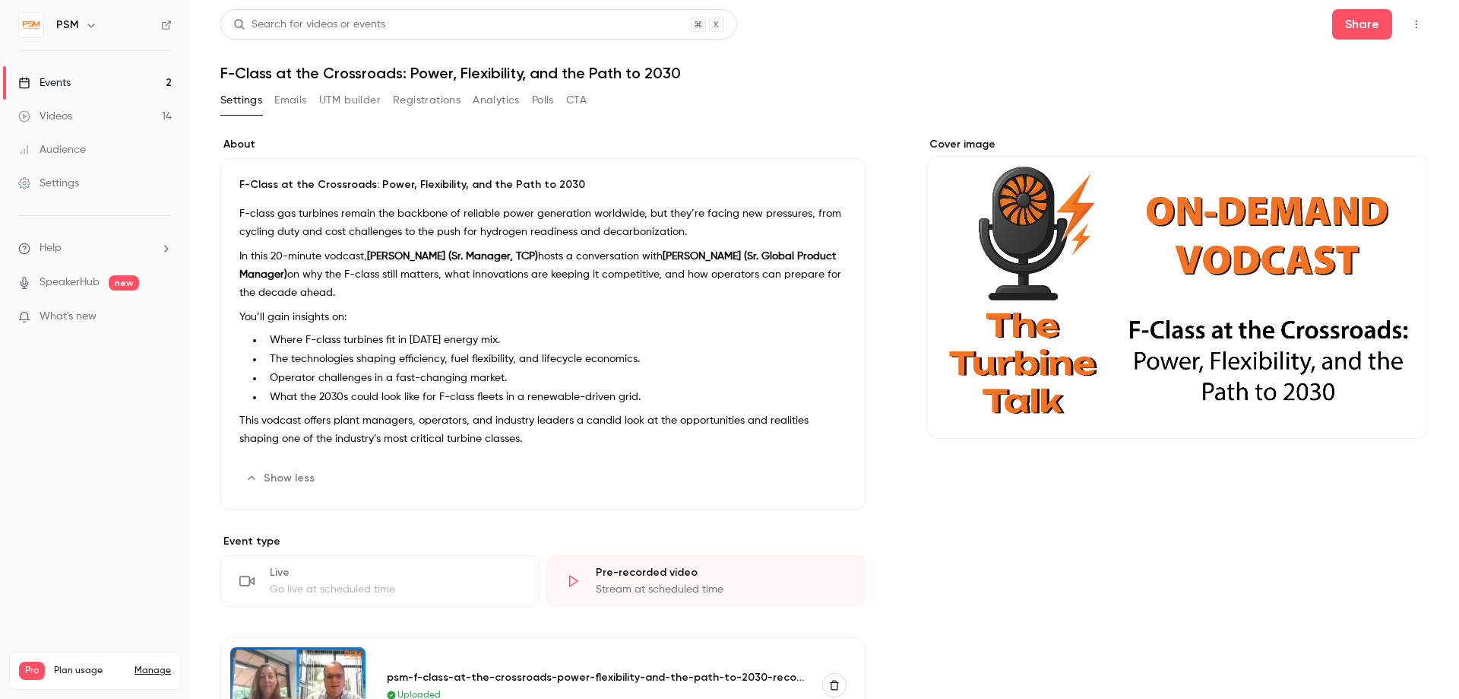
click at [351, 97] on button "UTM builder" at bounding box center [350, 100] width 62 height 24
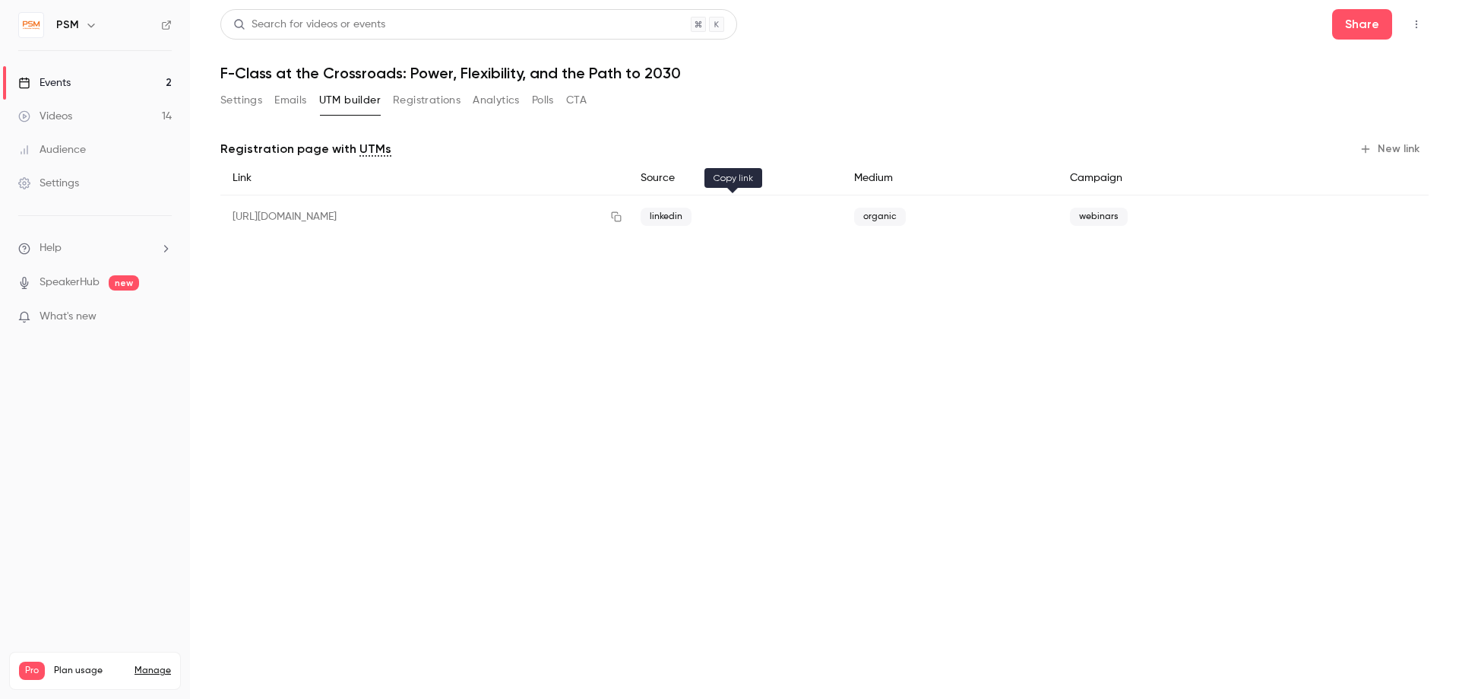
click at [621, 216] on icon "button" at bounding box center [616, 217] width 10 height 10
click at [1398, 150] on button "New link" at bounding box center [1391, 149] width 75 height 24
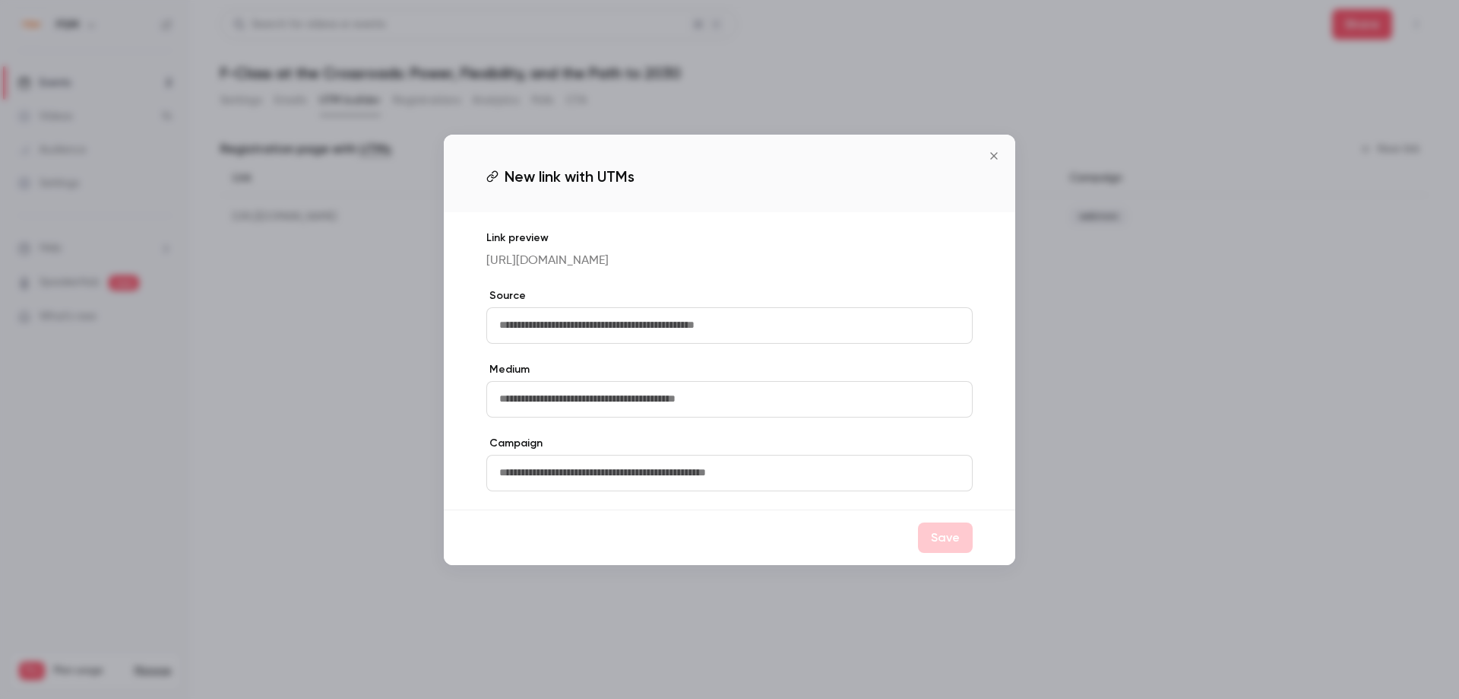
click at [517, 336] on input "text" at bounding box center [729, 325] width 486 height 36
type input "*******"
click at [507, 410] on input "text" at bounding box center [729, 399] width 486 height 36
type input "*******"
click at [504, 490] on input "text" at bounding box center [729, 473] width 486 height 36
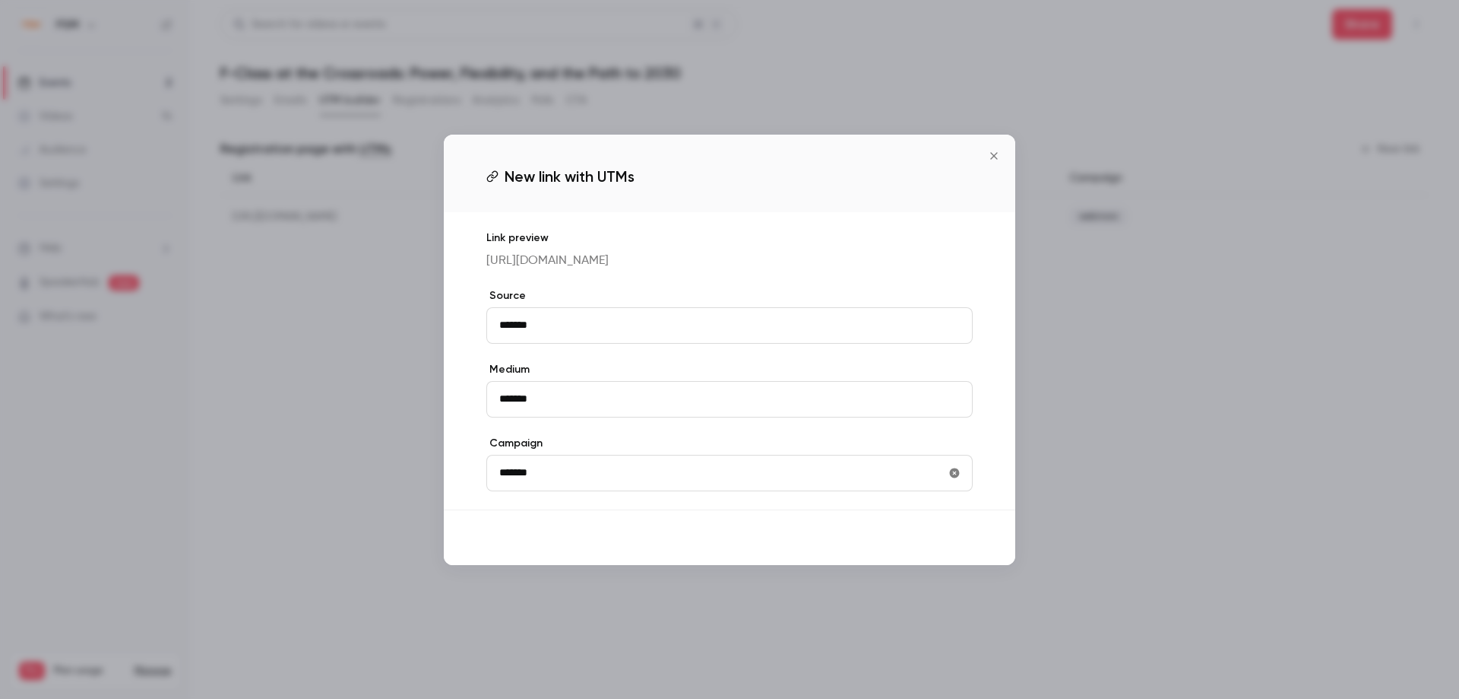
type input "*******"
click at [946, 553] on button "Save" at bounding box center [945, 537] width 55 height 30
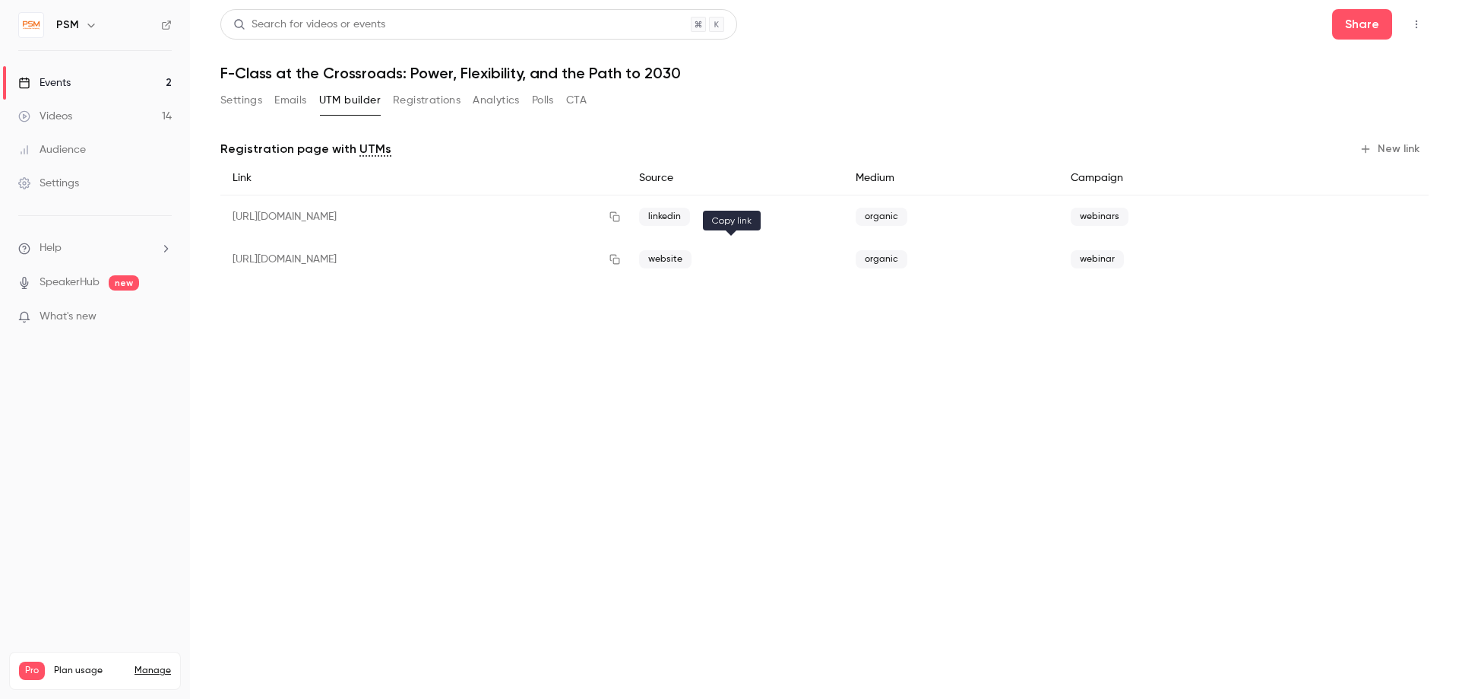
click at [621, 263] on icon "button" at bounding box center [615, 259] width 12 height 11
click at [627, 215] on button "button" at bounding box center [615, 216] width 24 height 24
